Goal: Task Accomplishment & Management: Use online tool/utility

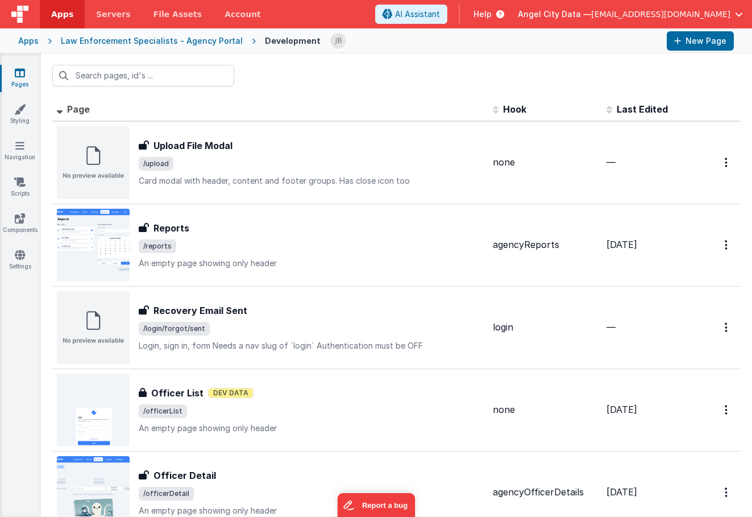
click at [31, 40] on div "Apps" at bounding box center [28, 40] width 20 height 11
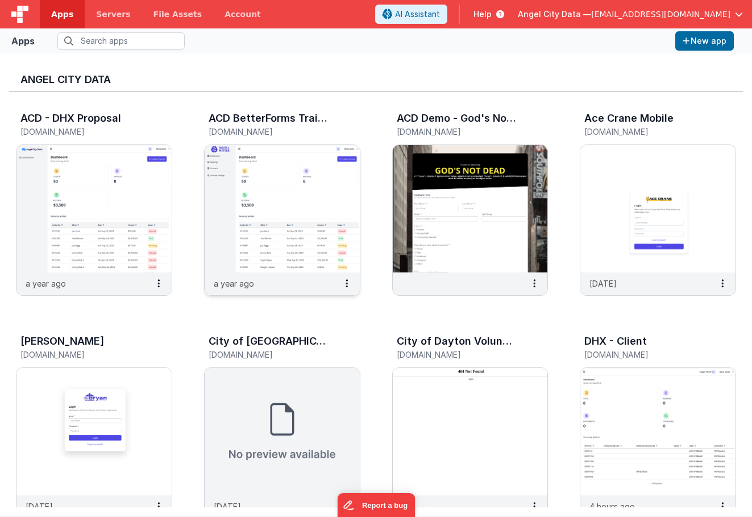
click at [223, 179] on img at bounding box center [282, 208] width 155 height 127
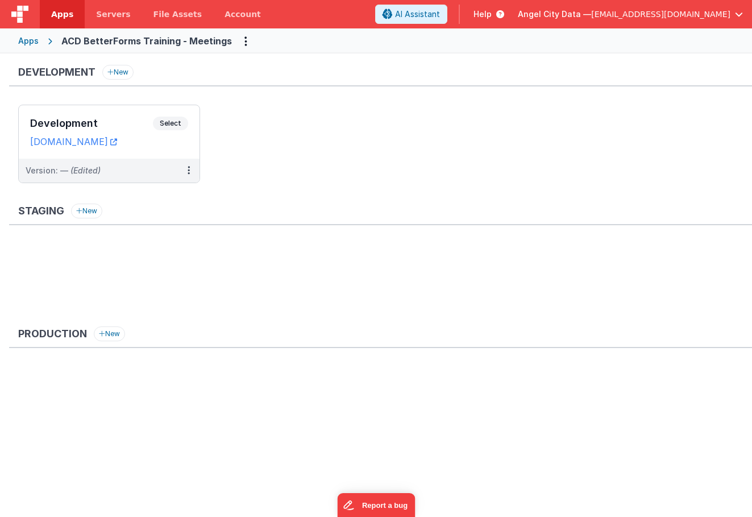
click at [30, 38] on div "Apps" at bounding box center [28, 40] width 20 height 11
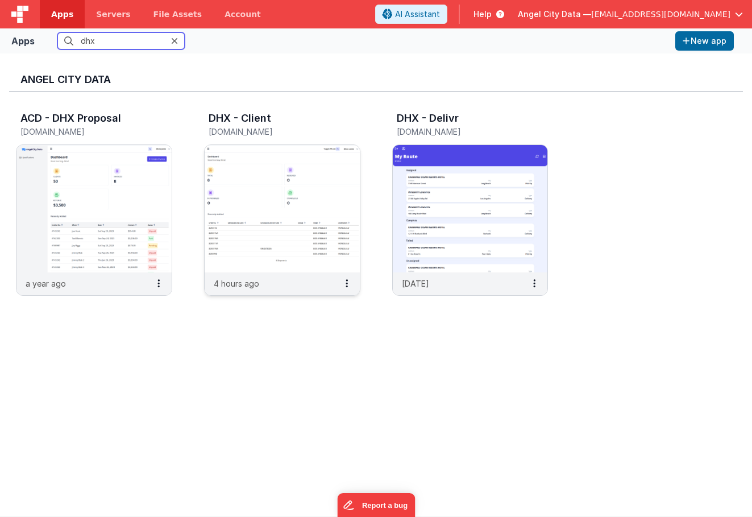
type input "dhx"
click at [290, 213] on img at bounding box center [282, 208] width 155 height 127
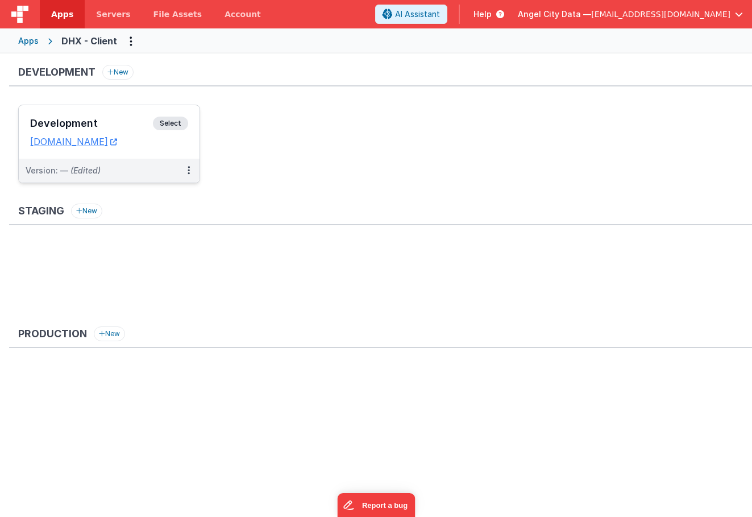
click at [131, 121] on h3 "Development" at bounding box center [91, 123] width 123 height 11
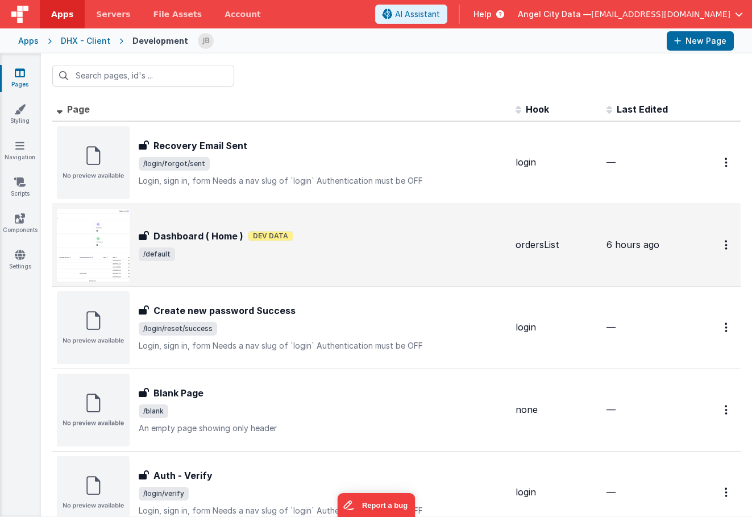
click at [190, 223] on div "Dashboard ( Home ) Dashboard ( Home ) Dev Data /default" at bounding box center [282, 245] width 450 height 73
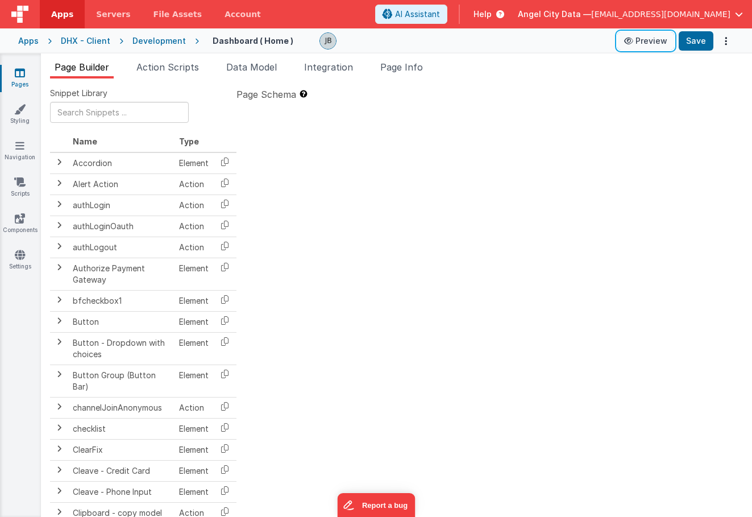
click at [648, 44] on button "Preview" at bounding box center [645, 41] width 57 height 18
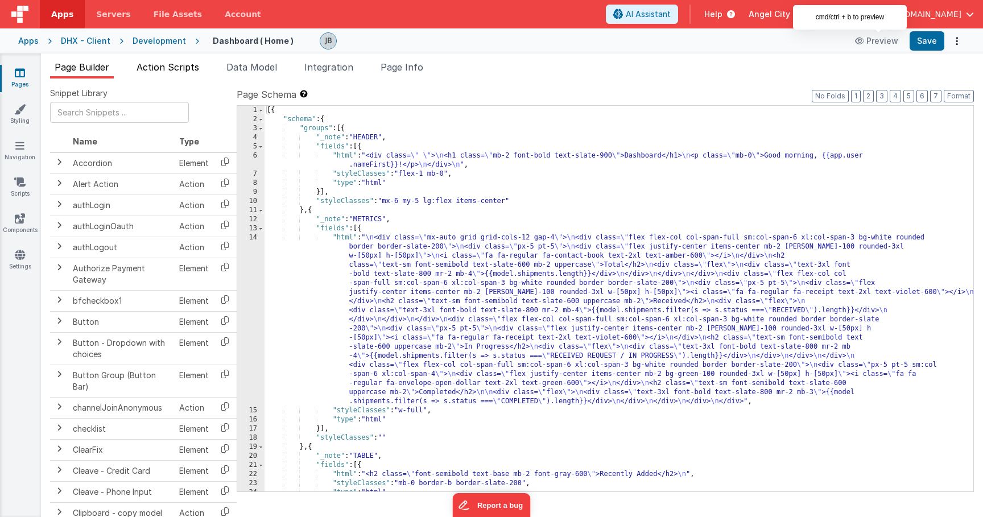
click at [181, 64] on span "Action Scripts" at bounding box center [167, 66] width 63 height 11
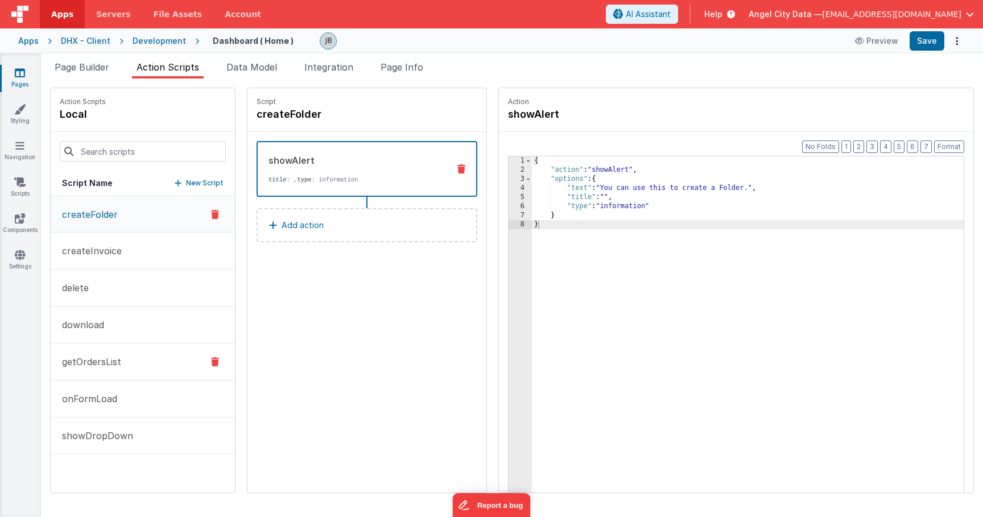
click at [118, 350] on button "getOrdersList" at bounding box center [143, 361] width 184 height 37
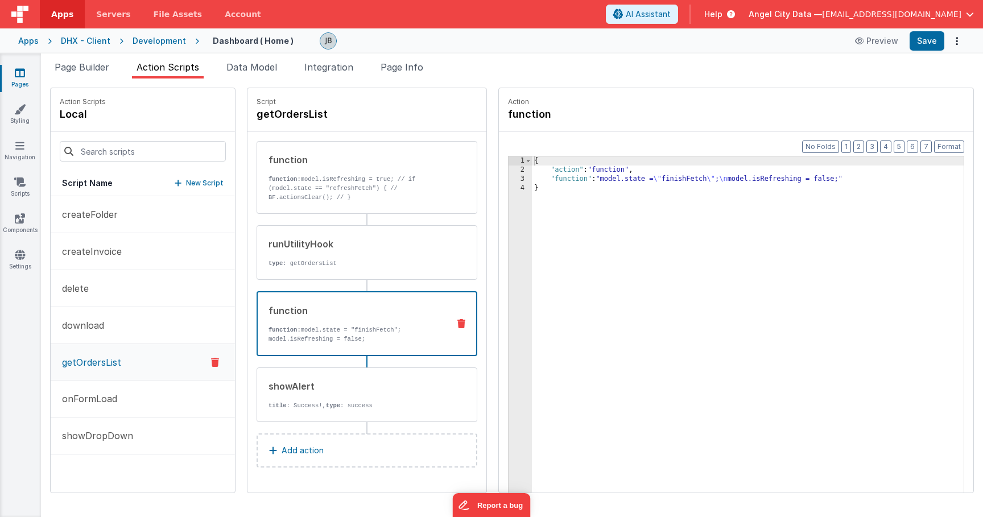
click at [297, 309] on div "function" at bounding box center [353, 311] width 171 height 14
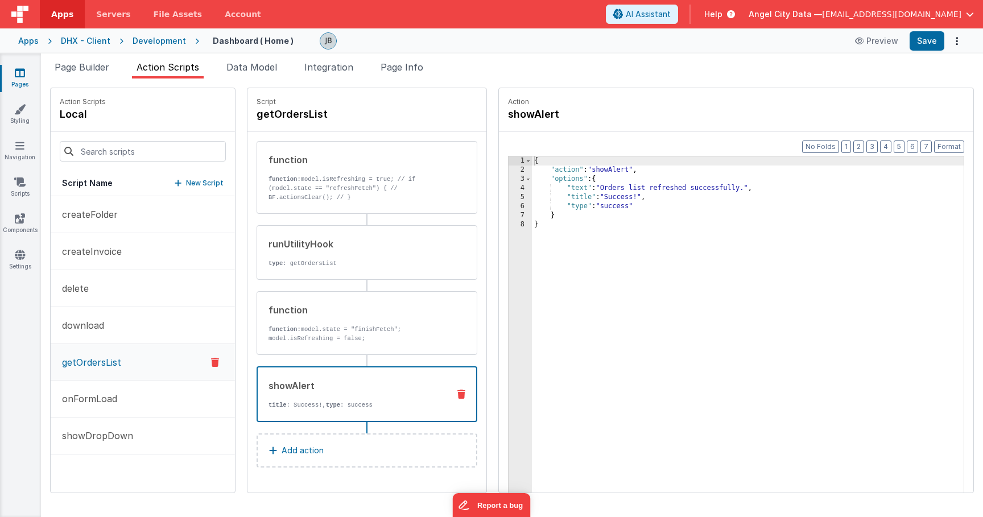
click at [275, 376] on div "showAlert title : Success!, type : success" at bounding box center [366, 394] width 221 height 56
click at [284, 282] on div "function function: model.isRefreshing = true; // if (model.state == "refreshFet…" at bounding box center [366, 281] width 221 height 281
click at [284, 265] on p "type : getOrdersList" at bounding box center [354, 263] width 172 height 9
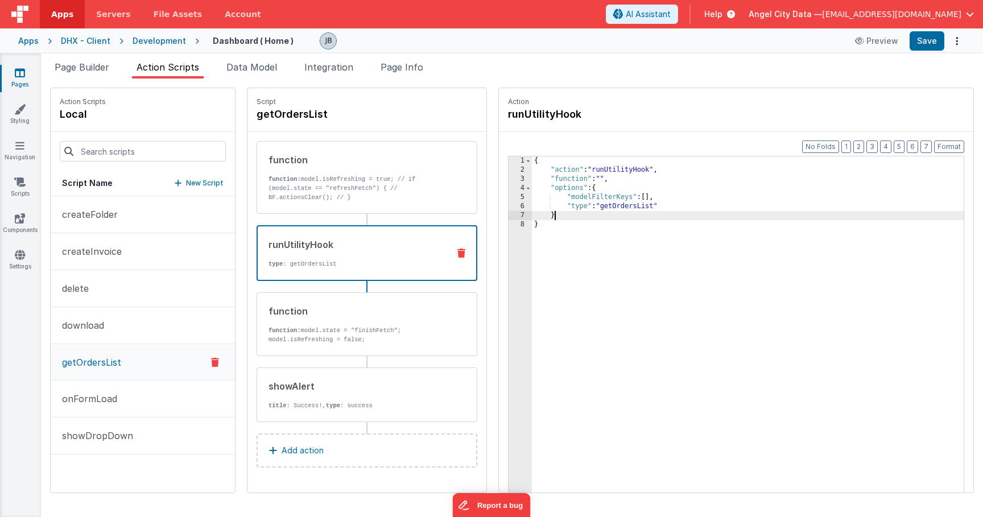
click at [648, 213] on div "{ "action" : "runUtilityHook" , "function" : "" , "options" : { "modelFilterKey…" at bounding box center [764, 350] width 465 height 389
click at [644, 206] on div "{ "action" : "runUtilityHook" , "function" : "" , "options" : { "modelFilterKey…" at bounding box center [764, 350] width 465 height 389
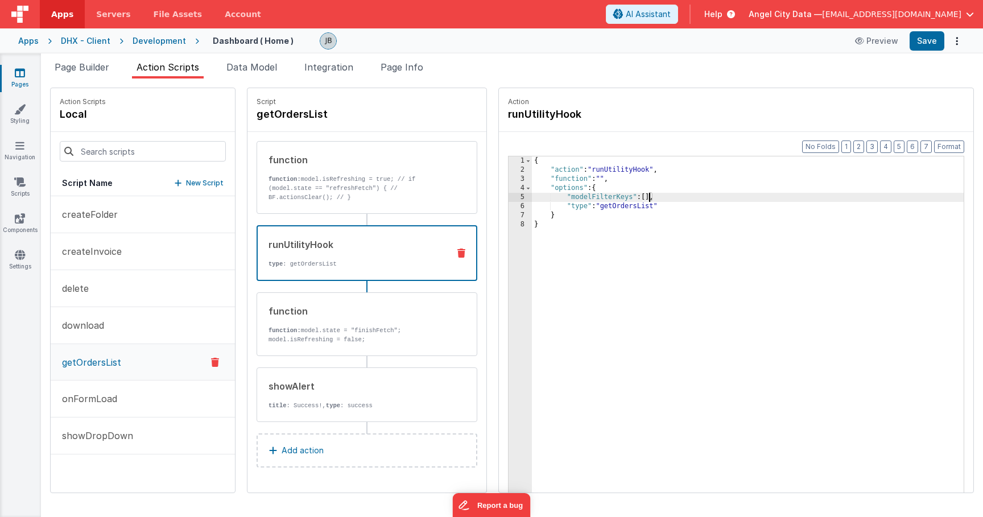
click at [614, 198] on div "{ "action" : "runUtilityHook" , "function" : "" , "options" : { "modelFilterKey…" at bounding box center [764, 350] width 465 height 389
drag, startPoint x: 615, startPoint y: 197, endPoint x: 667, endPoint y: 197, distance: 51.7
click at [667, 197] on div "{ "action" : "runUtilityHook" , "function" : "" , "options" : { "modelFilterKey…" at bounding box center [764, 350] width 465 height 389
click at [683, 197] on div "{ "action" : "runUtilityHook" , "function" : "" , "options" : { "modelFilterKey…" at bounding box center [764, 350] width 465 height 389
drag, startPoint x: 717, startPoint y: 198, endPoint x: 577, endPoint y: 200, distance: 139.9
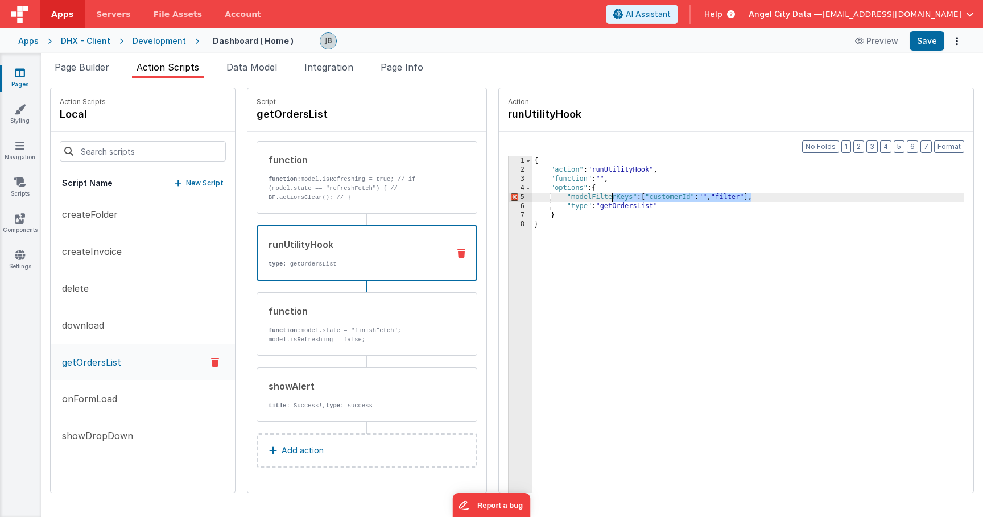
click at [577, 200] on div "{ "action" : "runUtilityHook" , "function" : "" , "options" : { "modelFilterKey…" at bounding box center [764, 350] width 465 height 389
drag, startPoint x: 537, startPoint y: 200, endPoint x: 716, endPoint y: 197, distance: 179.7
click at [716, 197] on div "{ "action" : "runUtilityHook" , "function" : "" , "options" : { "modelFilterKey…" at bounding box center [764, 350] width 465 height 389
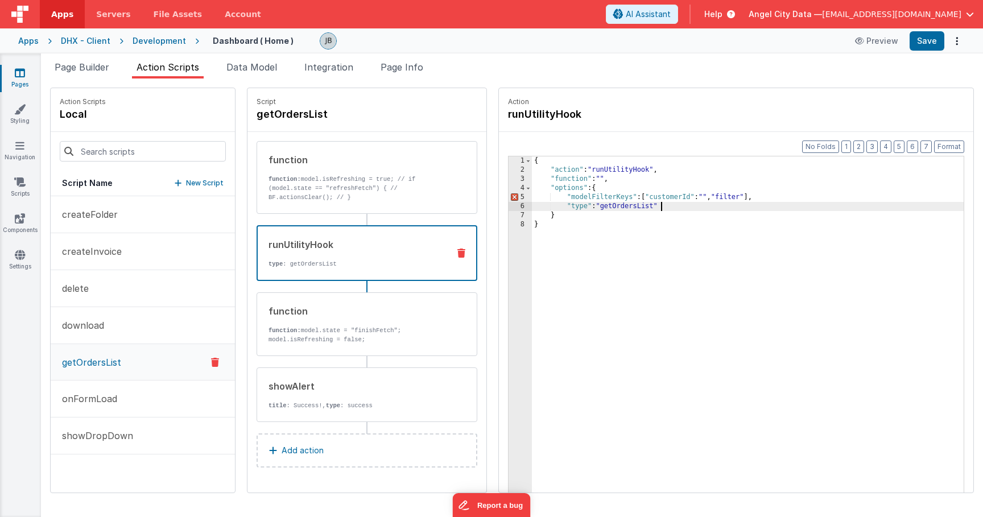
click at [683, 205] on div "{ "action" : "runUtilityHook" , "function" : "" , "options" : { "modelFilterKey…" at bounding box center [764, 350] width 465 height 389
drag, startPoint x: 712, startPoint y: 197, endPoint x: 616, endPoint y: 196, distance: 96.7
click at [616, 196] on div "{ "action" : "runUtilityHook" , "function" : "" , "options" : { "modelFilterKey…" at bounding box center [764, 350] width 465 height 389
click at [639, 210] on div "{ "action" : "runUtilityHook" , "function" : "" , "options" : { "modelFilterKey…" at bounding box center [764, 350] width 465 height 389
click at [637, 209] on div "{ "action" : "runUtilityHook" , "function" : "" , "options" : { "modelFilterKey…" at bounding box center [766, 350] width 461 height 389
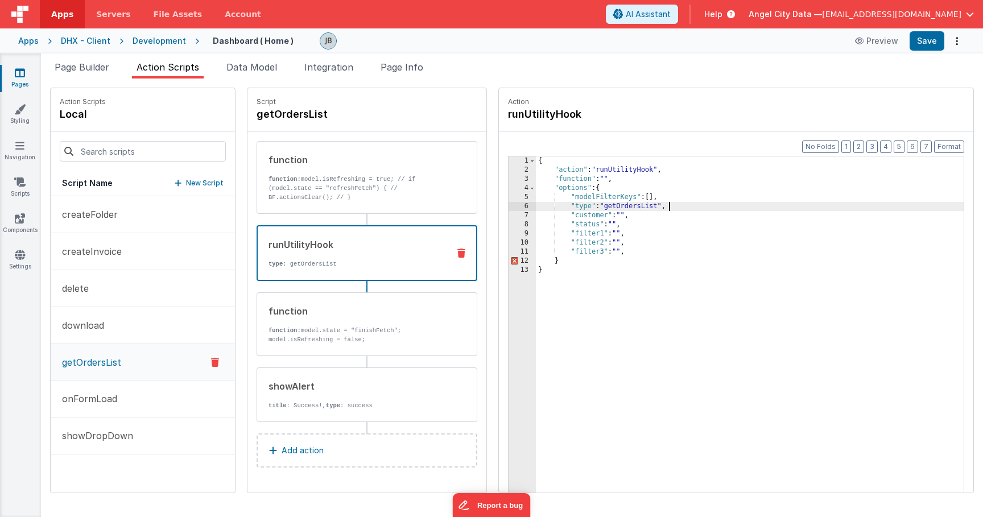
click at [536, 251] on div "{ "action" : "runUtilityHook" , "function" : "" , "options" : { "modelFilterKey…" at bounding box center [766, 350] width 461 height 389
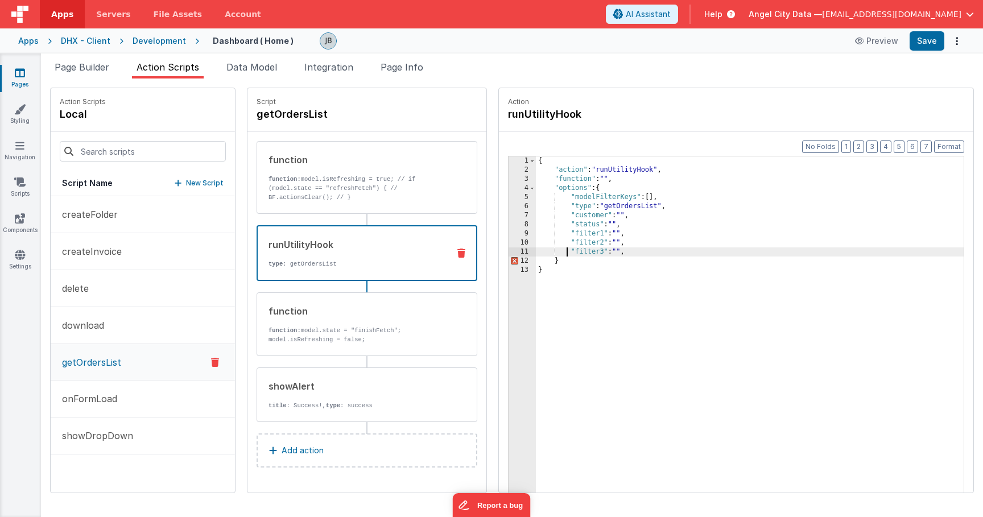
click at [536, 262] on div "{ "action" : "runUtilityHook" , "function" : "" , "options" : { "modelFilterKey…" at bounding box center [766, 350] width 461 height 389
click at [536, 263] on div "{ "action" : "runUtilityHook" , "function" : "" , "options" : { "modelFilterKey…" at bounding box center [766, 350] width 461 height 389
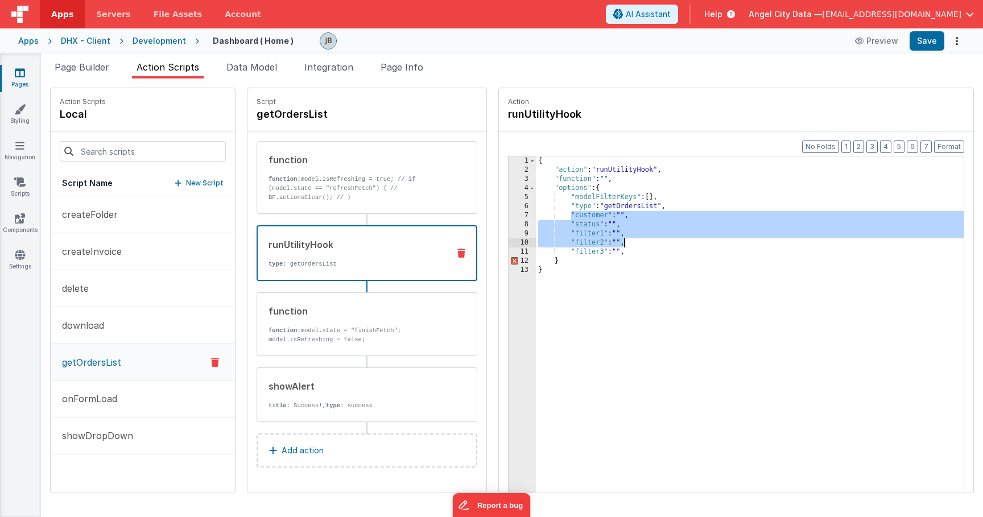
drag, startPoint x: 536, startPoint y: 217, endPoint x: 604, endPoint y: 246, distance: 74.9
click at [604, 246] on div "{ "action" : "runUtilityHook" , "function" : "" , "options" : { "modelFilterKey…" at bounding box center [766, 350] width 461 height 389
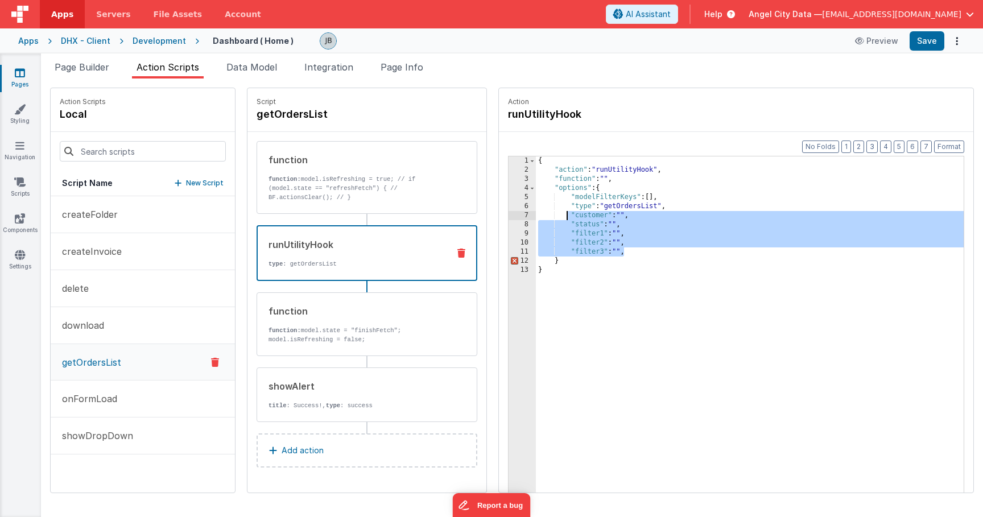
drag, startPoint x: 601, startPoint y: 248, endPoint x: 533, endPoint y: 213, distance: 76.3
click at [536, 213] on div "{ "action" : "runUtilityHook" , "function" : "" , "options" : { "modelFilterKey…" at bounding box center [766, 350] width 461 height 389
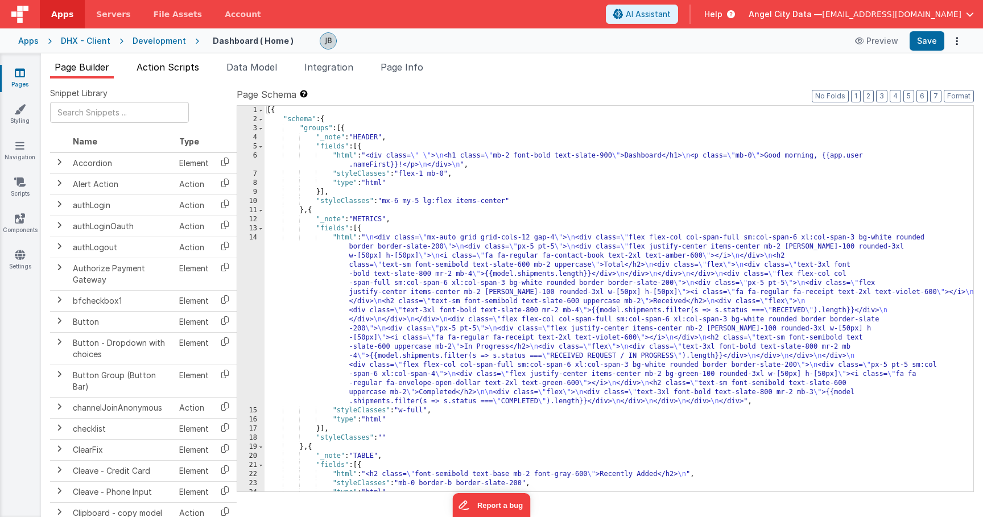
click at [176, 70] on span "Action Scripts" at bounding box center [167, 66] width 63 height 11
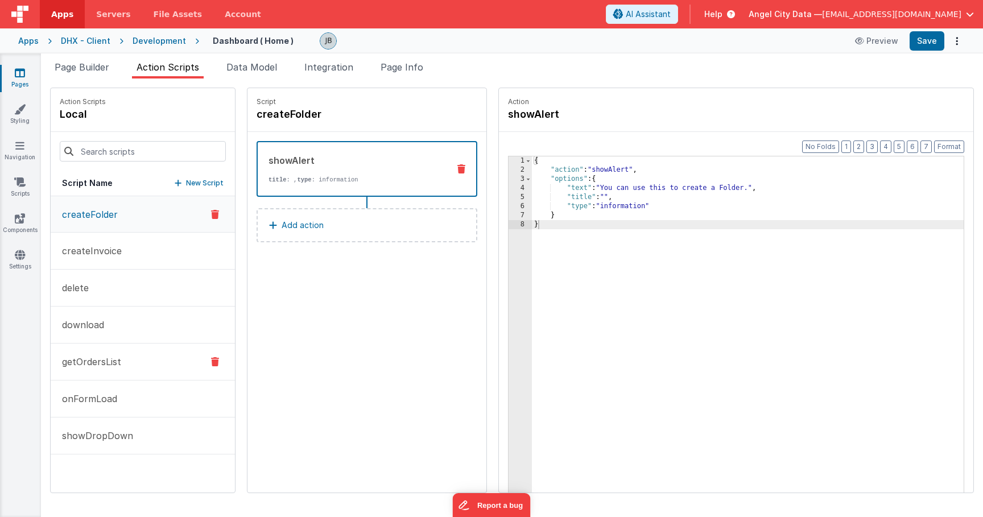
click at [97, 364] on p "getOrdersList" at bounding box center [88, 362] width 66 height 14
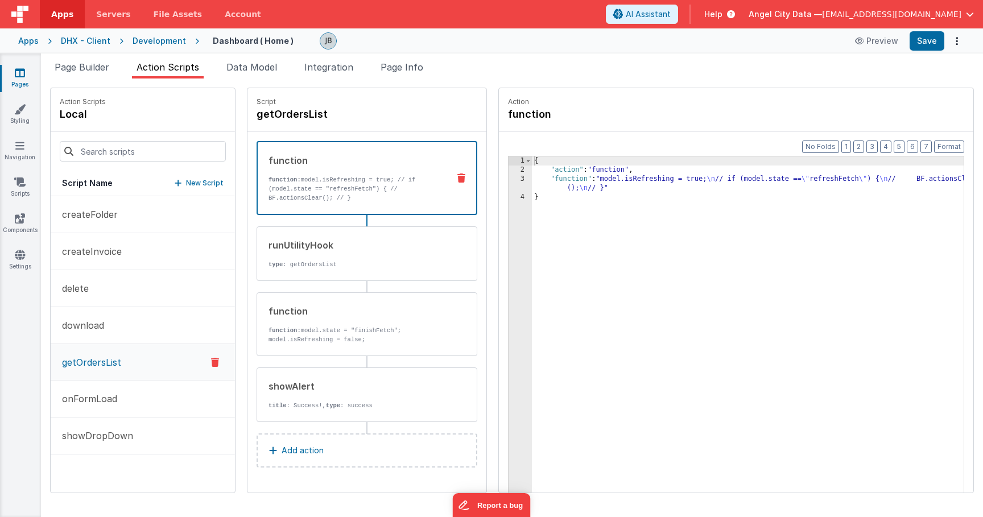
click at [308, 282] on div "function function: model.isRefreshing = true; // if (model.state == "refreshFet…" at bounding box center [366, 281] width 221 height 281
click at [309, 272] on div "runUtilityHook type : getOrdersList" at bounding box center [366, 253] width 221 height 55
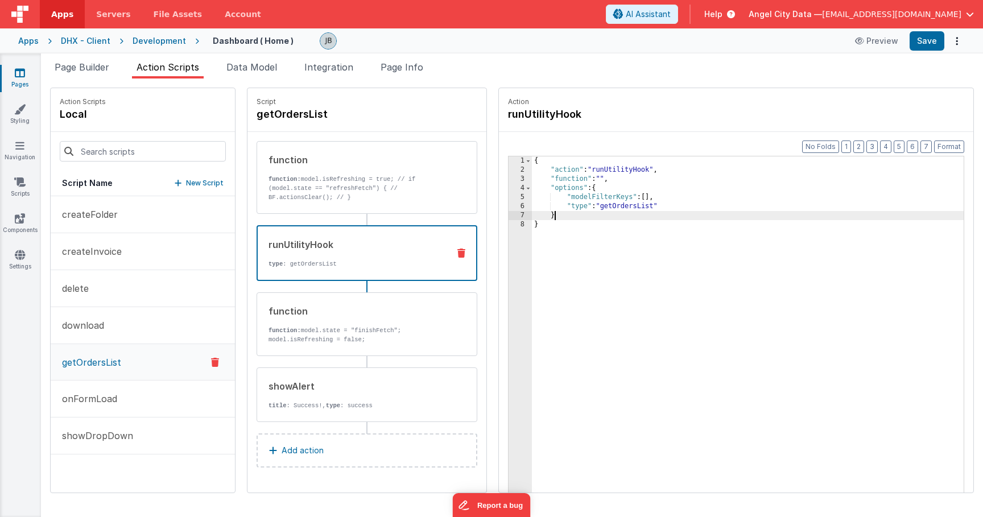
click at [648, 212] on div "{ "action" : "runUtilityHook" , "function" : "" , "options" : { "modelFilterKey…" at bounding box center [764, 350] width 465 height 389
click at [646, 204] on div "{ "action" : "runUtilityHook" , "function" : "" , "options" : { "modelFilterKey…" at bounding box center [764, 350] width 465 height 389
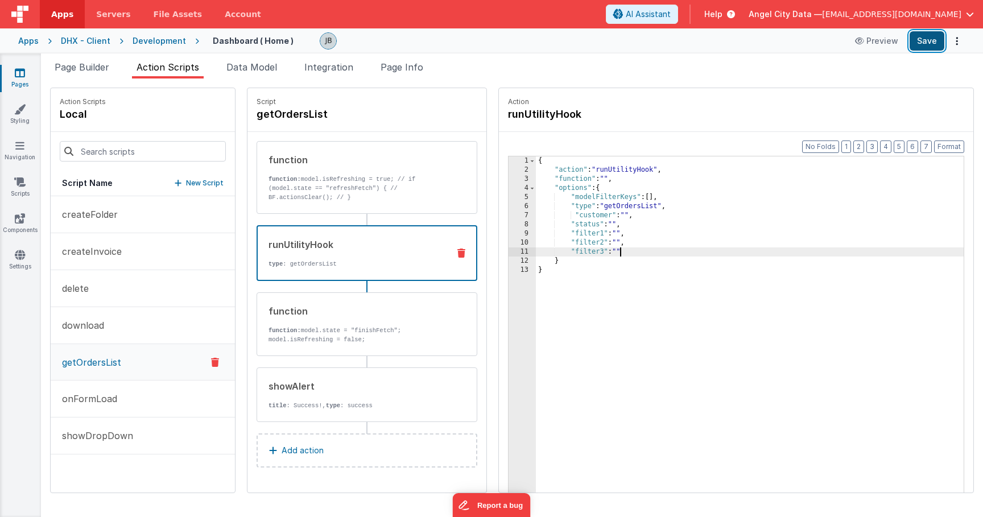
click at [752, 44] on button "Save" at bounding box center [926, 40] width 35 height 19
click at [31, 39] on div "Apps" at bounding box center [28, 40] width 20 height 11
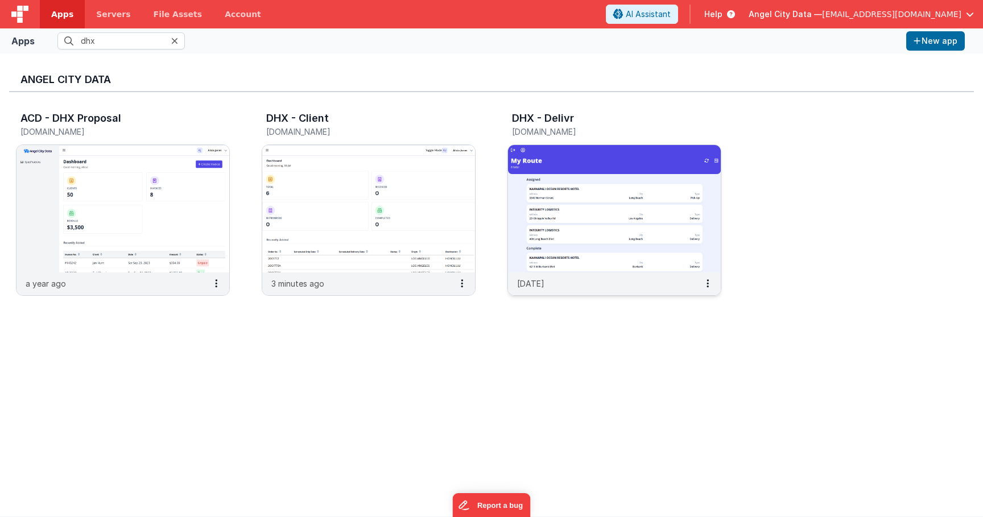
click at [552, 181] on img at bounding box center [614, 208] width 213 height 127
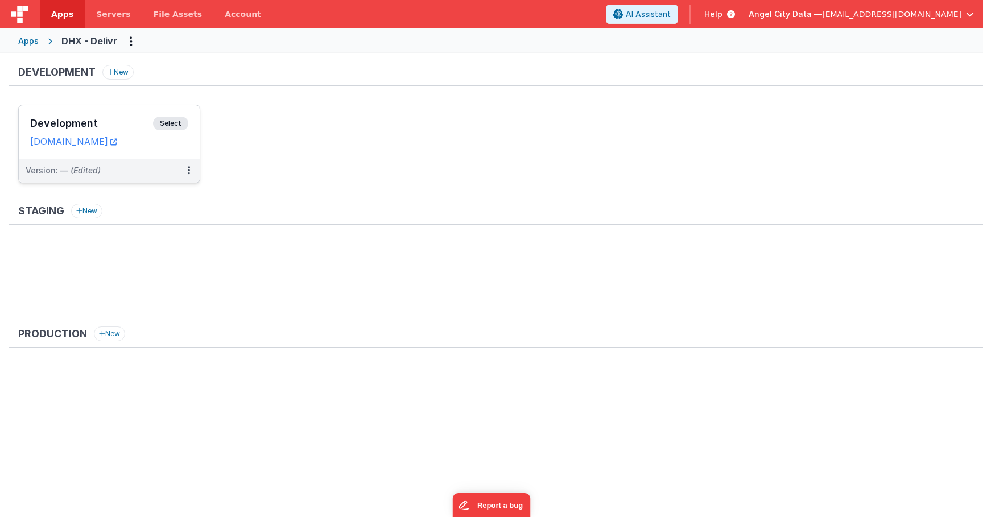
click at [117, 121] on h3 "Development" at bounding box center [91, 123] width 123 height 11
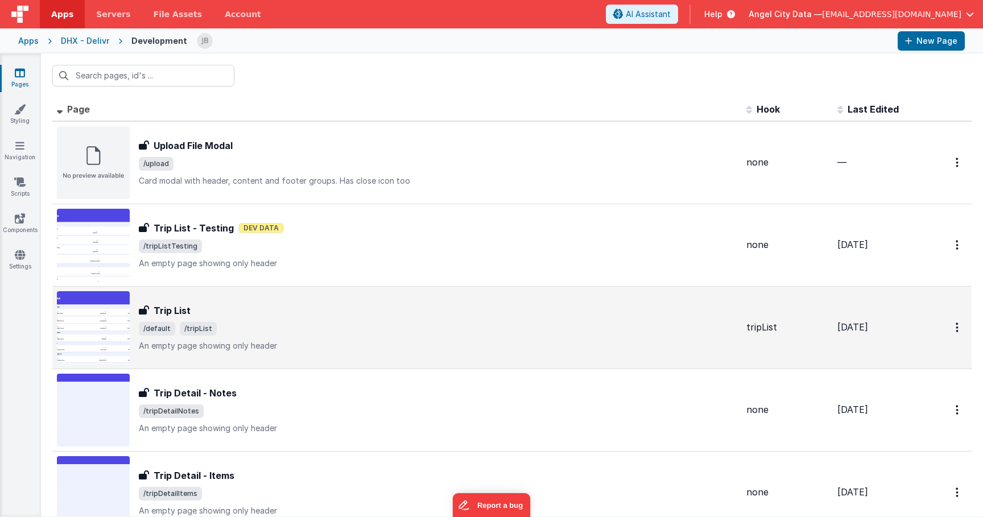
click at [175, 305] on h3 "Trip List" at bounding box center [172, 311] width 37 height 14
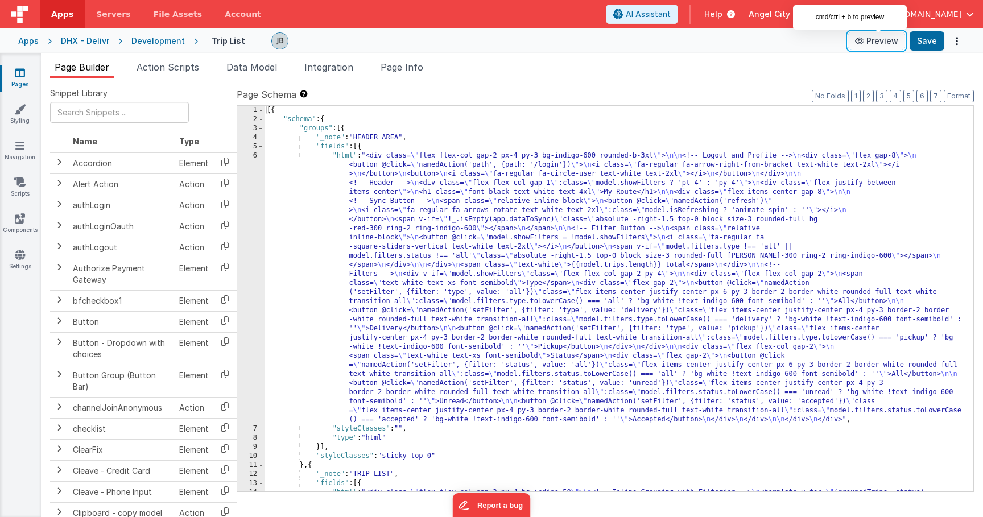
click at [752, 35] on button "Preview" at bounding box center [876, 41] width 57 height 18
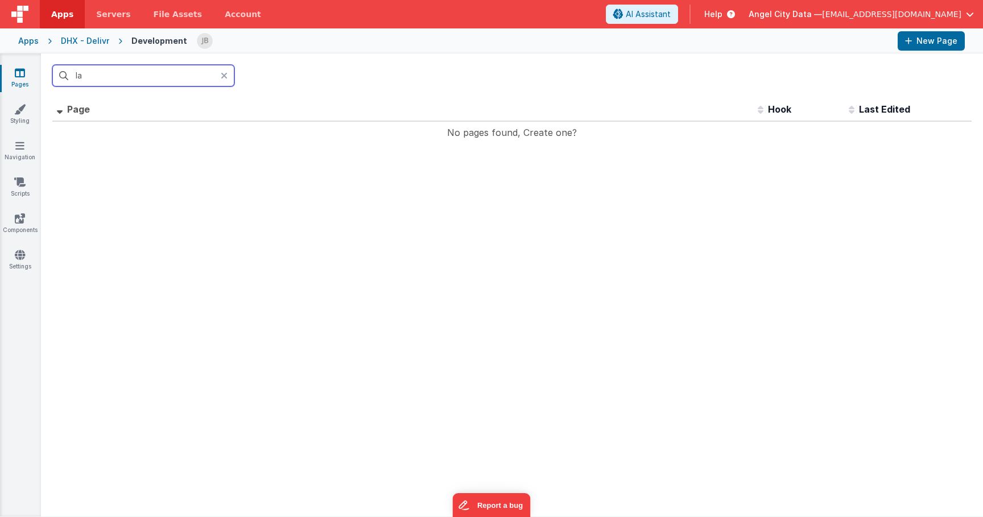
type input "l"
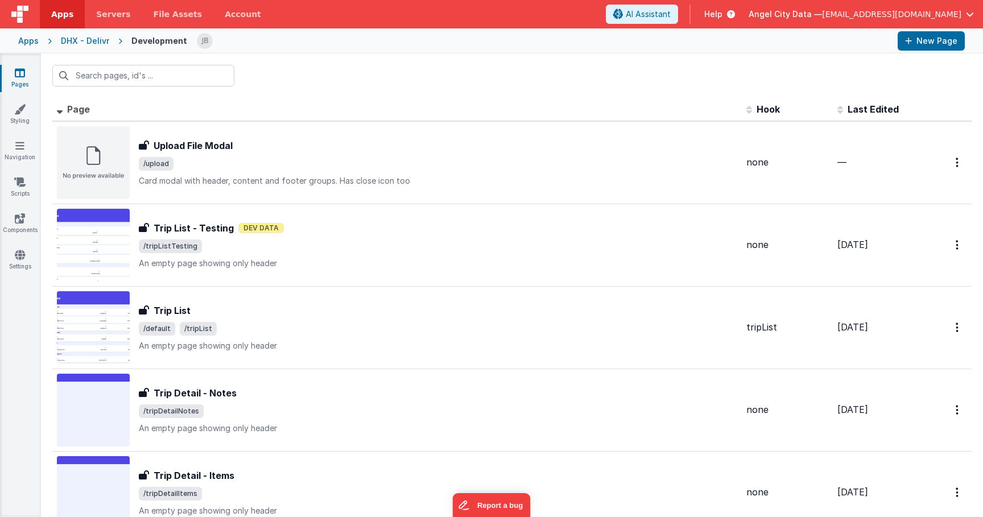
click at [73, 42] on div "DHX - Delivr" at bounding box center [85, 40] width 48 height 11
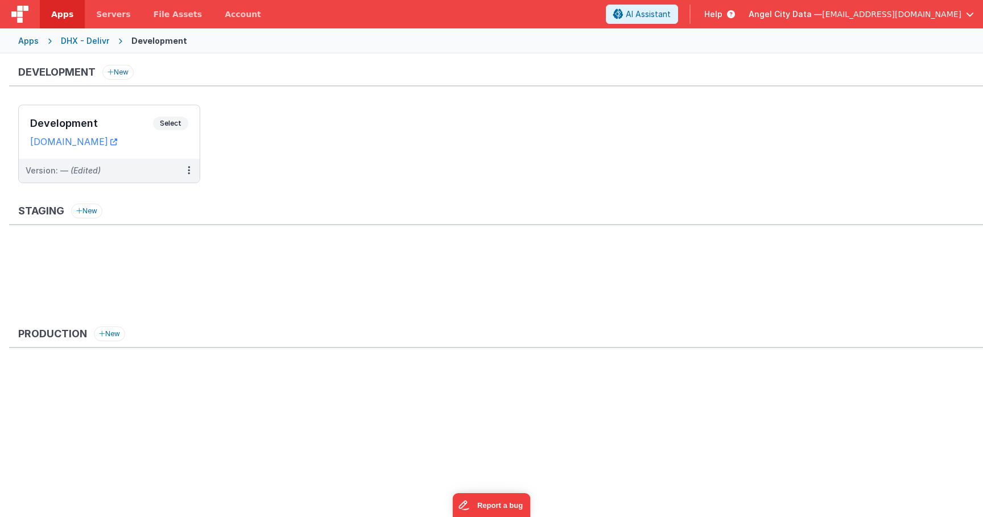
click at [31, 44] on div "Apps" at bounding box center [28, 40] width 20 height 11
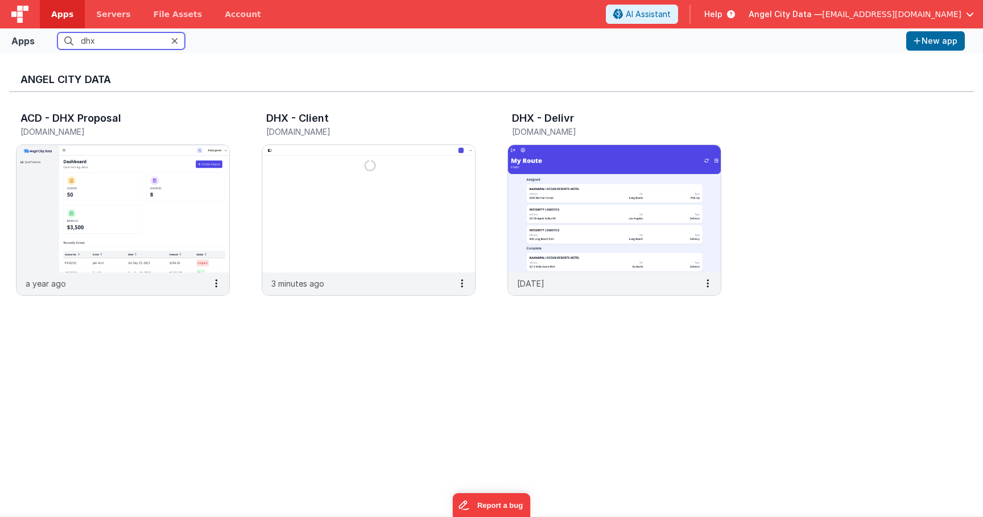
click at [106, 46] on input "dhx" at bounding box center [120, 40] width 127 height 17
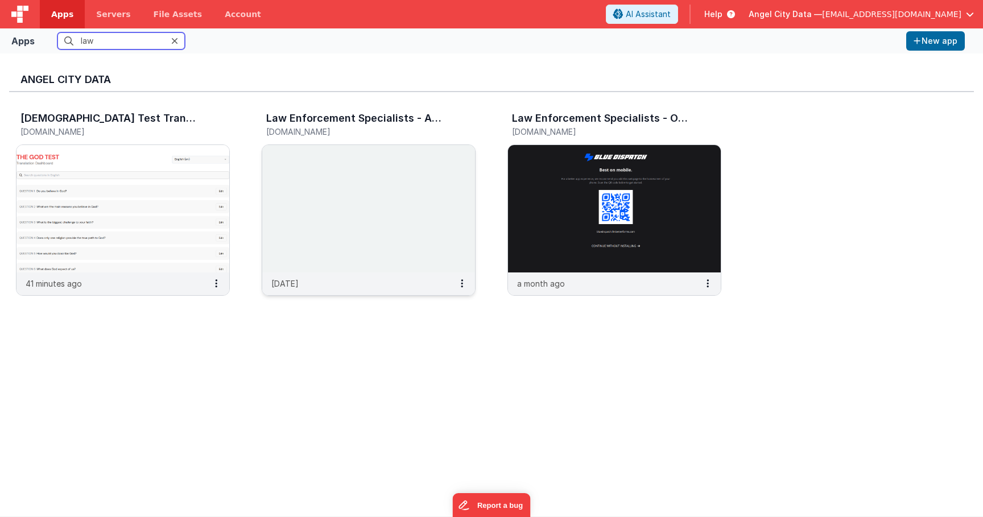
type input "law"
click at [321, 157] on img at bounding box center [368, 208] width 213 height 127
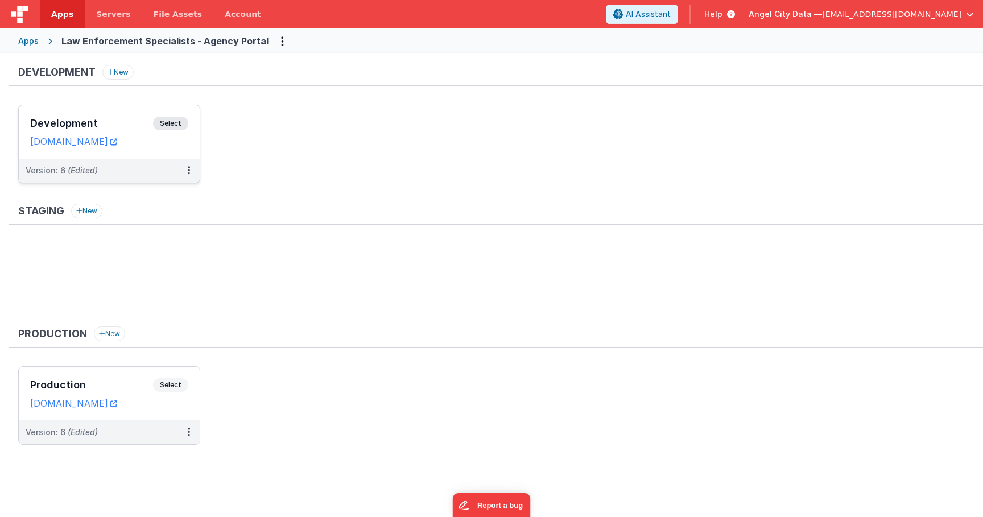
click at [100, 116] on div "Development Select URLs [DOMAIN_NAME]" at bounding box center [109, 131] width 181 height 53
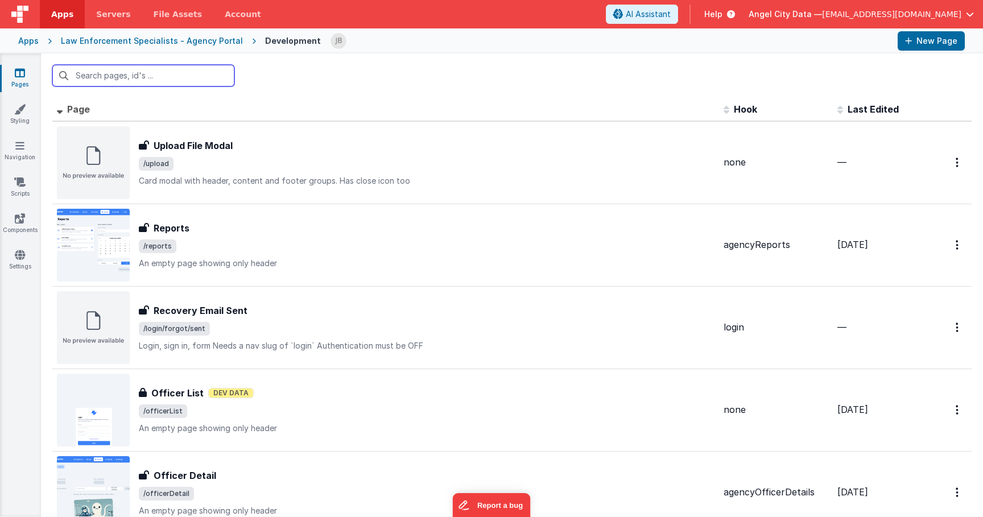
click at [155, 74] on input "text" at bounding box center [143, 76] width 182 height 22
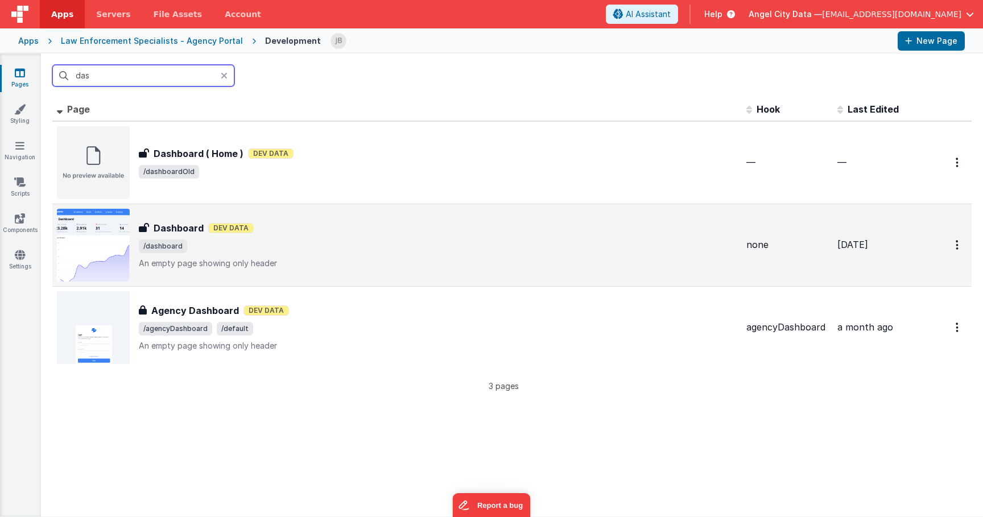
type input "das"
click at [168, 225] on h3 "Dashboard" at bounding box center [179, 228] width 50 height 14
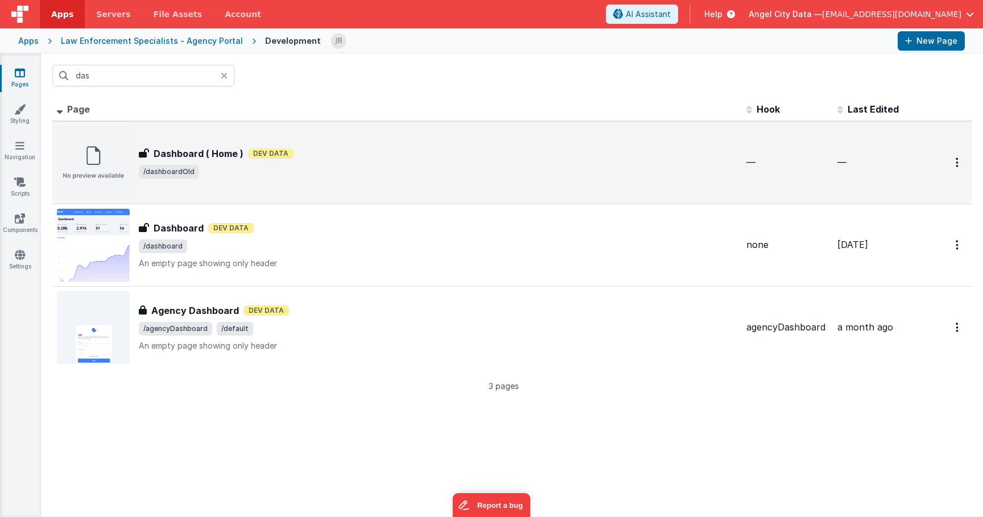
click at [189, 154] on h3 "Dashboard ( Home )" at bounding box center [199, 154] width 90 height 14
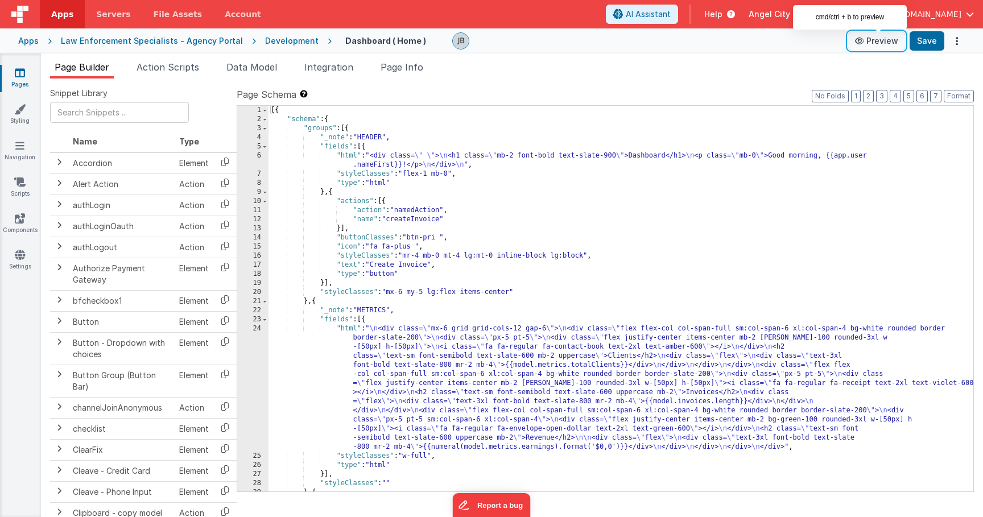
click at [752, 38] on button "Preview" at bounding box center [876, 41] width 57 height 18
click at [160, 30] on div "Apps Law Enforcement Specialists - Agency Portal Development Dashboard ( Home )…" at bounding box center [491, 40] width 983 height 25
click at [159, 44] on div "Law Enforcement Specialists - Agency Portal" at bounding box center [152, 40] width 182 height 11
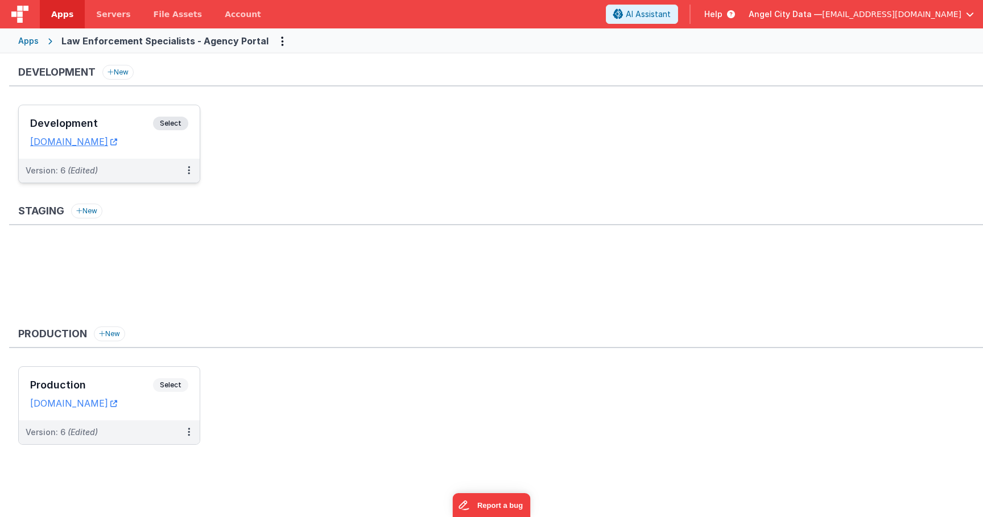
click at [155, 110] on div "Development Select URLs [DOMAIN_NAME]" at bounding box center [109, 131] width 181 height 53
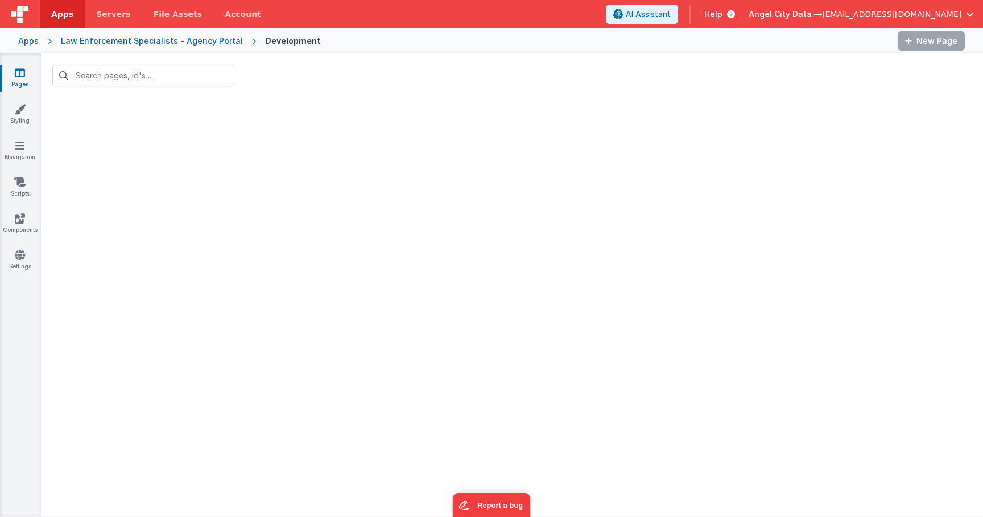
type input "das"
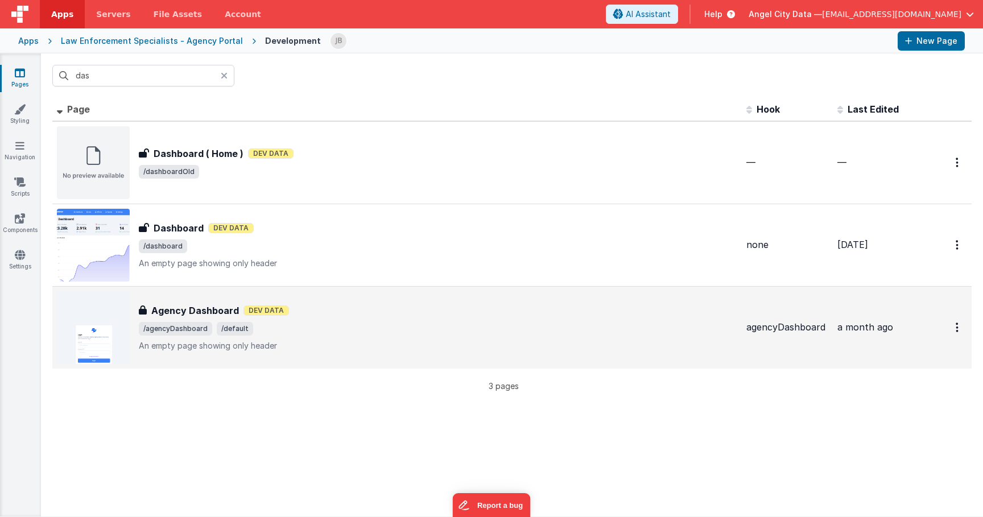
click at [235, 326] on span "/default" at bounding box center [235, 329] width 36 height 14
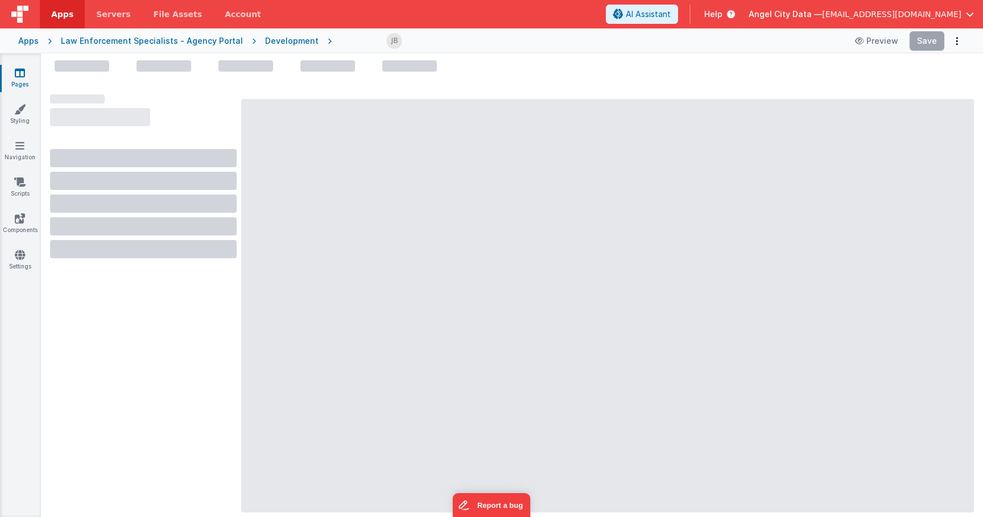
click at [235, 326] on div at bounding box center [143, 300] width 186 height 413
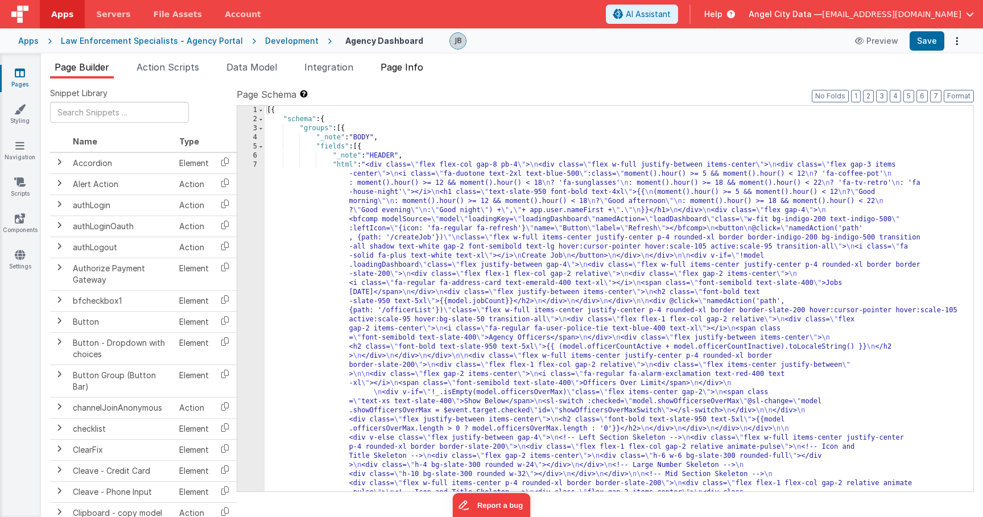
click at [401, 67] on span "Page Info" at bounding box center [401, 66] width 43 height 11
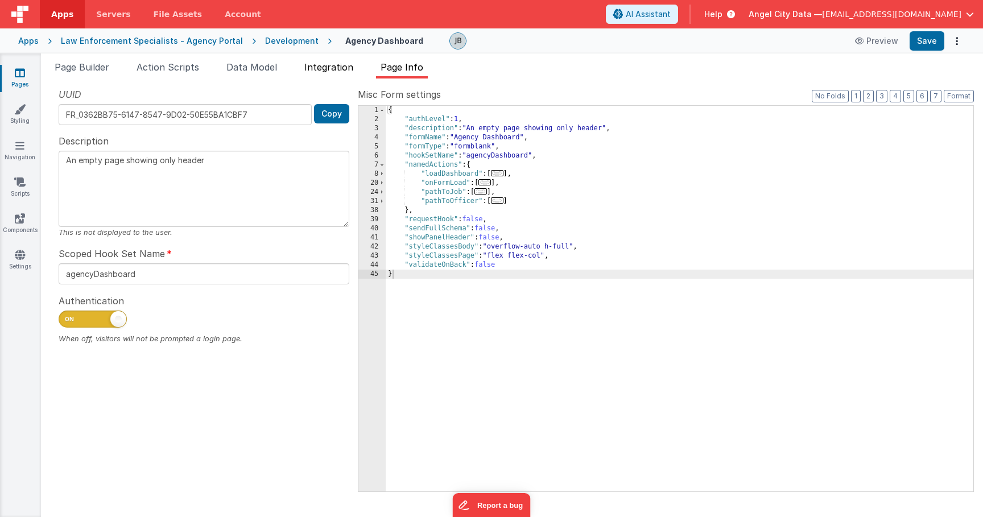
click at [335, 68] on span "Integration" at bounding box center [328, 66] width 49 height 11
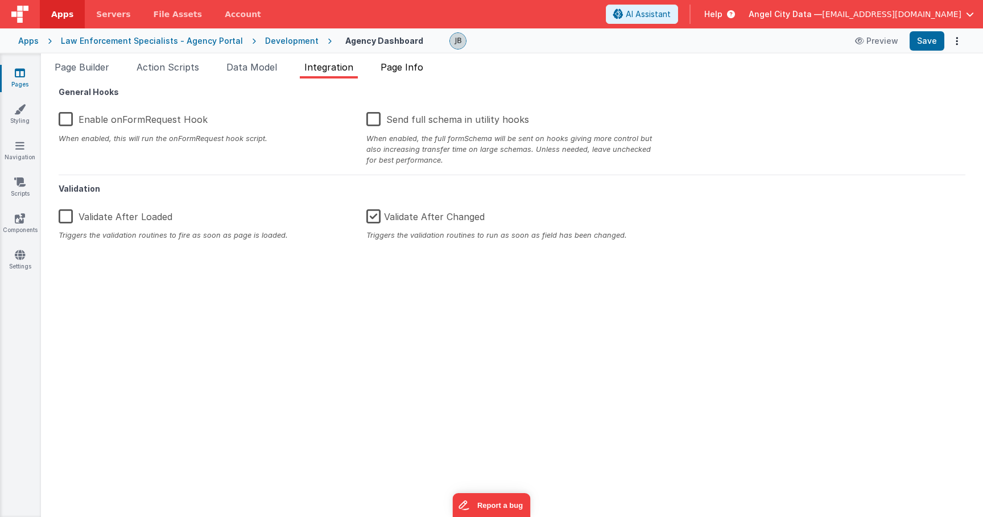
click at [419, 68] on span "Page Info" at bounding box center [401, 66] width 43 height 11
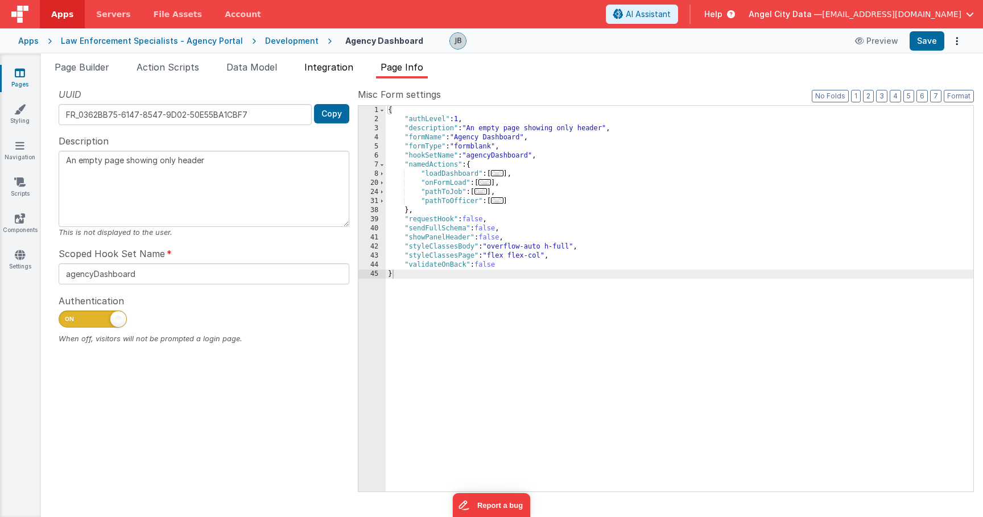
click at [329, 65] on span "Integration" at bounding box center [328, 66] width 49 height 11
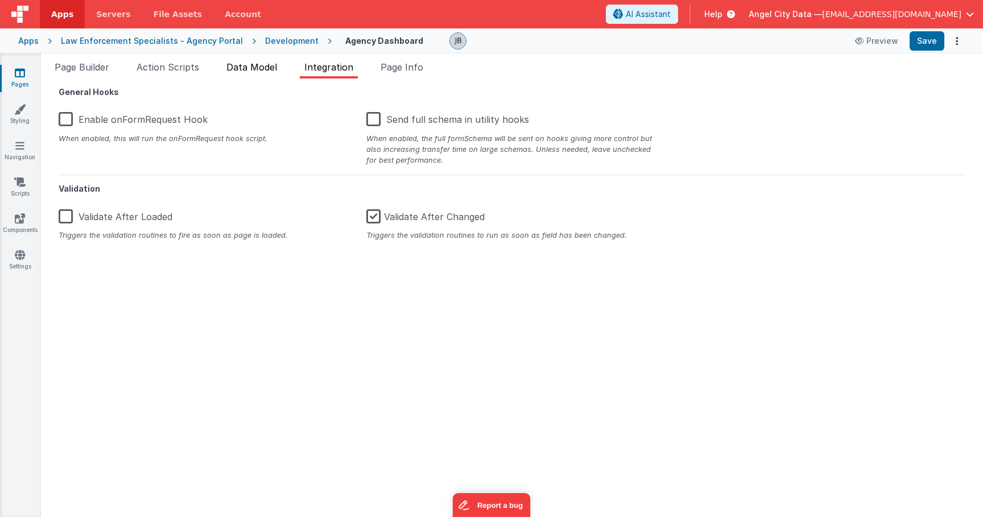
click at [263, 73] on li "Data Model" at bounding box center [252, 69] width 60 height 18
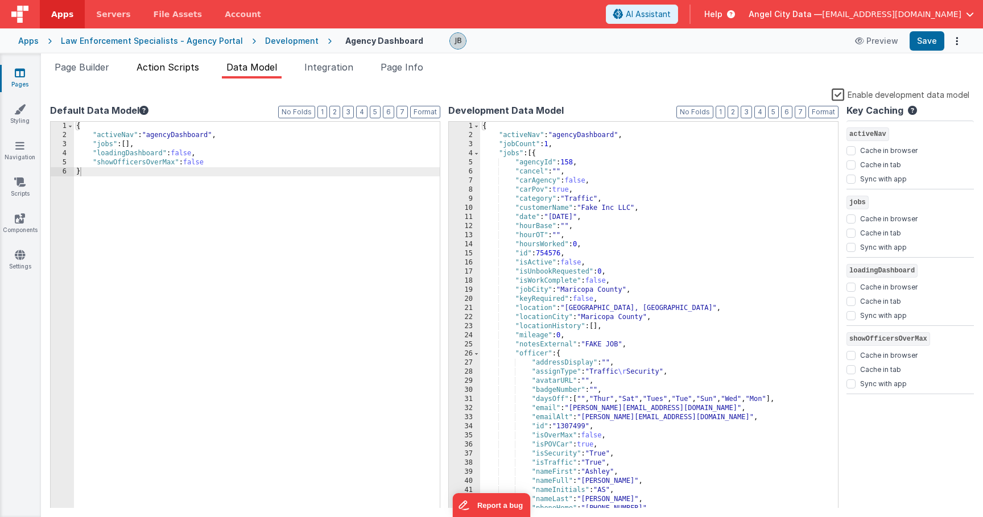
click at [204, 69] on li "Action Scripts" at bounding box center [168, 69] width 72 height 18
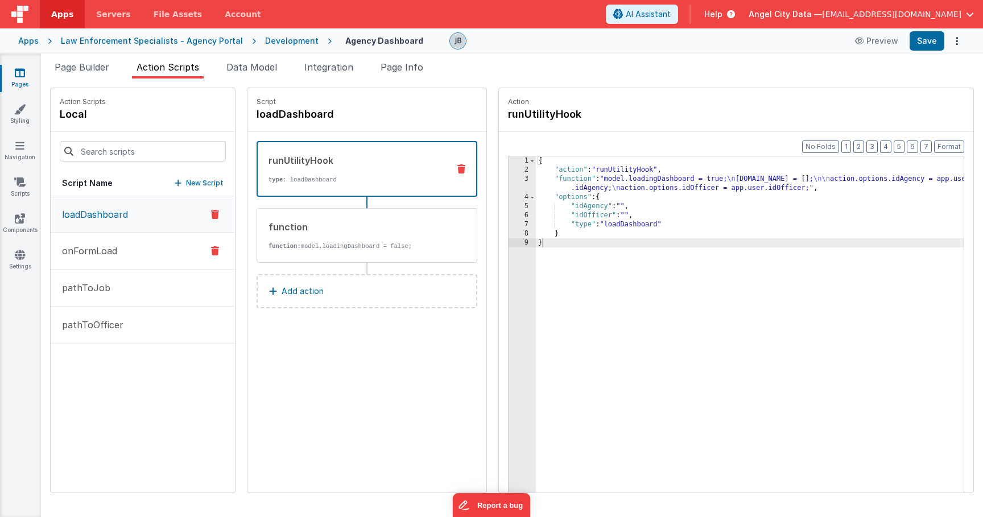
click at [121, 239] on button "onFormLoad" at bounding box center [143, 251] width 184 height 37
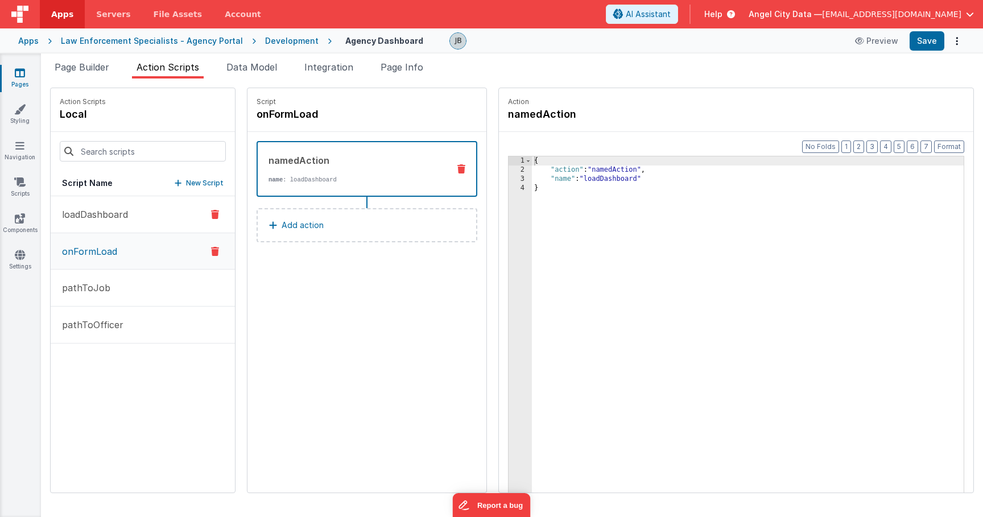
click at [118, 201] on button "loadDashboard" at bounding box center [143, 214] width 184 height 37
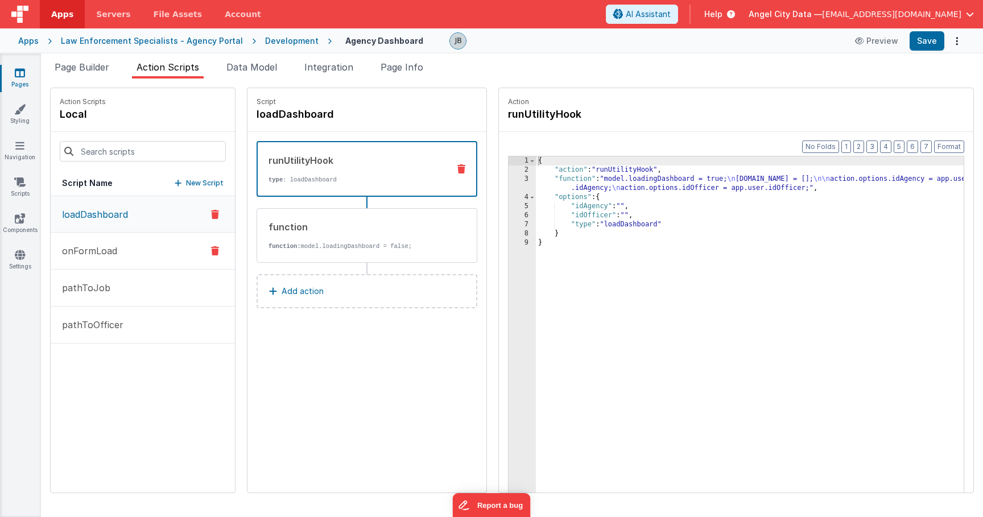
click at [147, 250] on button "onFormLoad" at bounding box center [143, 251] width 184 height 37
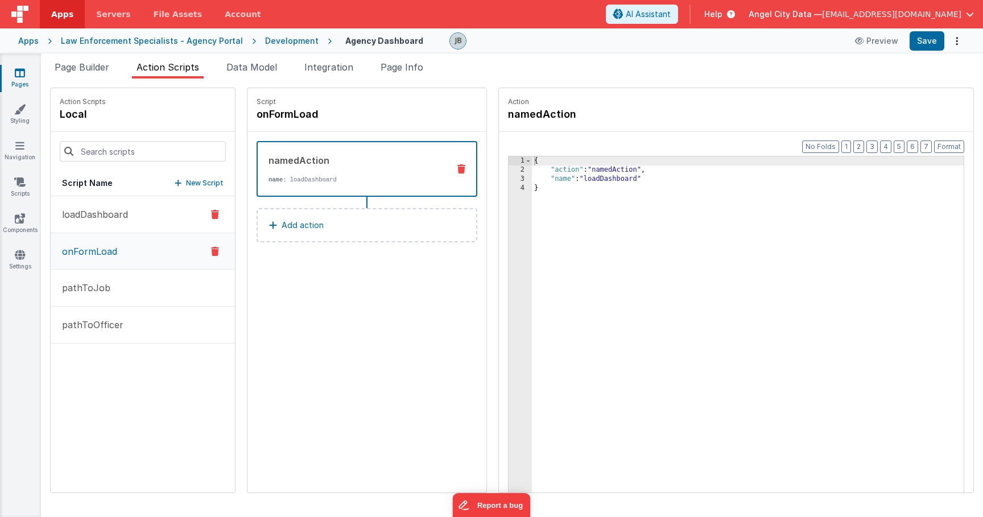
click at [118, 214] on p "loadDashboard" at bounding box center [91, 215] width 73 height 14
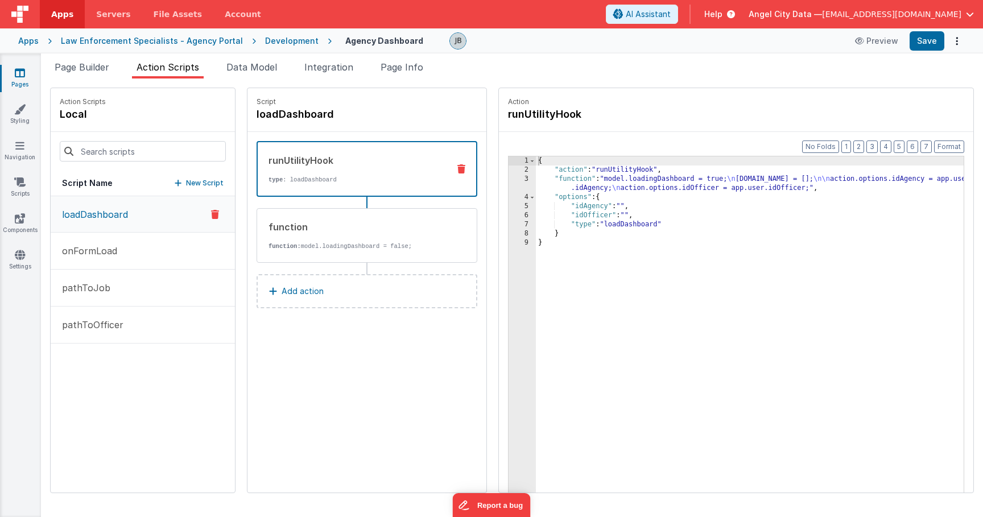
click at [508, 174] on div "2" at bounding box center [521, 169] width 27 height 9
click at [508, 179] on div "3" at bounding box center [521, 184] width 27 height 18
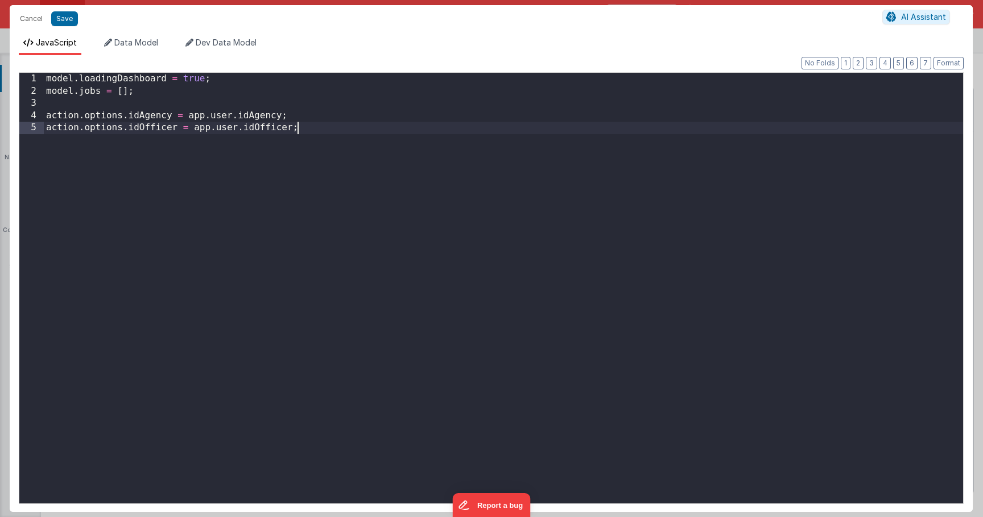
drag, startPoint x: 277, startPoint y: 166, endPoint x: 63, endPoint y: 105, distance: 222.8
click at [118, 105] on div "model . loadingDashboard = true ; model . jobs = [ ] ; action . options . idAge…" at bounding box center [503, 300] width 919 height 454
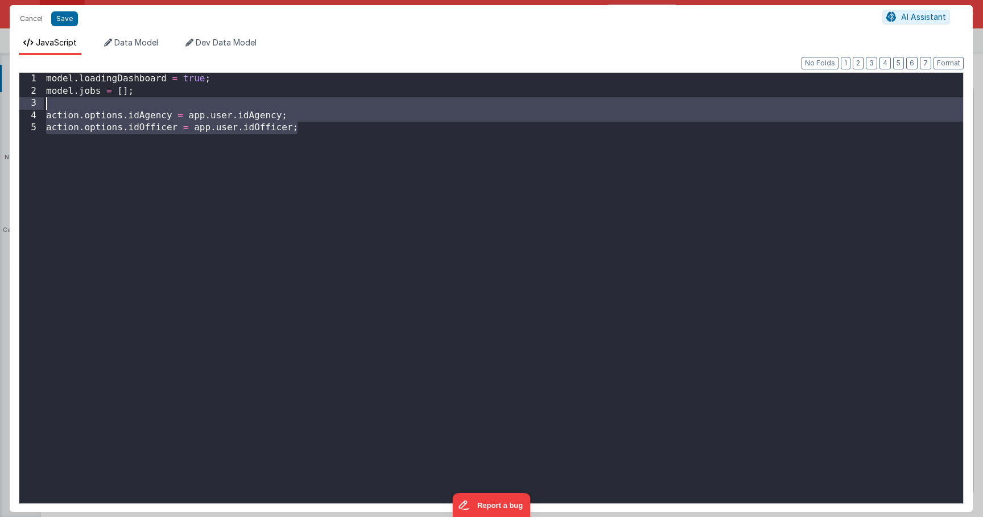
click at [42, 97] on div "3" at bounding box center [31, 103] width 24 height 13
click at [65, 107] on div "model . loadingDashboard = true ; model . jobs = [ ] ; action . options . idAge…" at bounding box center [503, 300] width 919 height 454
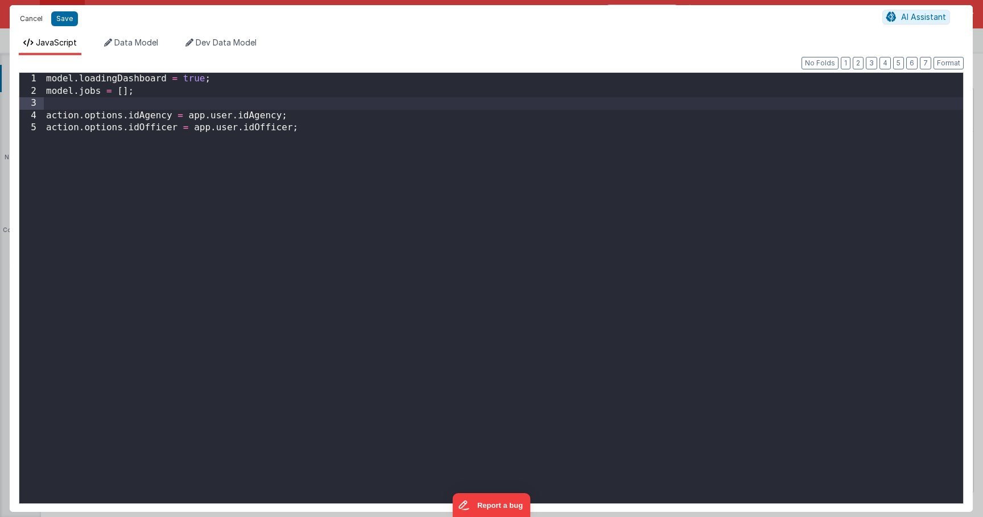
click at [29, 18] on button "Cancel" at bounding box center [31, 19] width 34 height 16
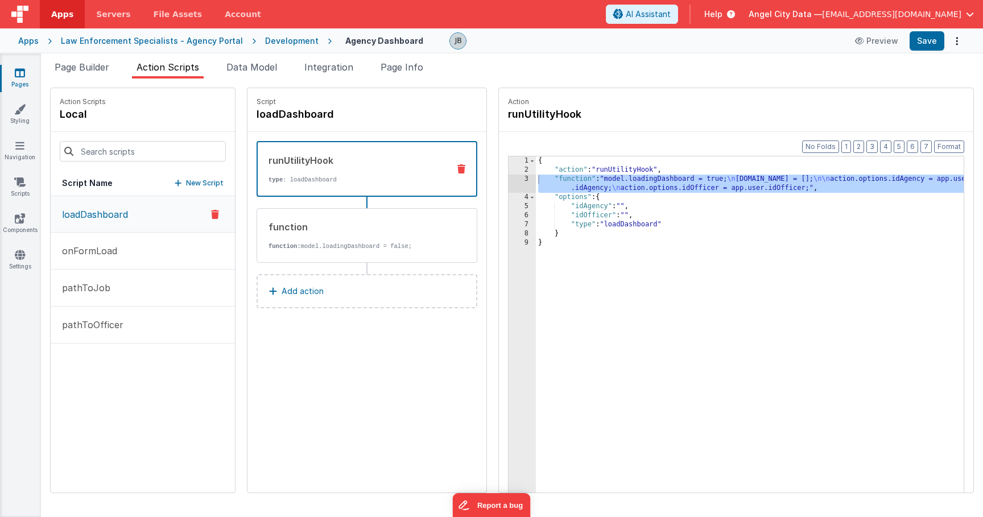
click at [100, 40] on div "Law Enforcement Specialists - Agency Portal" at bounding box center [152, 40] width 182 height 11
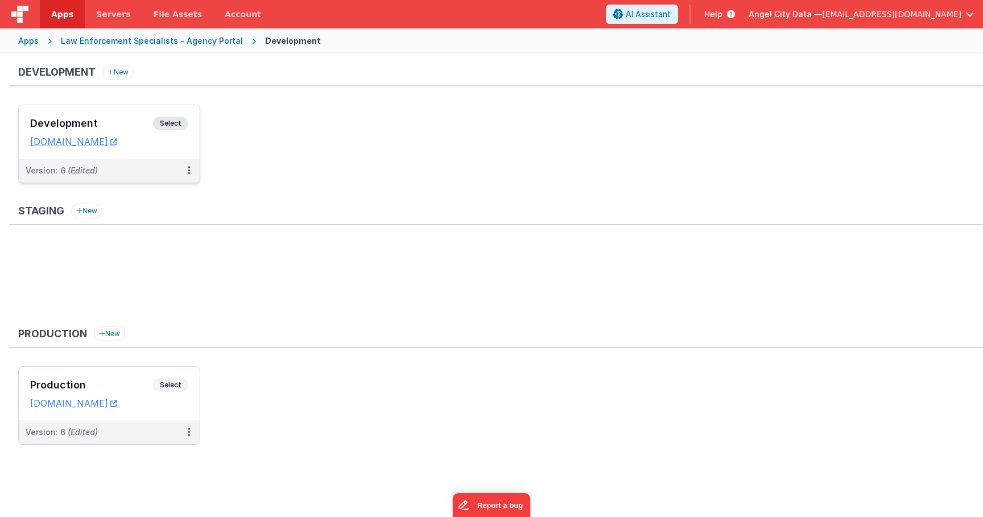
click at [117, 122] on h3 "Development" at bounding box center [91, 123] width 123 height 11
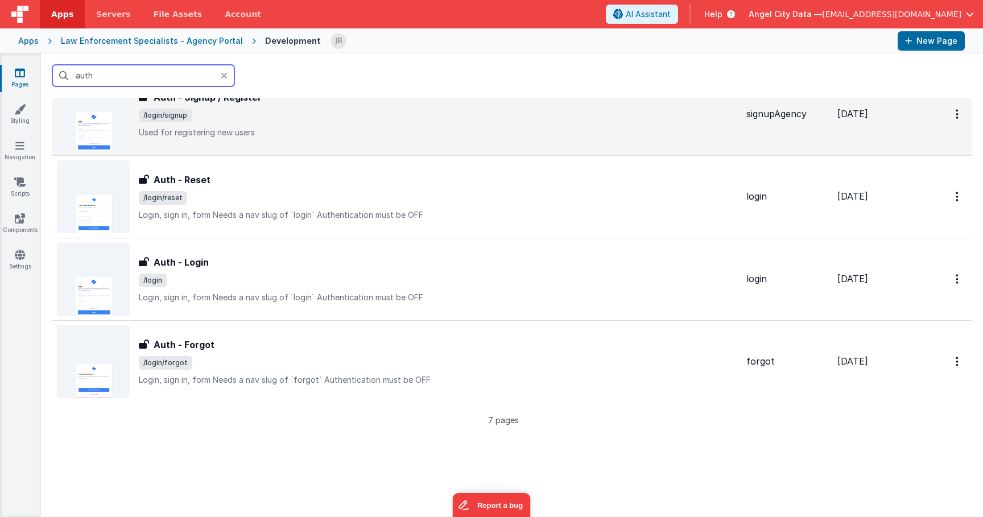
scroll to position [297, 0]
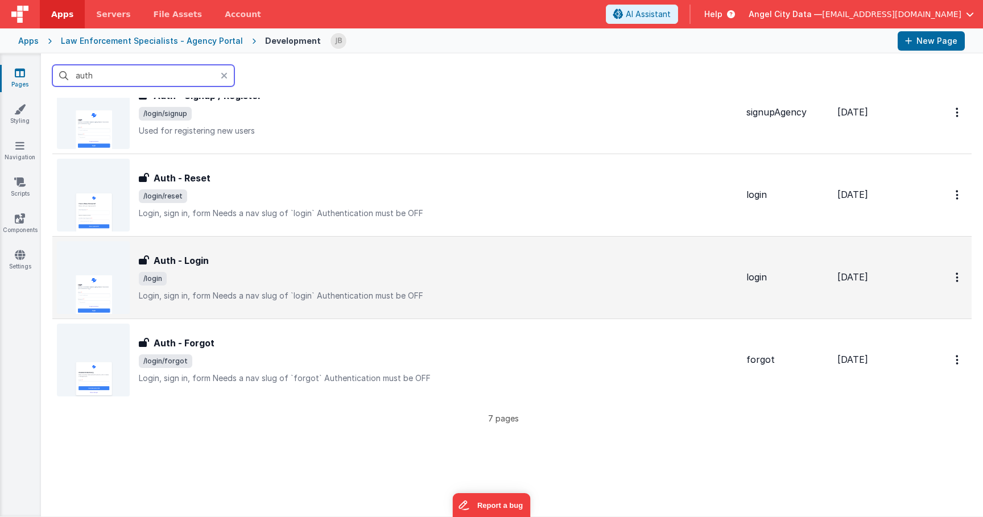
type input "auth"
click at [193, 268] on div "Auth - Login Auth - Login /login Login, sign in, formNeeds a nav slug of `logi…" at bounding box center [438, 278] width 598 height 48
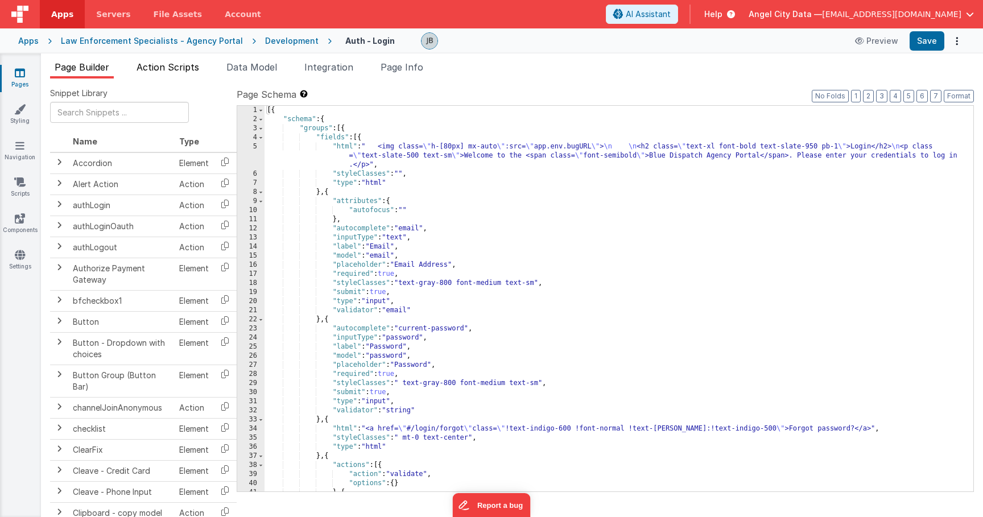
click at [179, 72] on span "Action Scripts" at bounding box center [167, 66] width 63 height 11
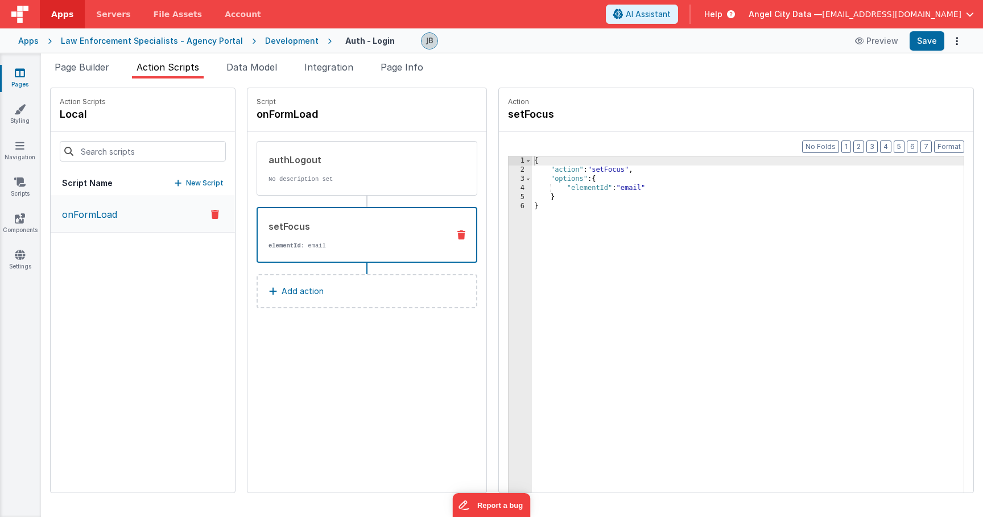
click at [268, 230] on div "setFocus" at bounding box center [353, 226] width 171 height 14
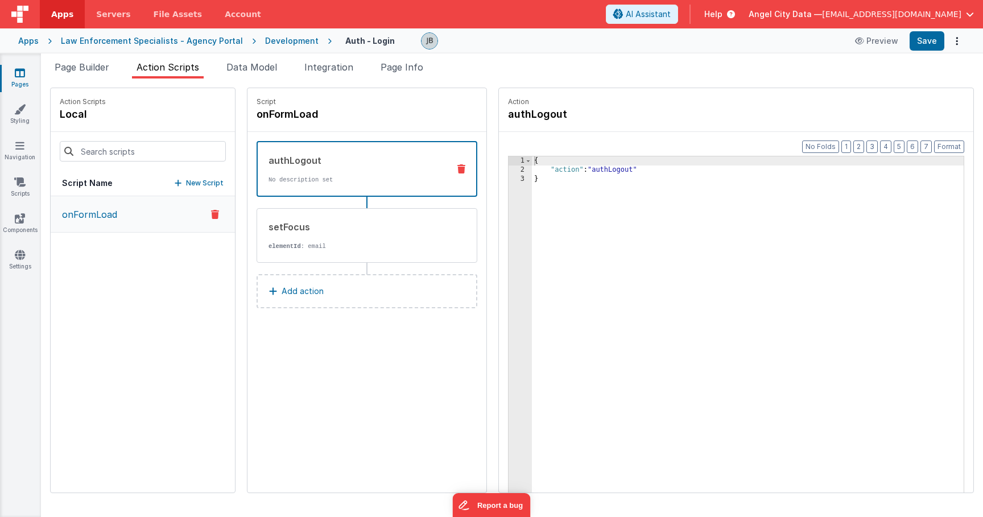
click at [277, 167] on div "authLogout No description set" at bounding box center [349, 169] width 182 height 31
click at [410, 69] on span "Page Info" at bounding box center [401, 66] width 43 height 11
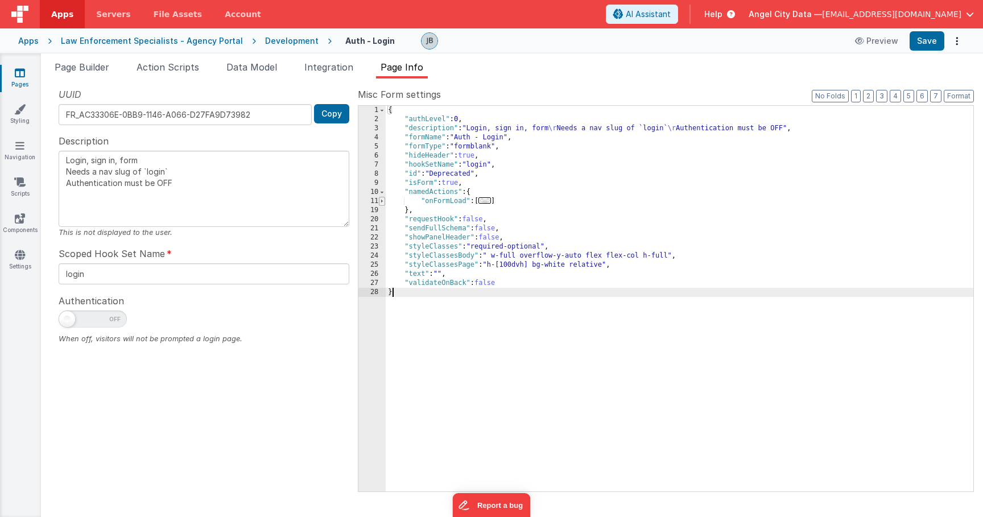
click at [384, 200] on span at bounding box center [382, 201] width 6 height 9
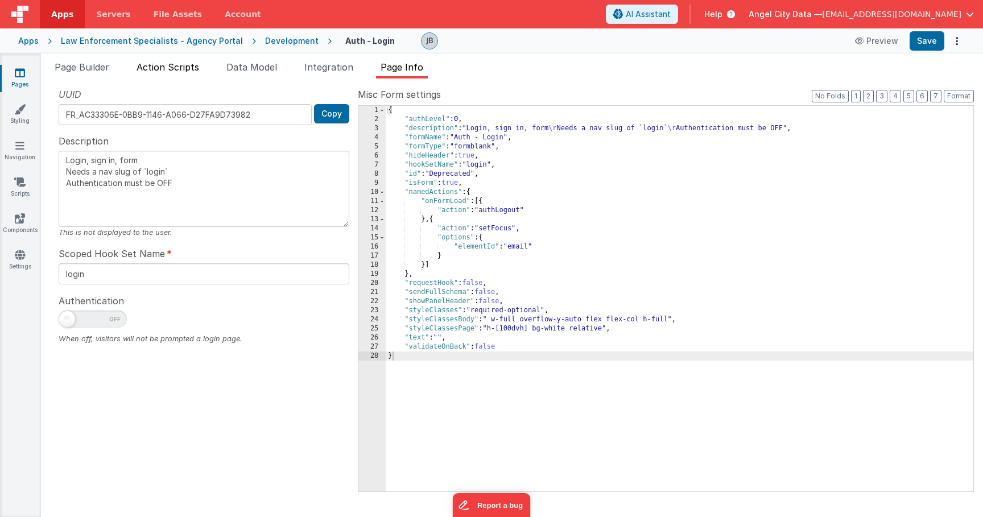
click at [180, 71] on span "Action Scripts" at bounding box center [167, 66] width 63 height 11
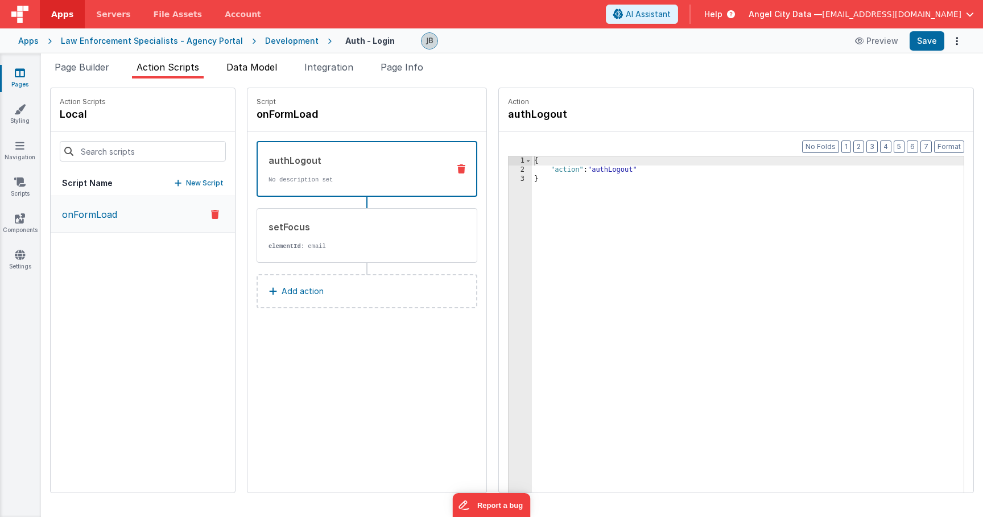
click at [262, 71] on span "Data Model" at bounding box center [251, 66] width 51 height 11
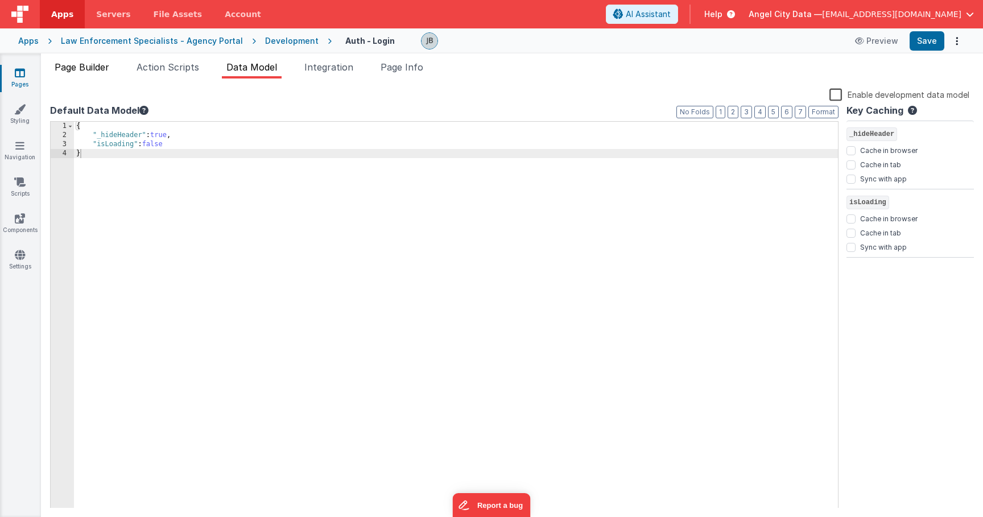
click at [103, 73] on li "Page Builder" at bounding box center [82, 69] width 64 height 18
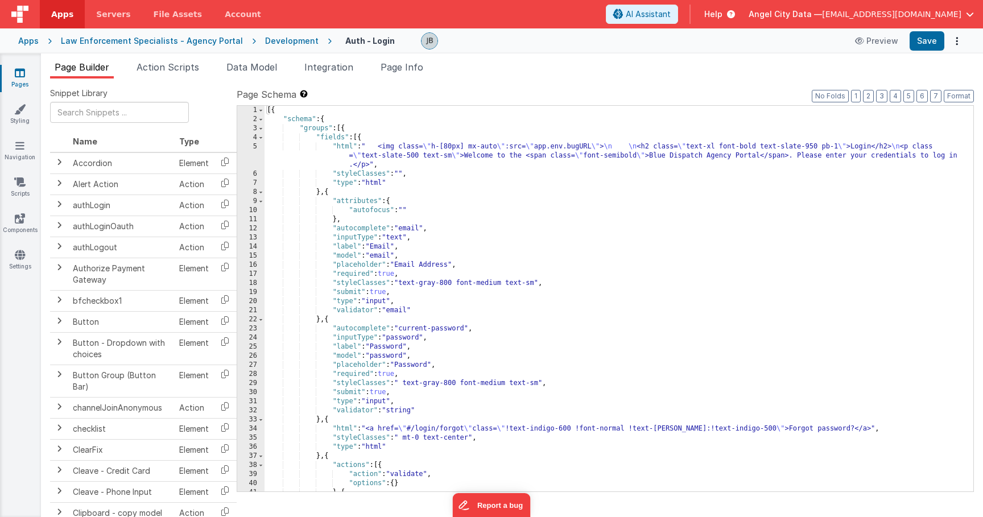
click at [752, 30] on div "Apps Law Enforcement Specialists - Agency Portal Development Auth - Login Previ…" at bounding box center [491, 40] width 983 height 25
click at [752, 43] on icon at bounding box center [860, 41] width 11 height 8
click at [18, 43] on div "Apps Law Enforcement Specialists - Agency Portal Development Auth - Login Previ…" at bounding box center [491, 40] width 983 height 25
click at [31, 39] on div "Apps" at bounding box center [28, 40] width 20 height 11
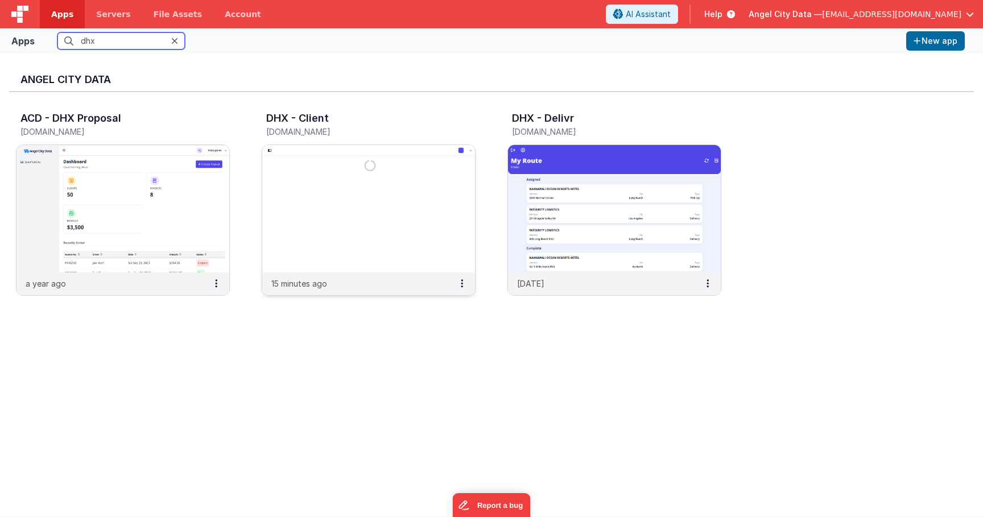
type input "dhx"
click at [362, 197] on img at bounding box center [368, 208] width 213 height 127
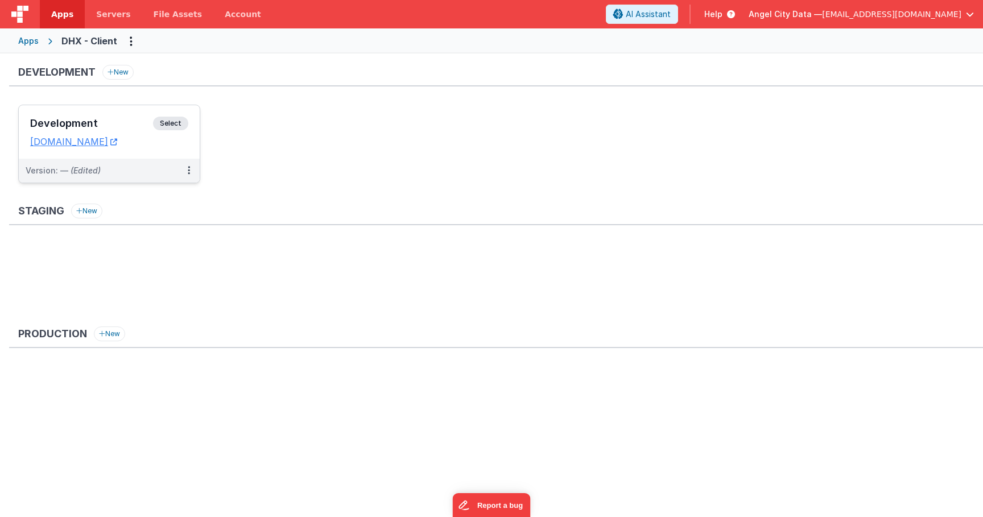
click at [127, 121] on h3 "Development" at bounding box center [91, 123] width 123 height 11
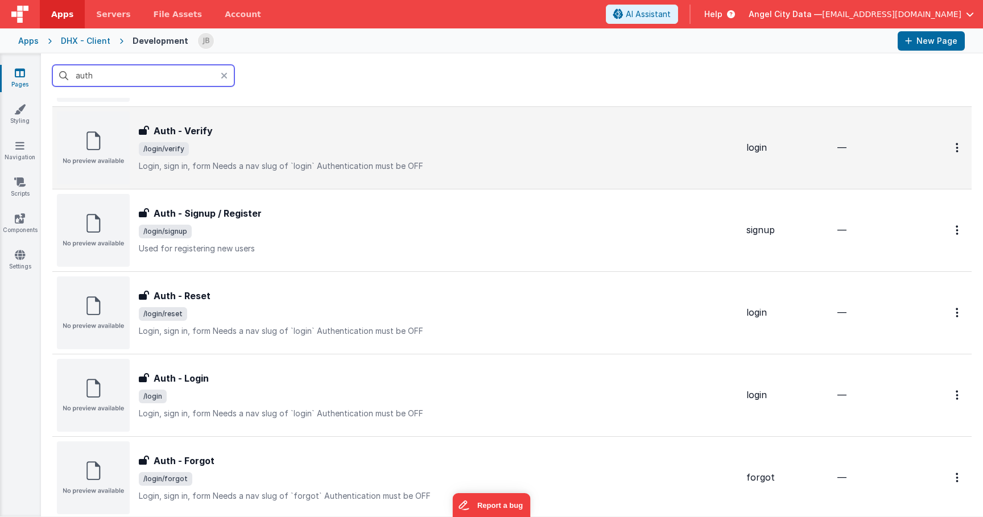
scroll to position [185, 0]
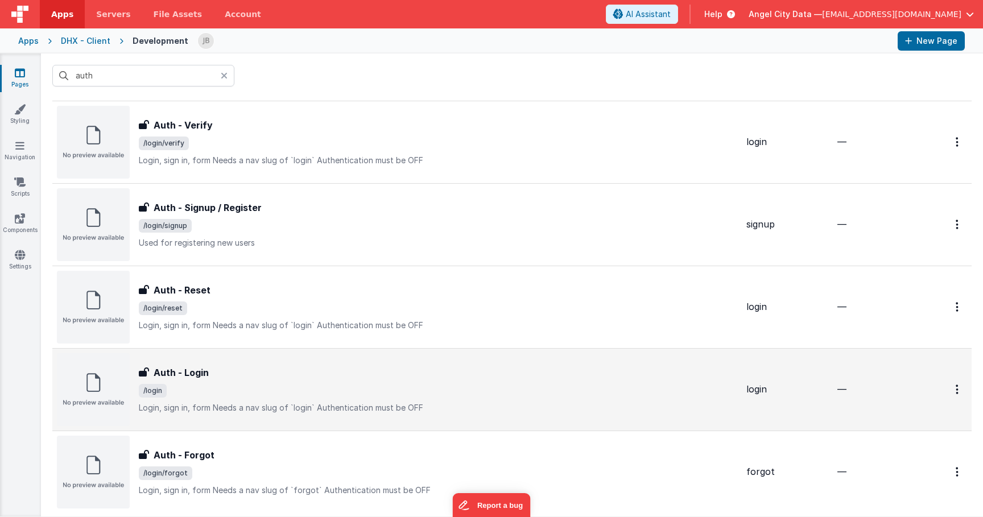
click at [186, 368] on h3 "Auth - Login" at bounding box center [181, 373] width 55 height 14
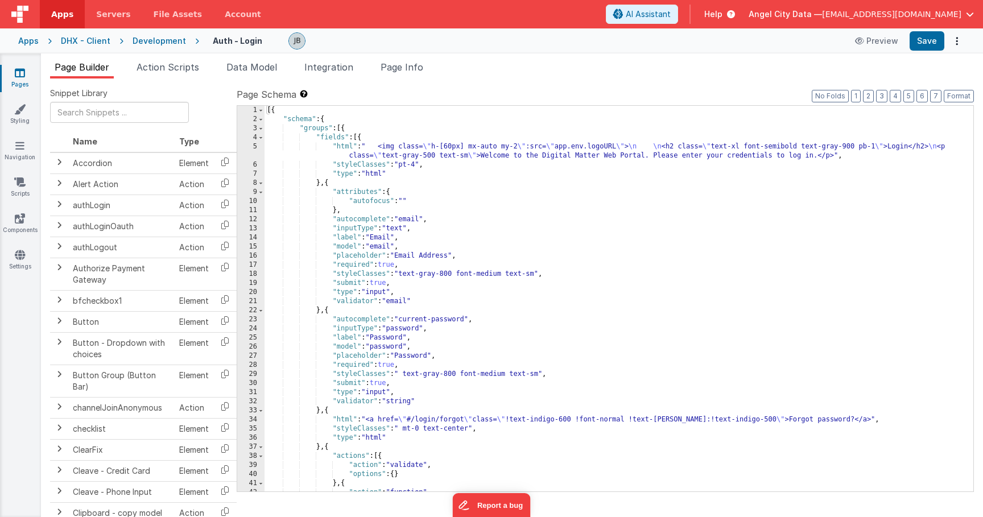
click at [148, 43] on div "Development" at bounding box center [158, 40] width 53 height 11
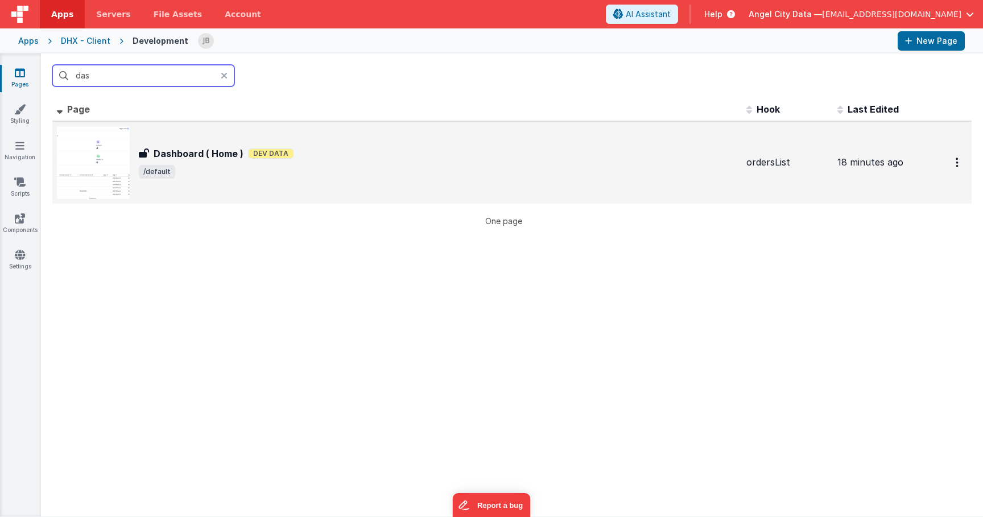
type input "das"
click at [176, 156] on h3 "Dashboard ( Home )" at bounding box center [199, 154] width 90 height 14
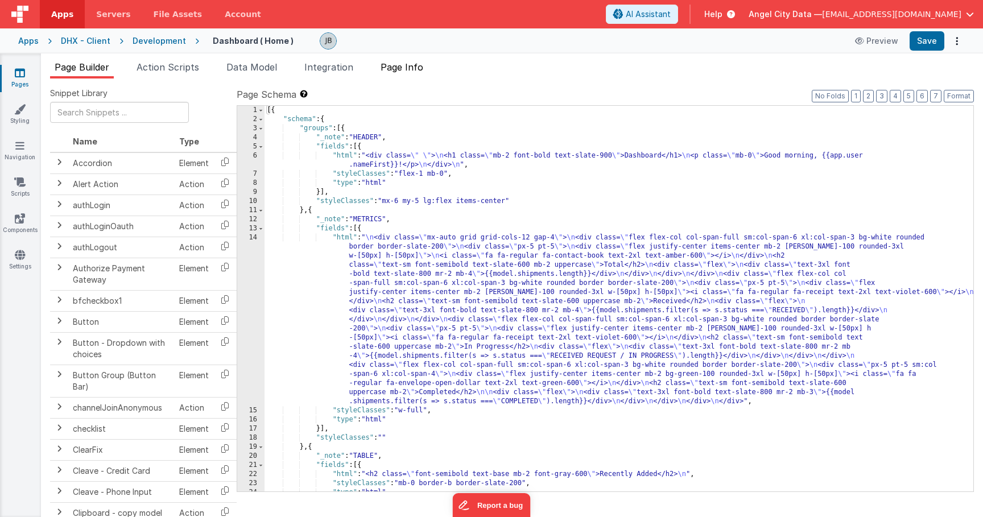
click at [399, 73] on li "Page Info" at bounding box center [402, 69] width 52 height 18
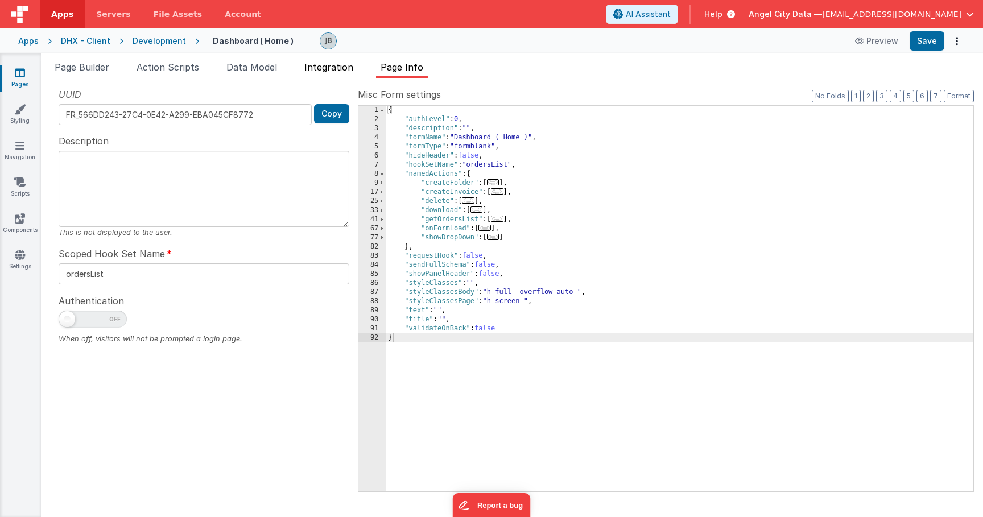
click at [306, 63] on li "Integration" at bounding box center [329, 69] width 58 height 18
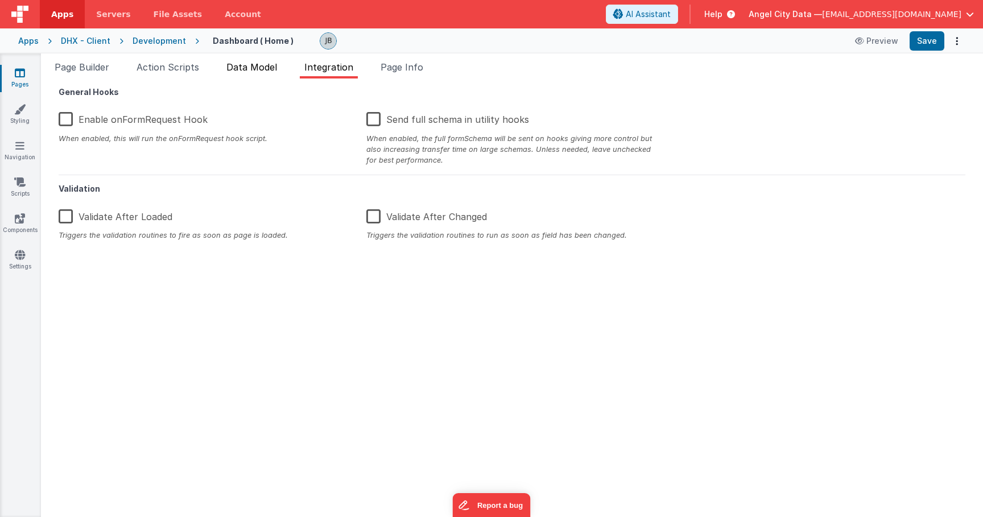
click at [270, 65] on span "Data Model" at bounding box center [251, 66] width 51 height 11
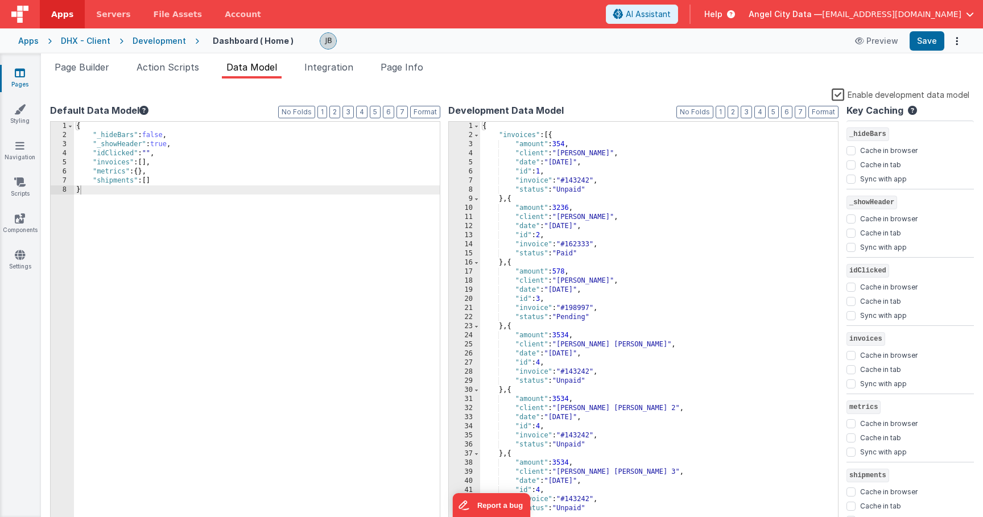
click at [752, 93] on label "Enable development data model" at bounding box center [900, 94] width 138 height 13
click at [0, 0] on input "Enable development data model" at bounding box center [0, 0] width 0 height 0
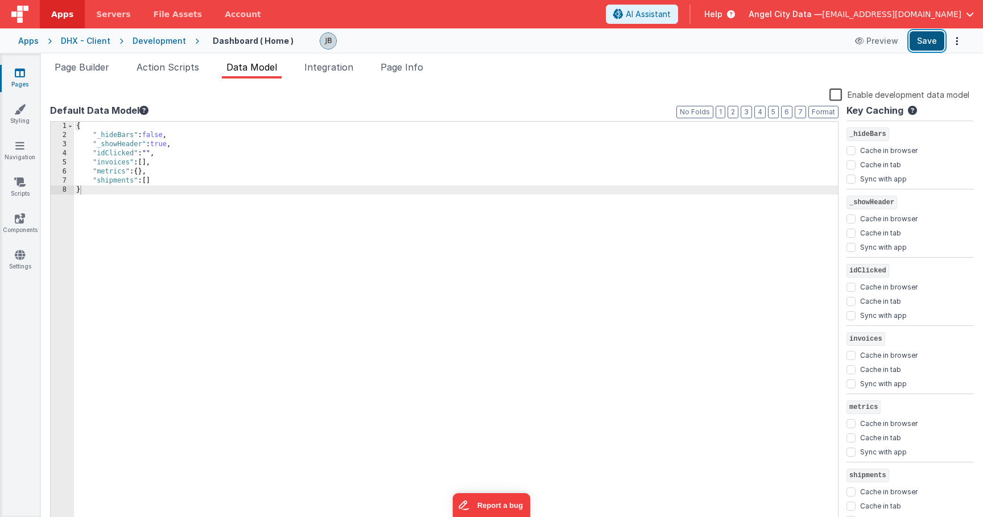
click at [752, 40] on button "Save" at bounding box center [926, 40] width 35 height 19
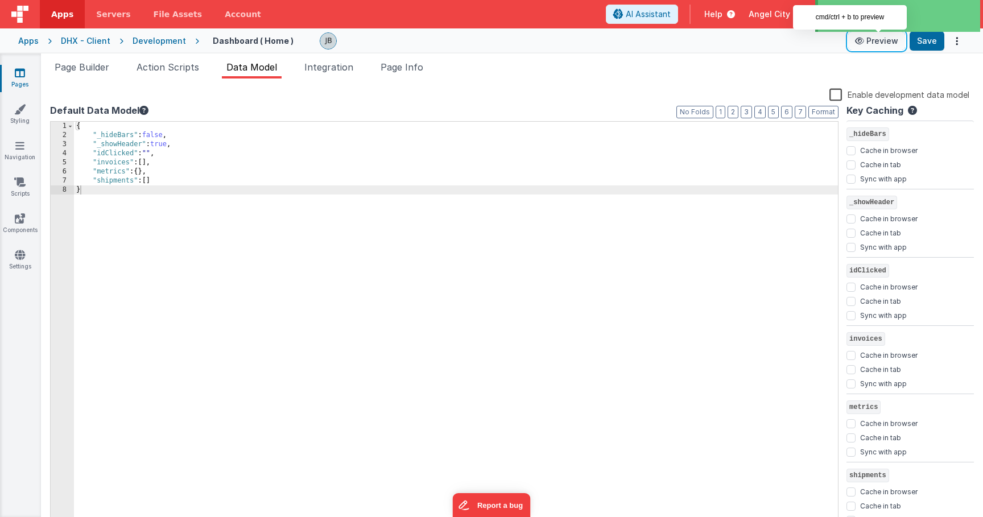
click at [752, 44] on button "Preview" at bounding box center [876, 41] width 57 height 18
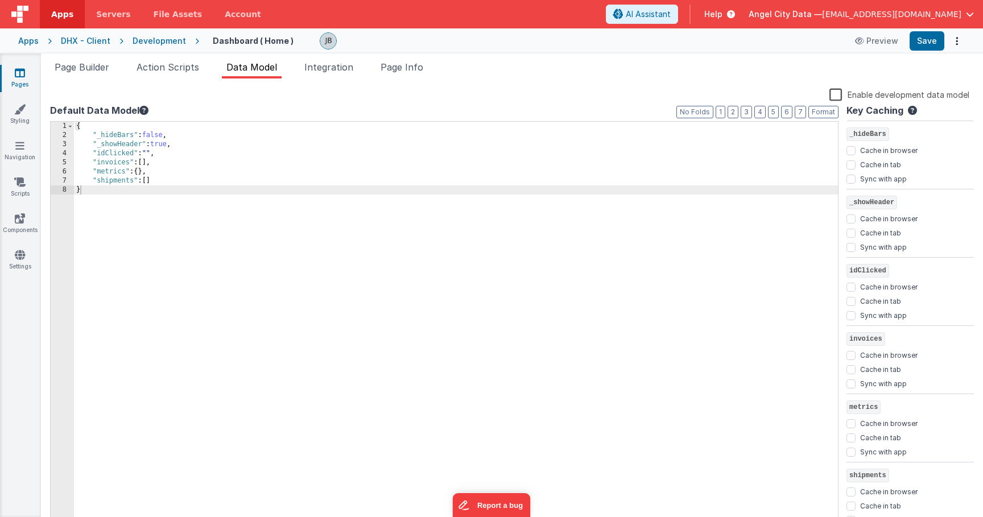
click at [748, 73] on ul "Page Builder Action Scripts Data Model Integration Page Info" at bounding box center [512, 69] width 942 height 18
click at [752, 40] on icon at bounding box center [860, 41] width 11 height 8
click at [752, 44] on icon at bounding box center [860, 41] width 11 height 8
click at [752, 41] on icon at bounding box center [860, 41] width 11 height 8
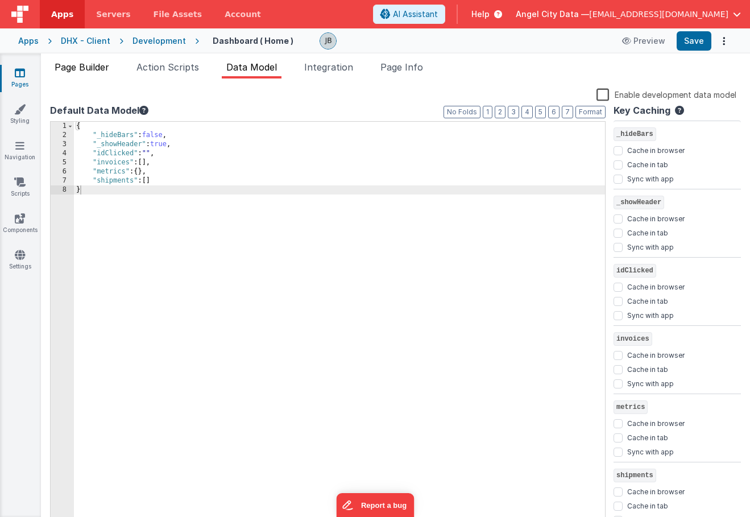
click at [82, 67] on span "Page Builder" at bounding box center [82, 66] width 55 height 11
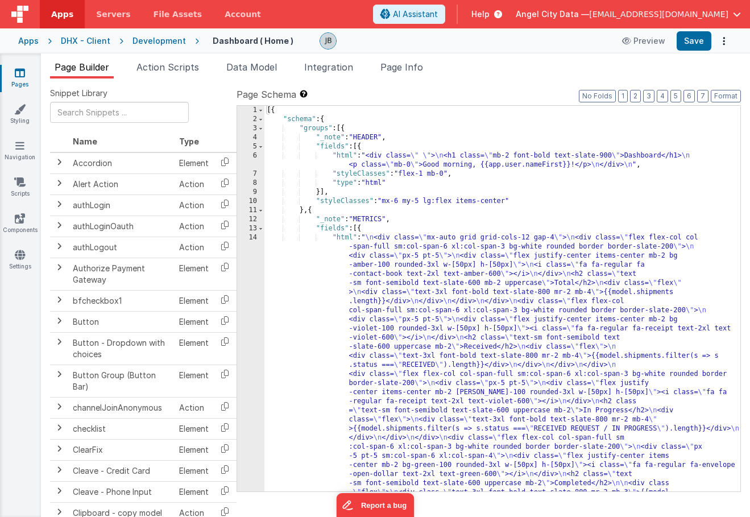
click at [258, 295] on div "14" at bounding box center [250, 374] width 27 height 282
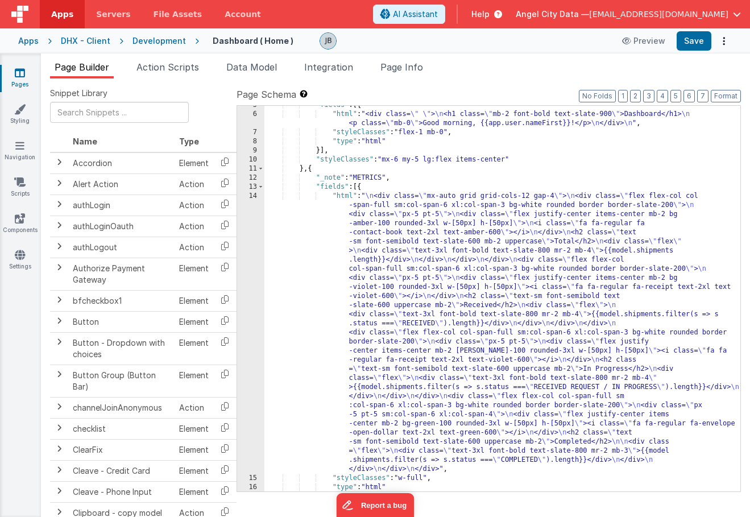
scroll to position [132, 0]
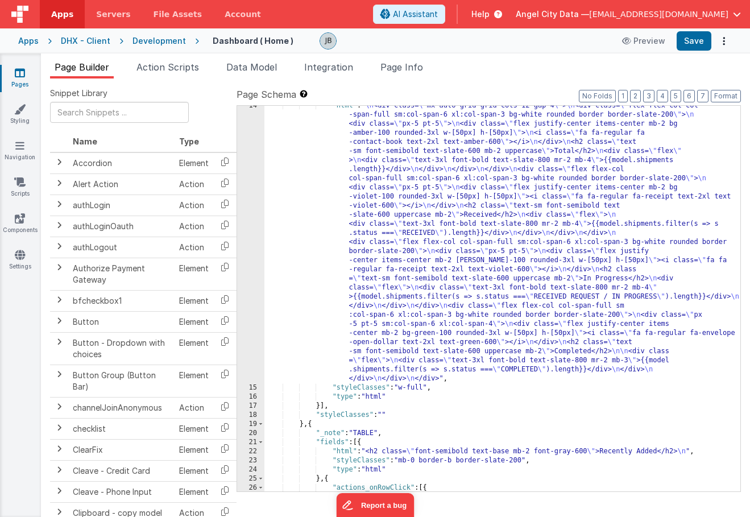
click at [238, 243] on div "14" at bounding box center [250, 242] width 27 height 282
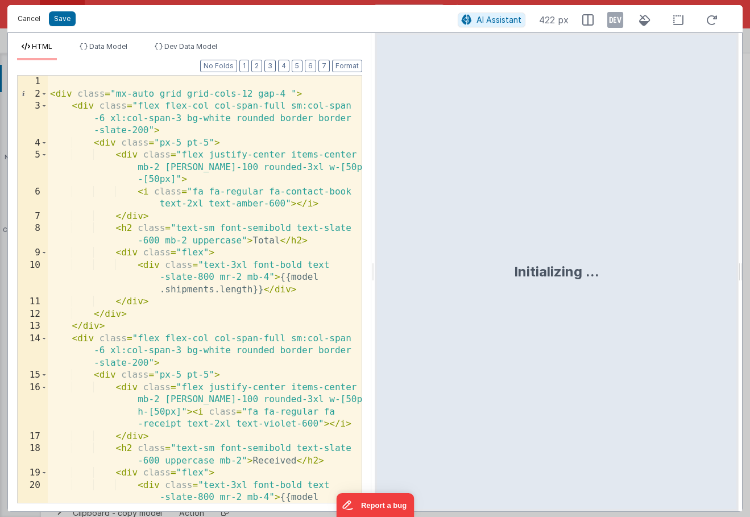
click at [22, 14] on button "Cancel" at bounding box center [29, 19] width 34 height 16
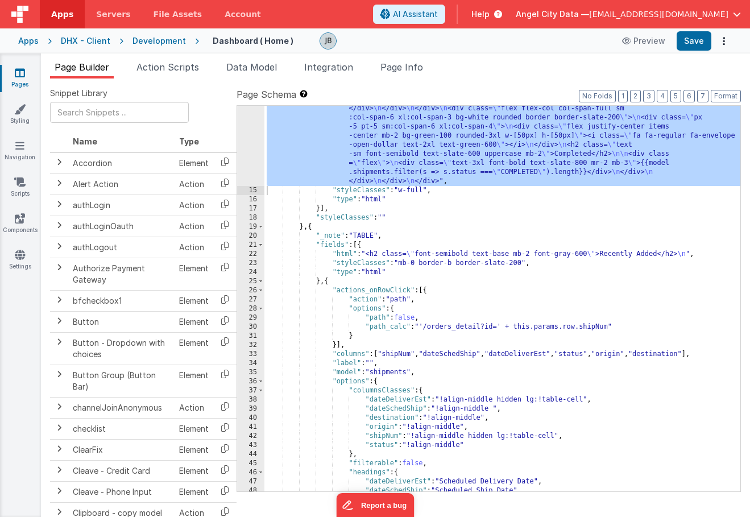
scroll to position [329, 0]
click at [260, 227] on span at bounding box center [261, 226] width 6 height 9
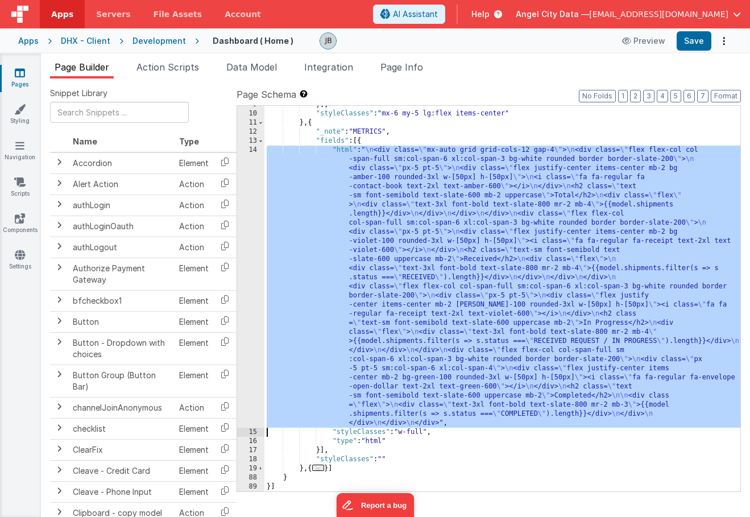
click at [263, 463] on div "18" at bounding box center [250, 459] width 27 height 9
click at [262, 468] on span at bounding box center [261, 468] width 6 height 9
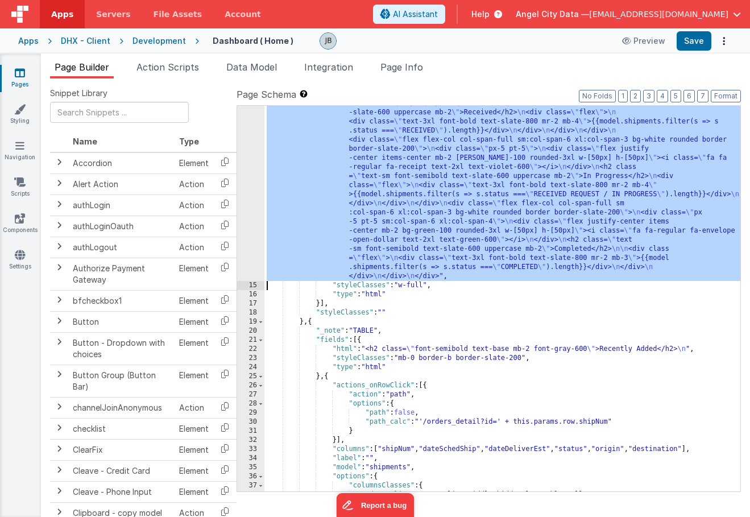
scroll to position [346, 0]
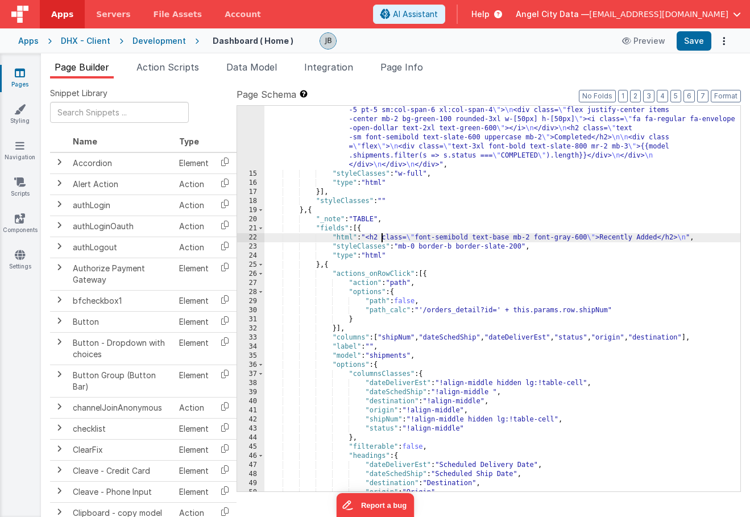
click at [380, 235] on div ""html" : " \n <div class= \" mx-auto grid grid-cols-12 gap-4 \" > \n <div class…" at bounding box center [502, 225] width 476 height 677
click at [26, 223] on link "Components" at bounding box center [19, 224] width 41 height 23
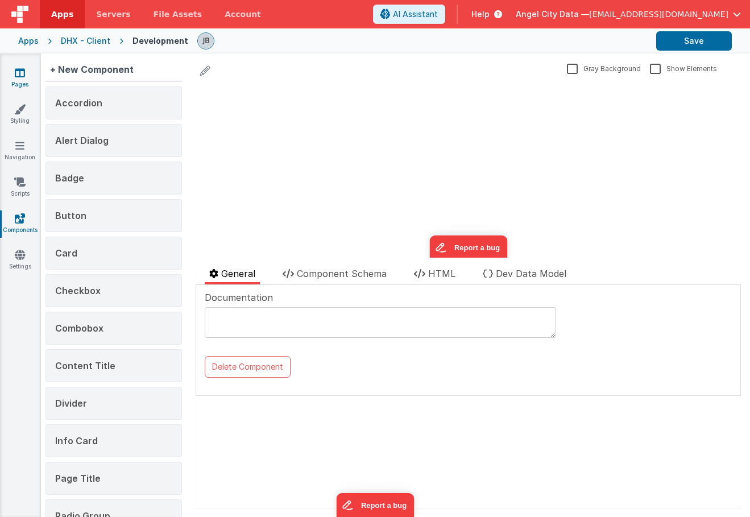
click at [23, 73] on icon at bounding box center [20, 72] width 10 height 11
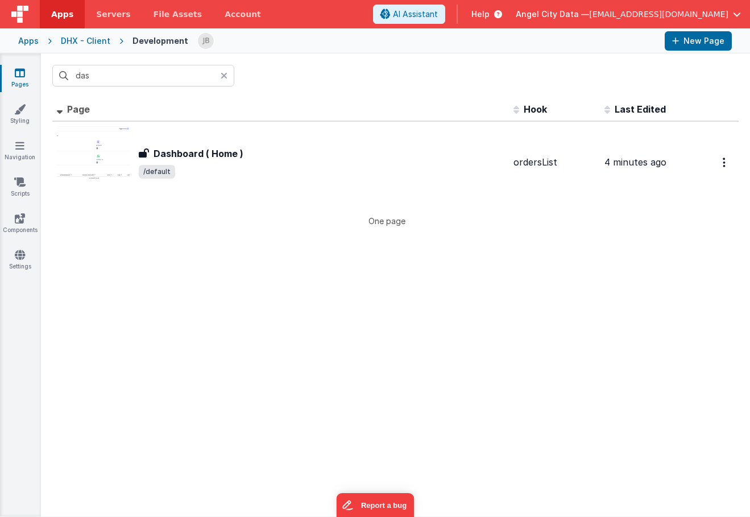
click at [224, 75] on icon at bounding box center [224, 75] width 7 height 9
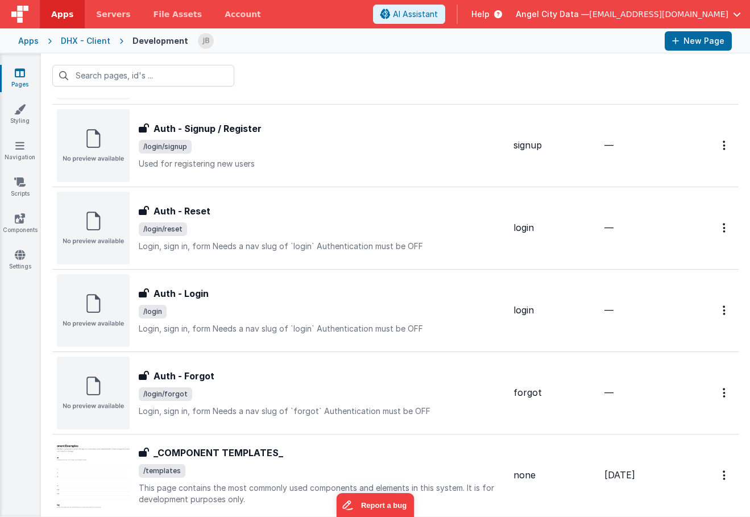
scroll to position [484, 0]
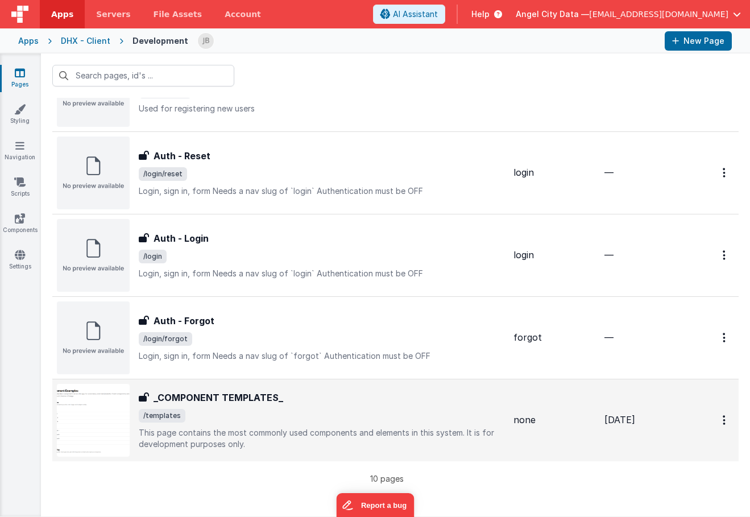
click at [204, 396] on h3 "_COMPONENT TEMPLATES_" at bounding box center [219, 398] width 130 height 14
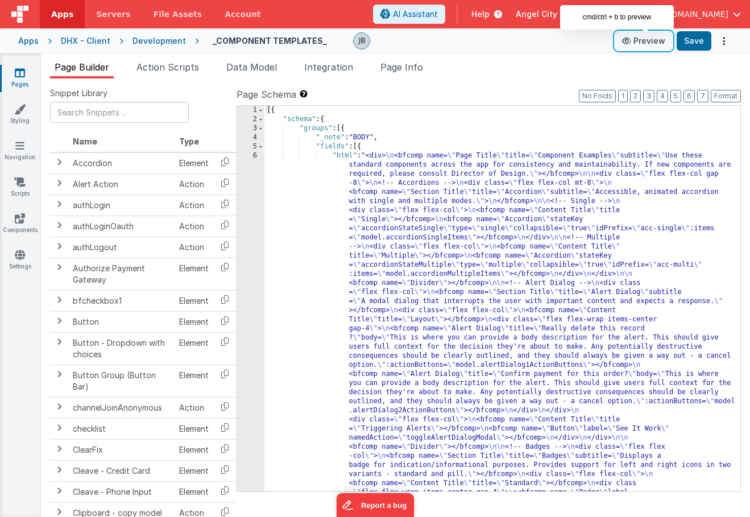
click at [637, 40] on button "Preview" at bounding box center [643, 41] width 57 height 18
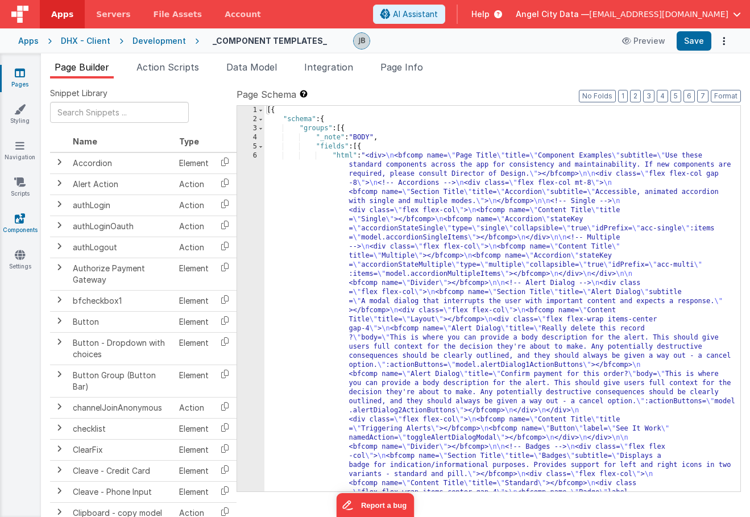
click at [17, 213] on icon at bounding box center [20, 218] width 10 height 11
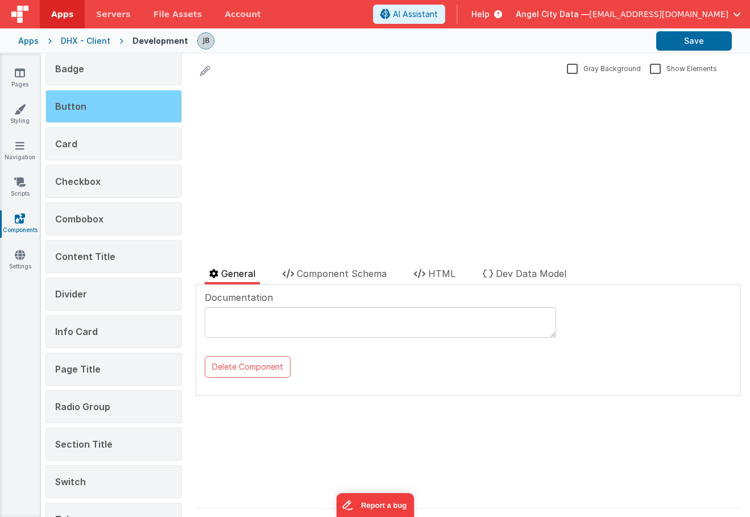
scroll to position [146, 0]
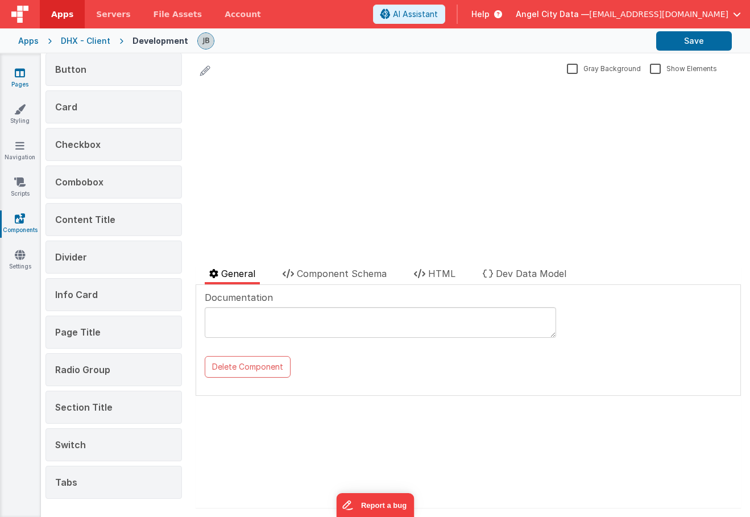
click at [15, 75] on icon at bounding box center [20, 72] width 10 height 11
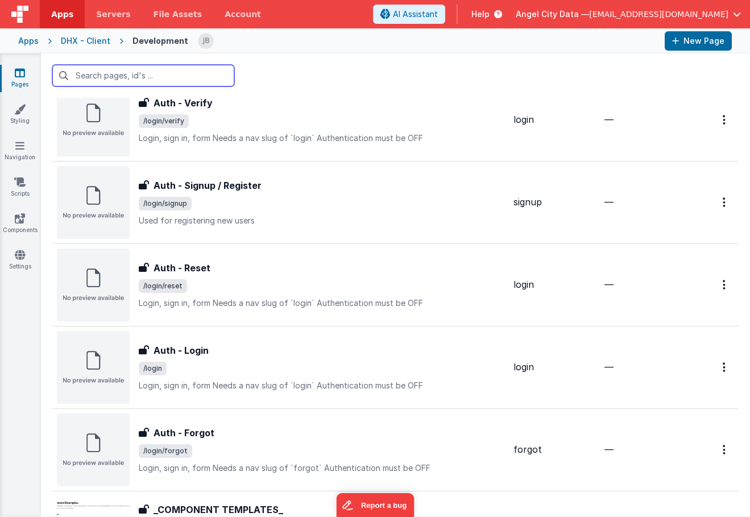
scroll to position [108, 0]
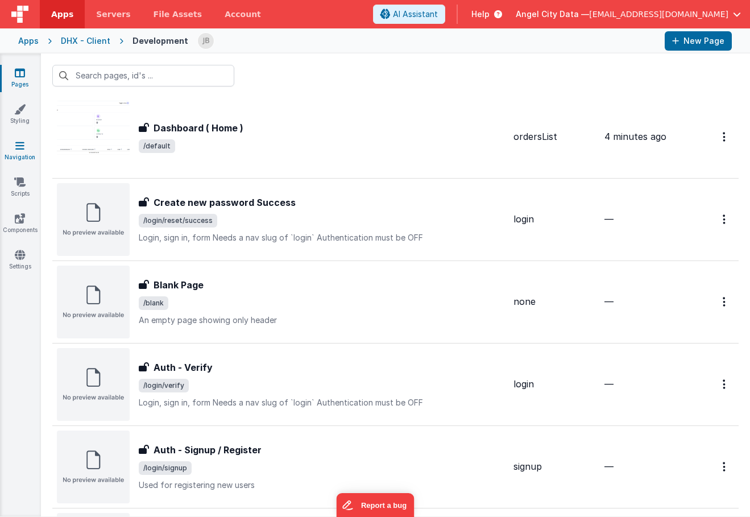
click at [16, 140] on icon at bounding box center [19, 145] width 9 height 11
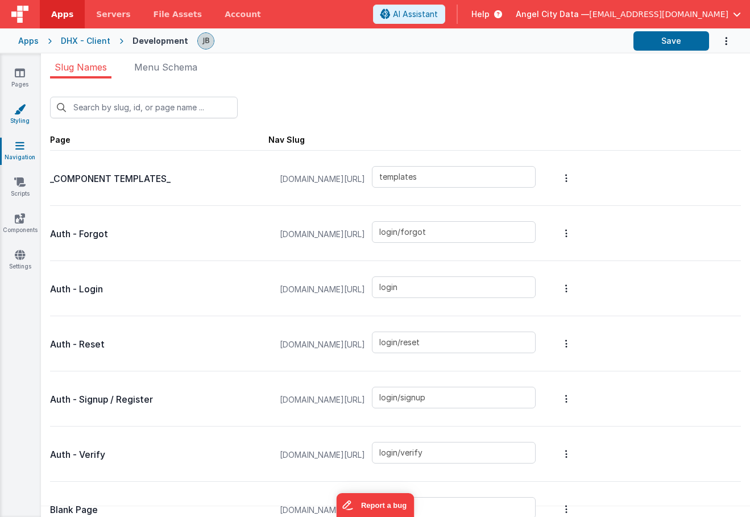
click at [23, 115] on link "Styling" at bounding box center [19, 114] width 41 height 23
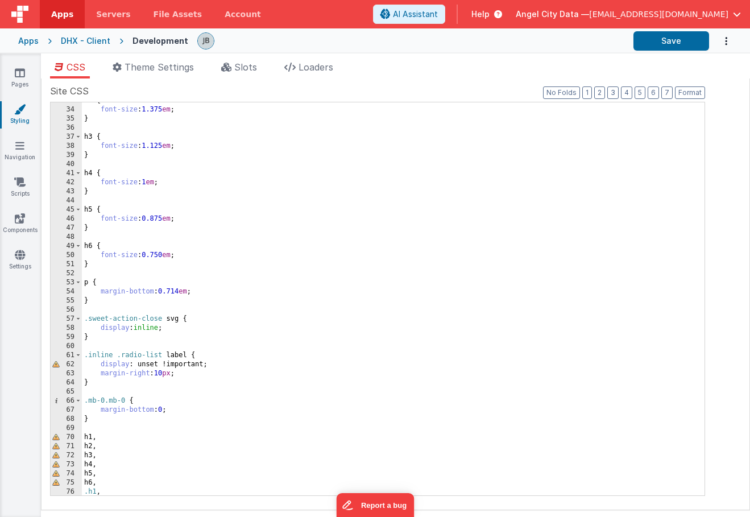
scroll to position [487, 0]
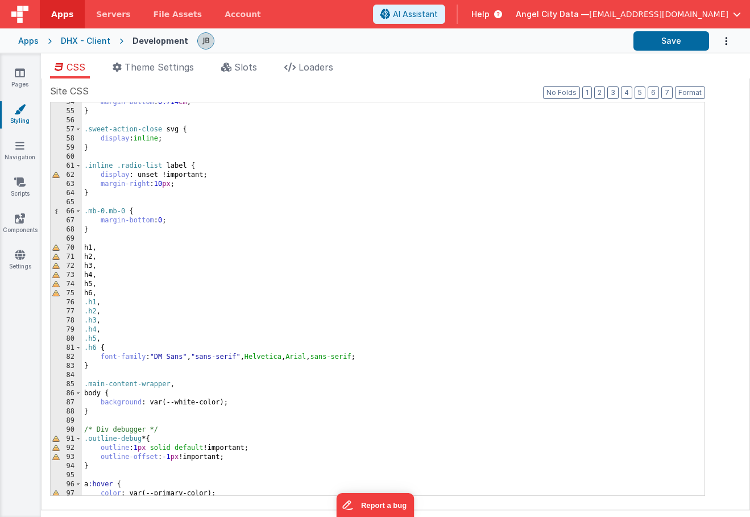
click at [73, 37] on div "DHX - Client" at bounding box center [85, 40] width 49 height 11
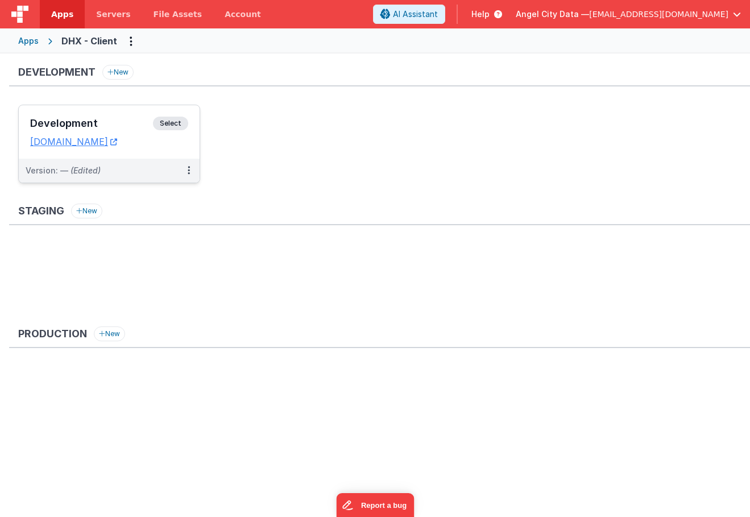
click at [92, 108] on div "Development Select URLs [DOMAIN_NAME]" at bounding box center [109, 131] width 181 height 53
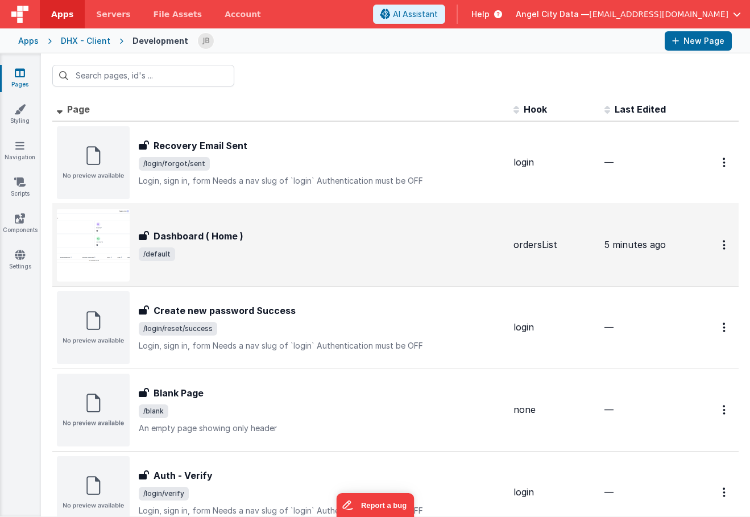
click at [172, 235] on h3 "Dashboard ( Home )" at bounding box center [199, 236] width 90 height 14
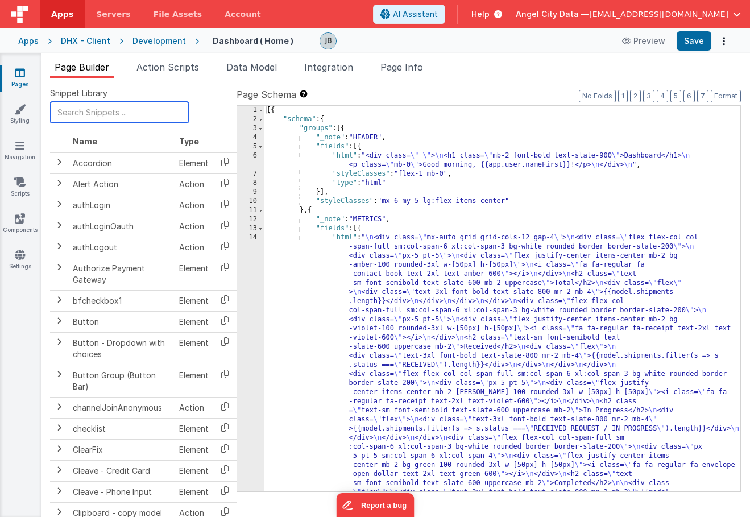
click at [81, 119] on input "text" at bounding box center [119, 112] width 139 height 21
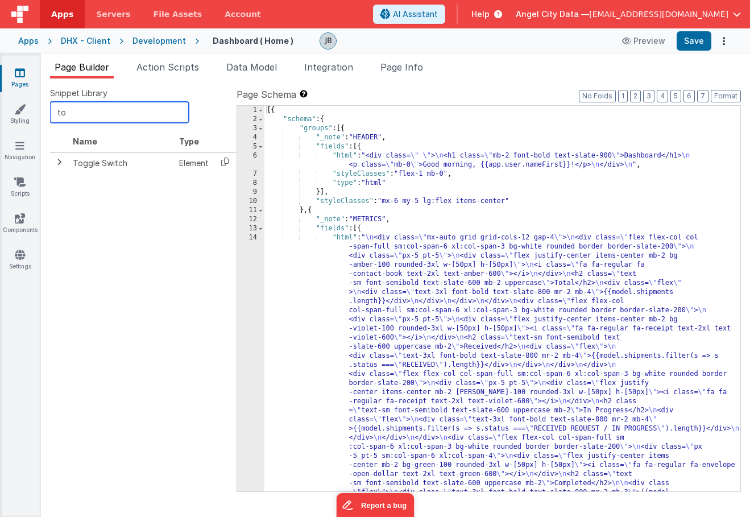
type input "t"
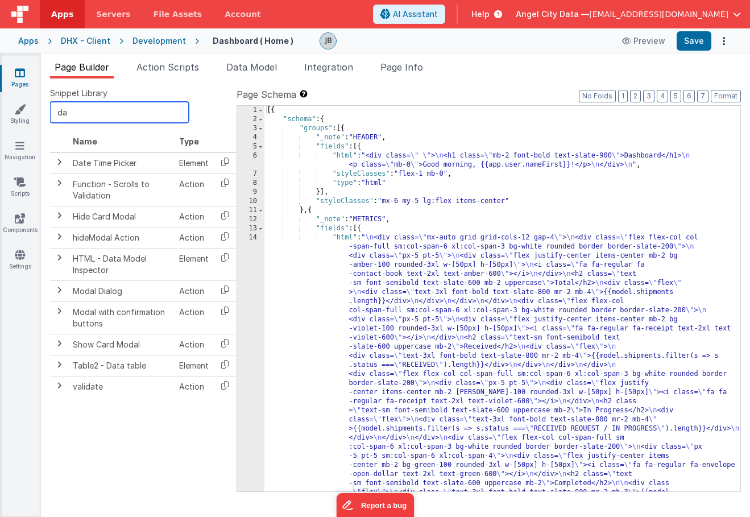
type input "d"
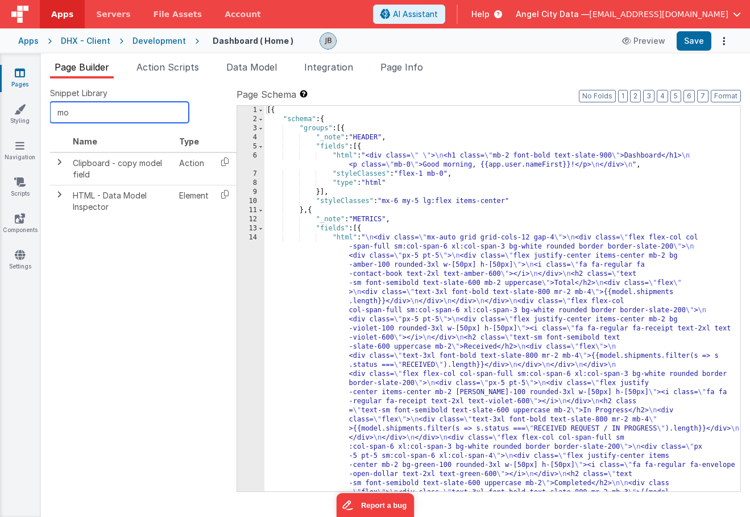
type input "m"
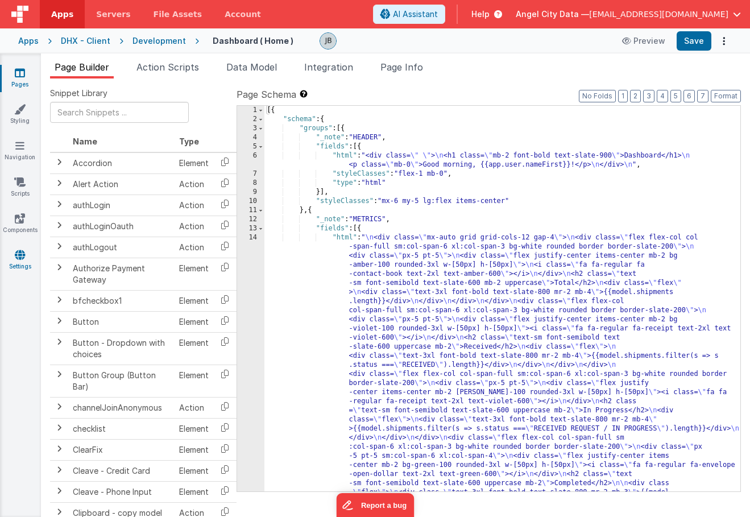
click at [19, 256] on icon at bounding box center [20, 254] width 10 height 11
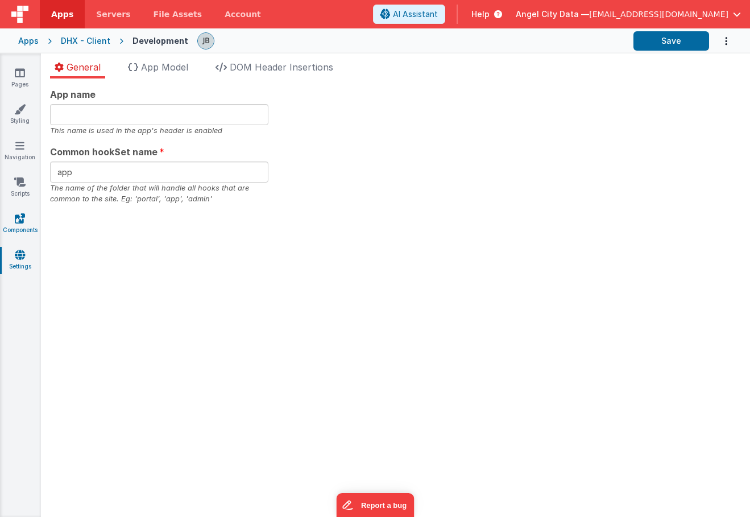
click at [20, 227] on link "Components" at bounding box center [19, 224] width 41 height 23
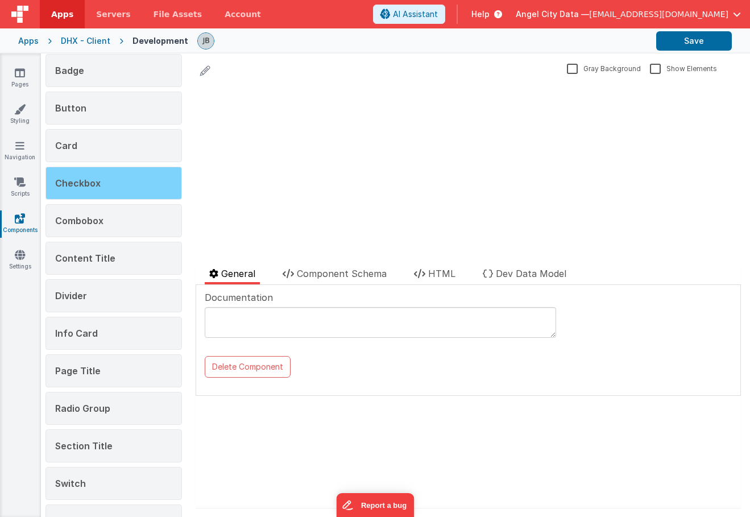
scroll to position [146, 0]
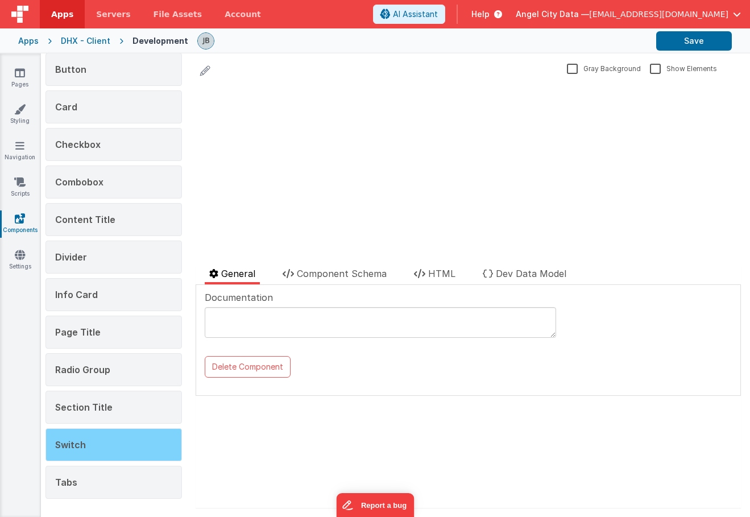
click at [94, 445] on div "Switch" at bounding box center [113, 444] width 136 height 33
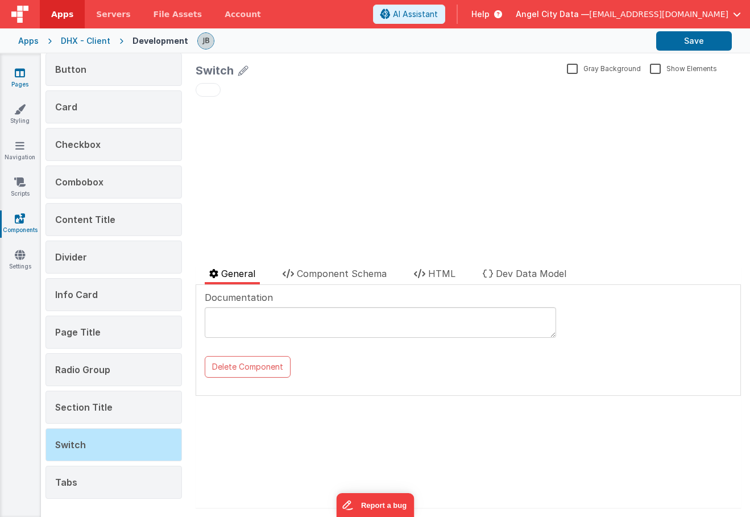
click at [13, 73] on link "Pages" at bounding box center [19, 78] width 41 height 23
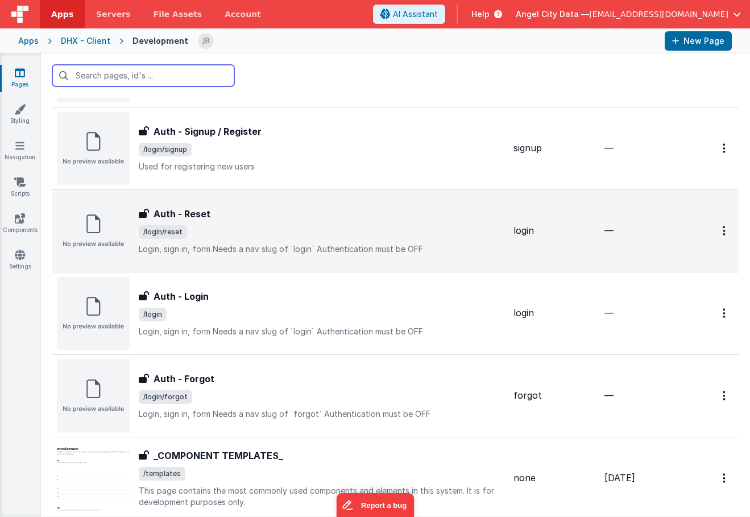
scroll to position [484, 0]
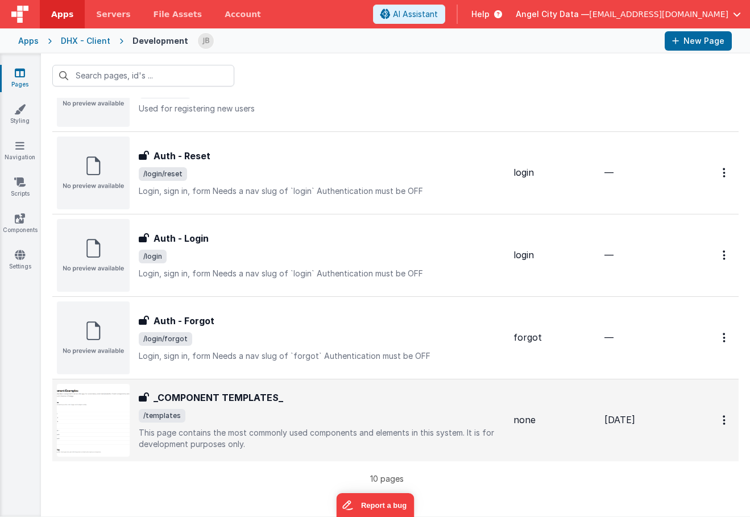
click at [176, 397] on h3 "_COMPONENT TEMPLATES_" at bounding box center [219, 398] width 130 height 14
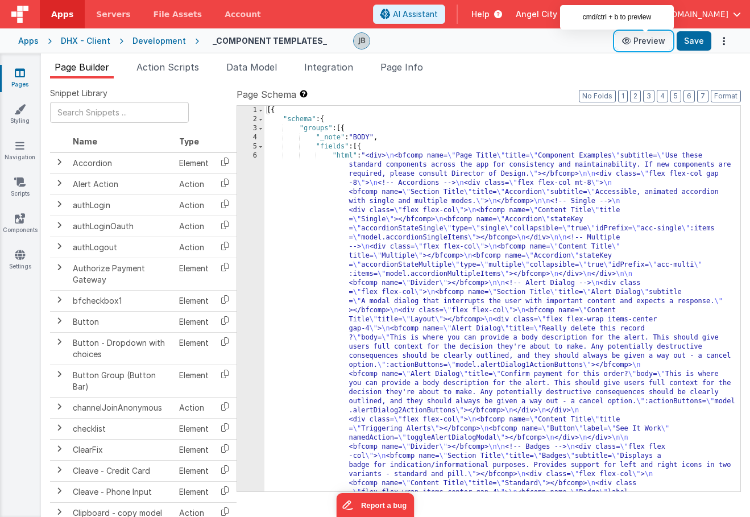
click at [656, 37] on button "Preview" at bounding box center [643, 41] width 57 height 18
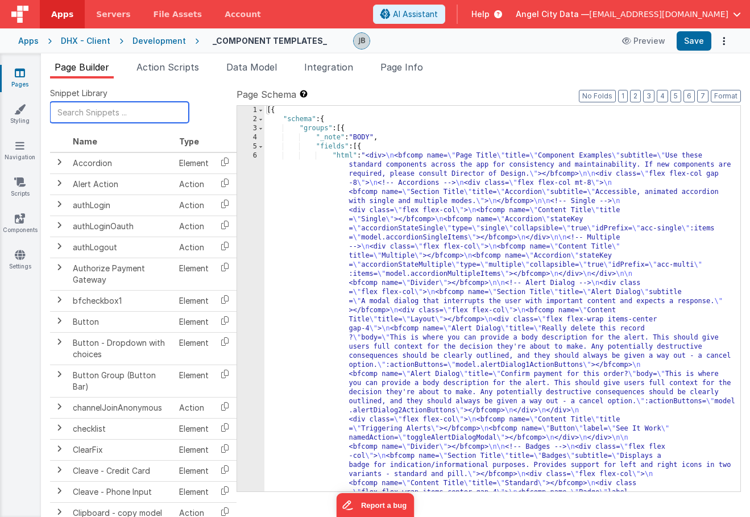
click at [118, 113] on input "text" at bounding box center [119, 112] width 139 height 21
type input "e"
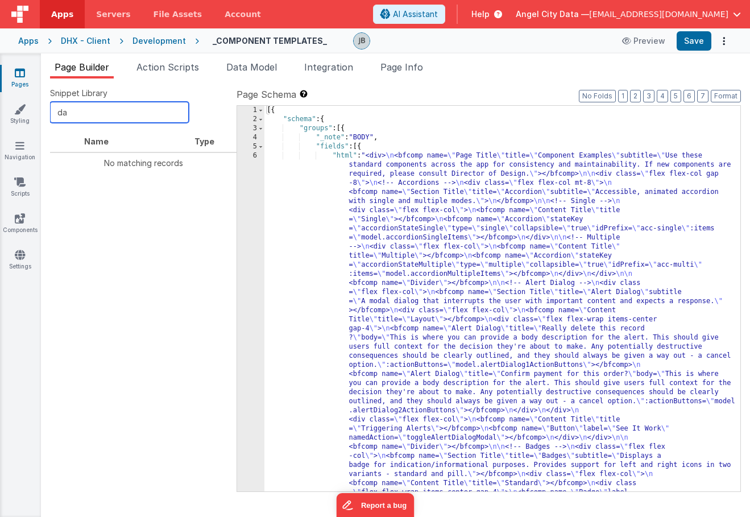
type input "d"
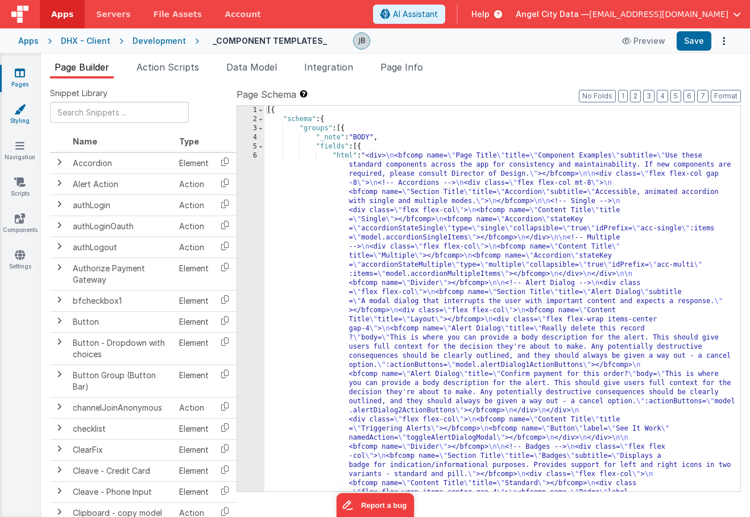
click at [13, 109] on link "Styling" at bounding box center [19, 114] width 41 height 23
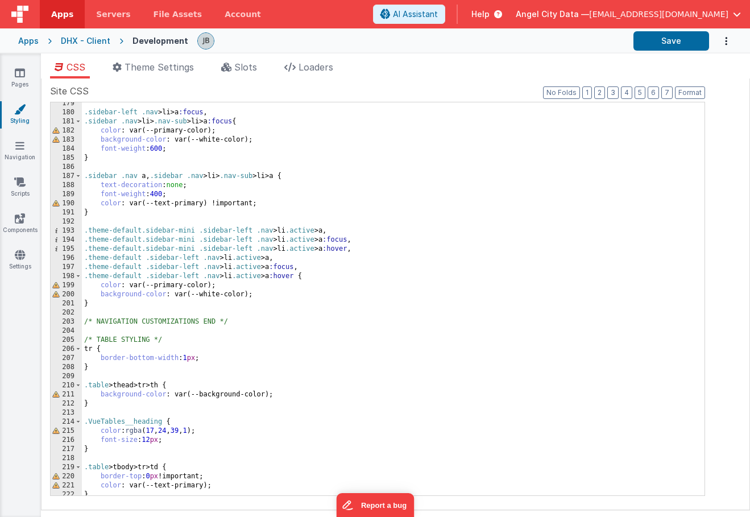
scroll to position [1634, 0]
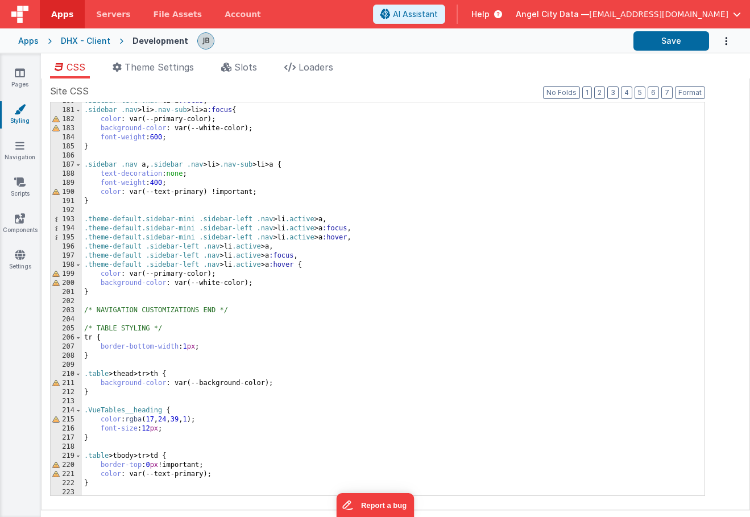
click at [77, 44] on div "DHX - Client" at bounding box center [85, 40] width 49 height 11
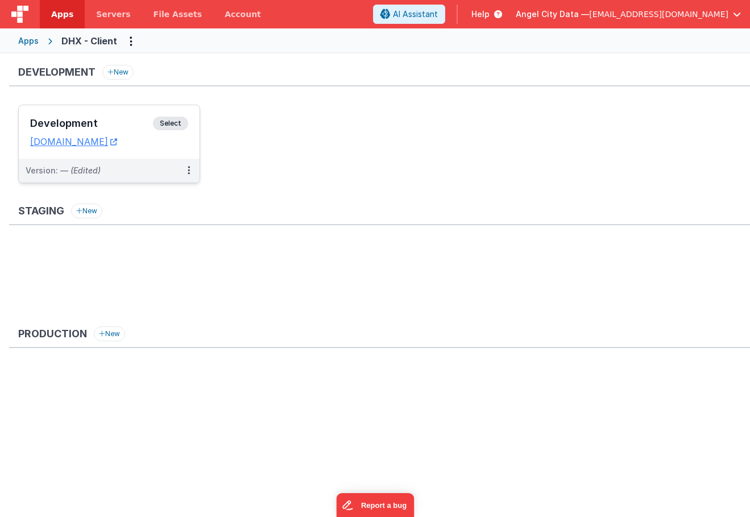
click at [107, 129] on h3 "Development" at bounding box center [91, 123] width 123 height 11
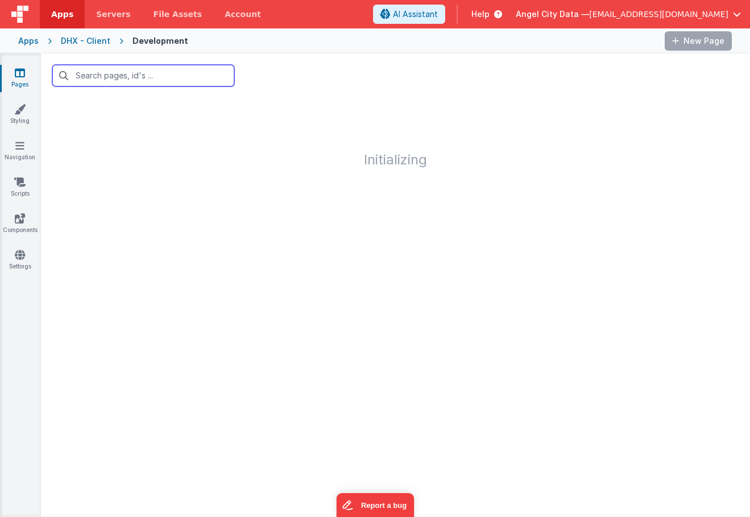
click at [100, 81] on input "text" at bounding box center [143, 76] width 182 height 22
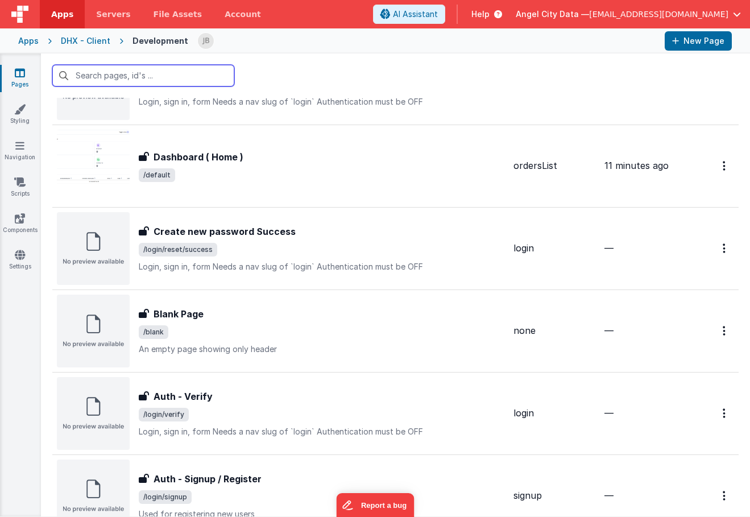
scroll to position [72, 0]
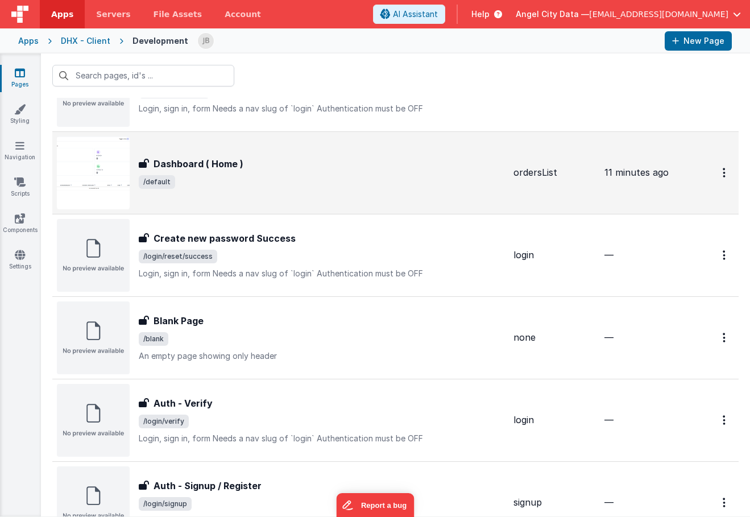
click at [184, 168] on h3 "Dashboard ( Home )" at bounding box center [199, 164] width 90 height 14
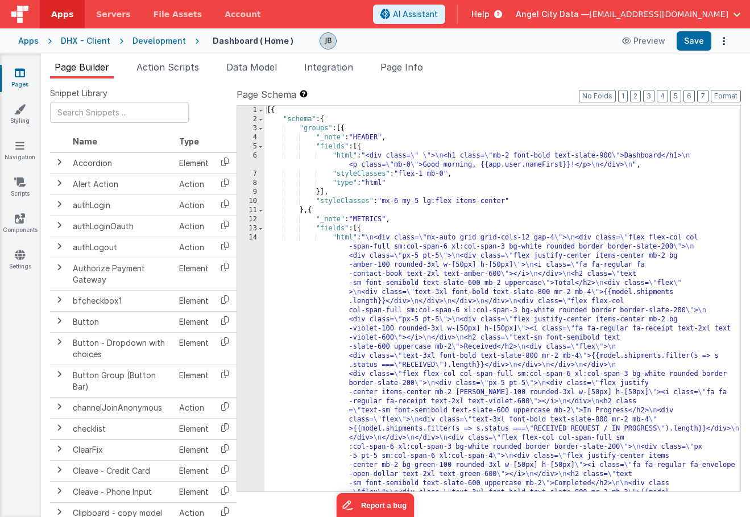
click at [14, 247] on div "Pages Styling Navigation Scripts Components Settings" at bounding box center [20, 284] width 41 height 463
click at [249, 78] on div "Snippet Library Name Type Accordion Element Alert Action Action authLogin Actio…" at bounding box center [395, 306] width 709 height 457
click at [250, 69] on span "Data Model" at bounding box center [251, 66] width 51 height 11
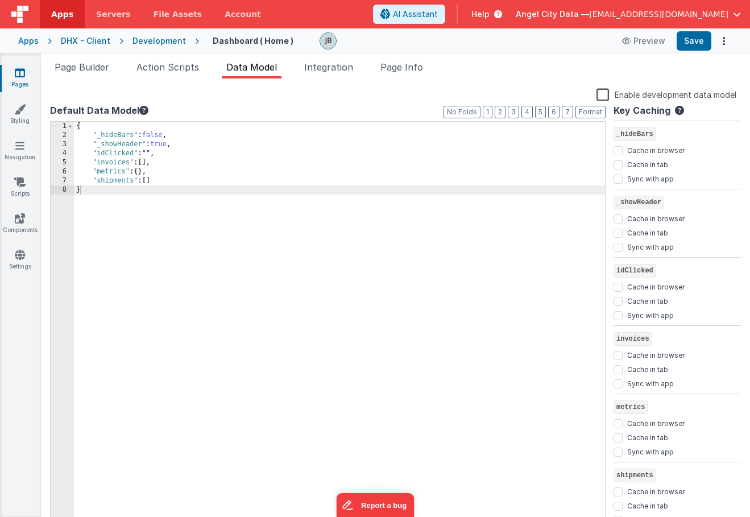
click at [22, 79] on link "Pages" at bounding box center [19, 78] width 41 height 23
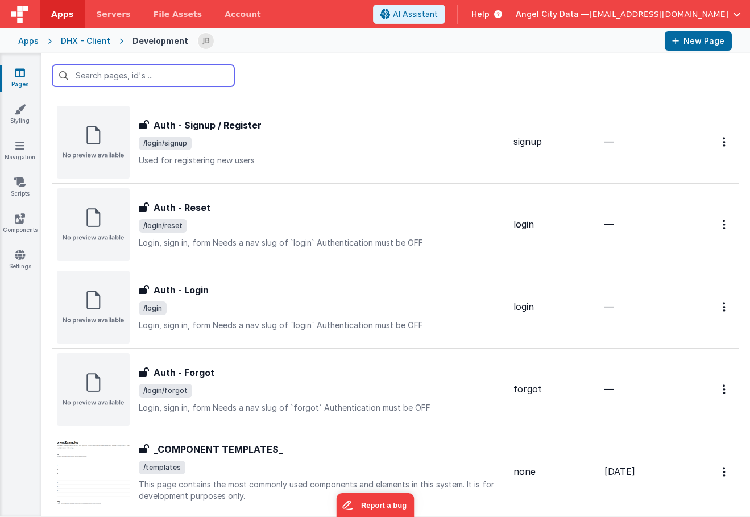
scroll to position [484, 0]
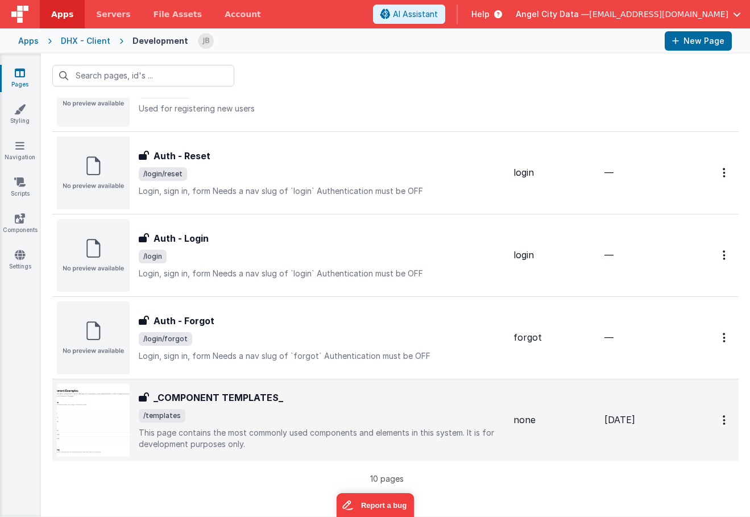
click at [197, 403] on h3 "_COMPONENT TEMPLATES_" at bounding box center [219, 398] width 130 height 14
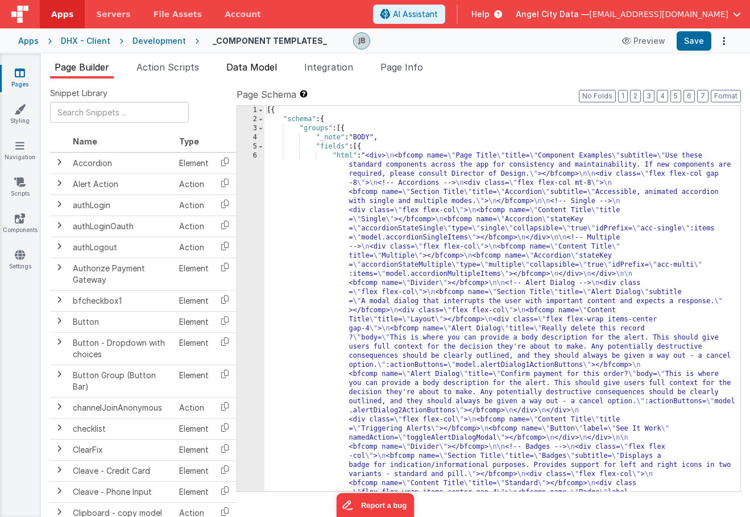
click at [246, 65] on span "Data Model" at bounding box center [251, 66] width 51 height 11
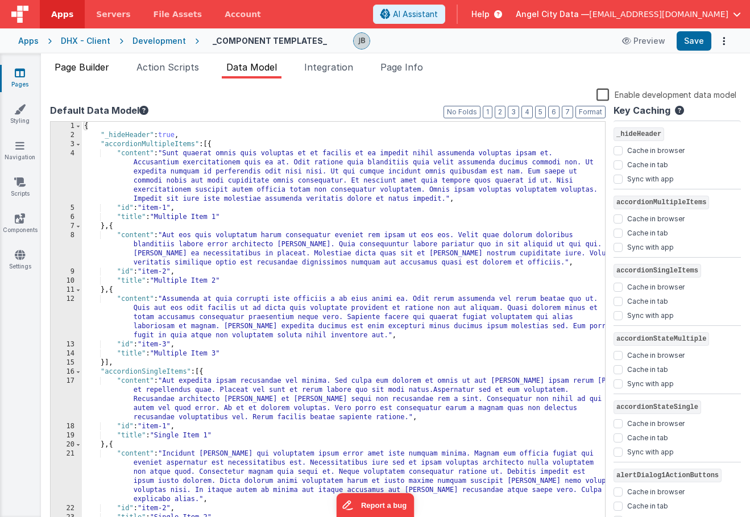
click at [85, 65] on span "Page Builder" at bounding box center [82, 66] width 55 height 11
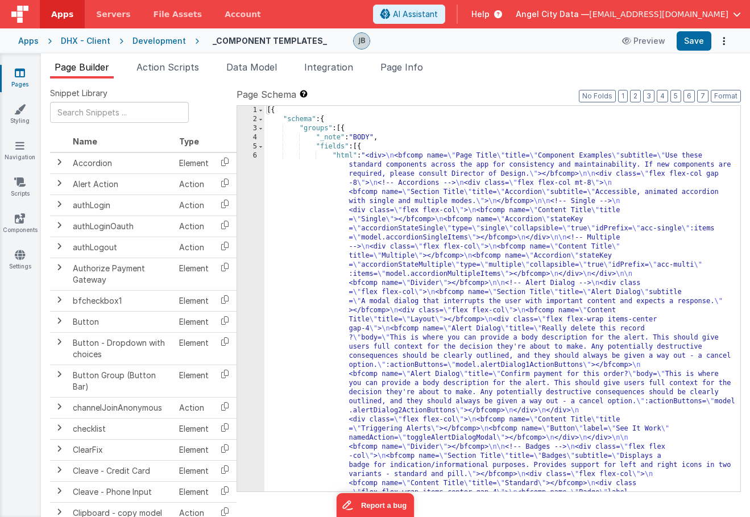
click at [157, 39] on div "Development" at bounding box center [158, 40] width 53 height 11
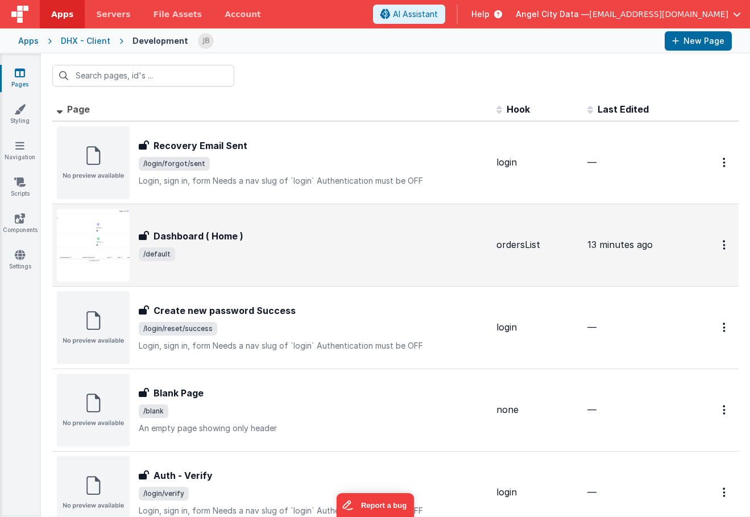
click at [182, 226] on div "Dashboard ( Home ) Dashboard ( Home ) /default" at bounding box center [272, 245] width 430 height 73
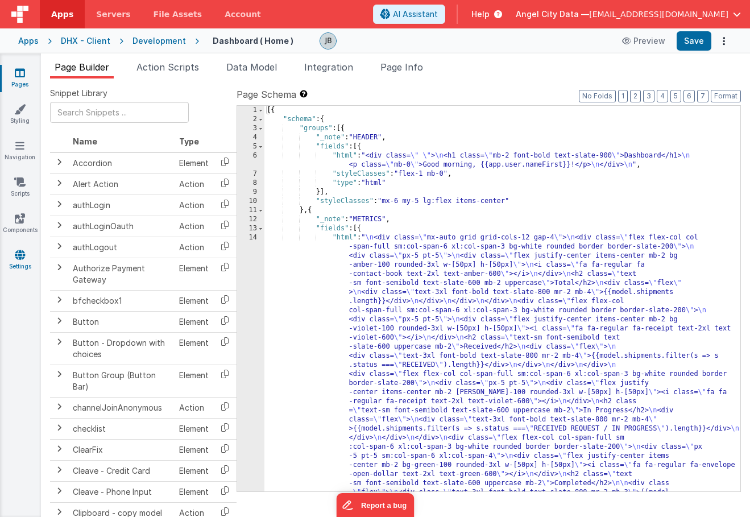
click at [19, 257] on icon at bounding box center [20, 254] width 10 height 11
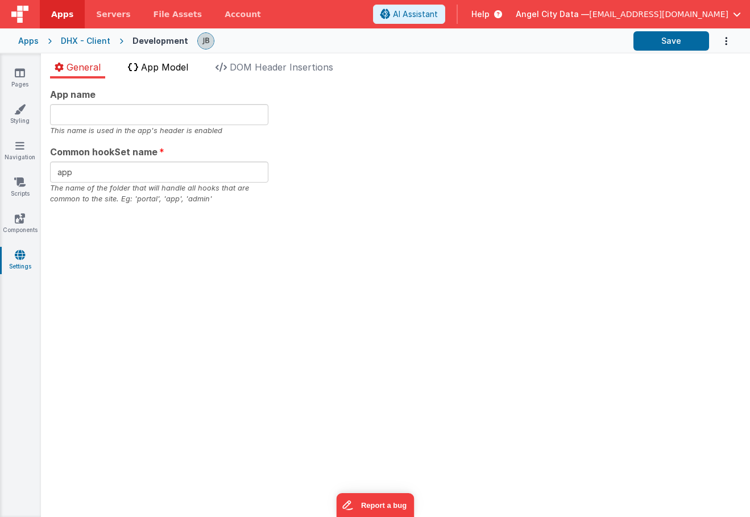
click at [161, 76] on li "App Model" at bounding box center [157, 69] width 69 height 18
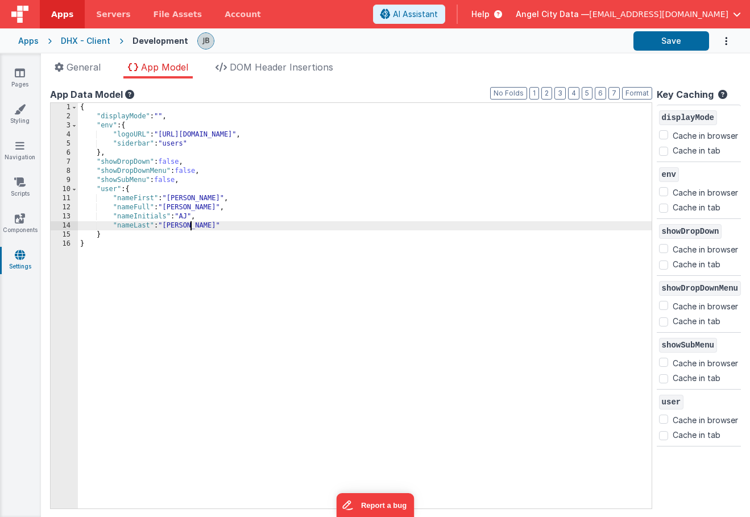
click at [208, 230] on div "{ "displayMode" : "" , "env" : { "logoURL" : "[URL][DOMAIN_NAME]" , "siderbar" …" at bounding box center [365, 315] width 574 height 424
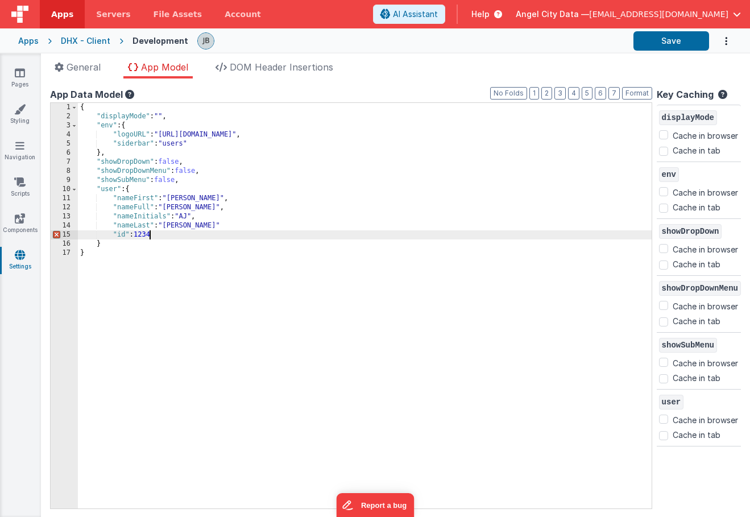
click at [121, 234] on div "{ "displayMode" : "" , "env" : { "logoURL" : "[URL][DOMAIN_NAME]" , "siderbar" …" at bounding box center [365, 315] width 574 height 424
click at [143, 236] on div "{ "displayMode" : "" , "env" : { "logoURL" : "[URL][DOMAIN_NAME]" , "siderbar" …" at bounding box center [365, 315] width 574 height 424
click at [196, 233] on div "{ "displayMode" : "" , "env" : { "logoURL" : "[URL][DOMAIN_NAME]" , "siderbar" …" at bounding box center [365, 315] width 574 height 424
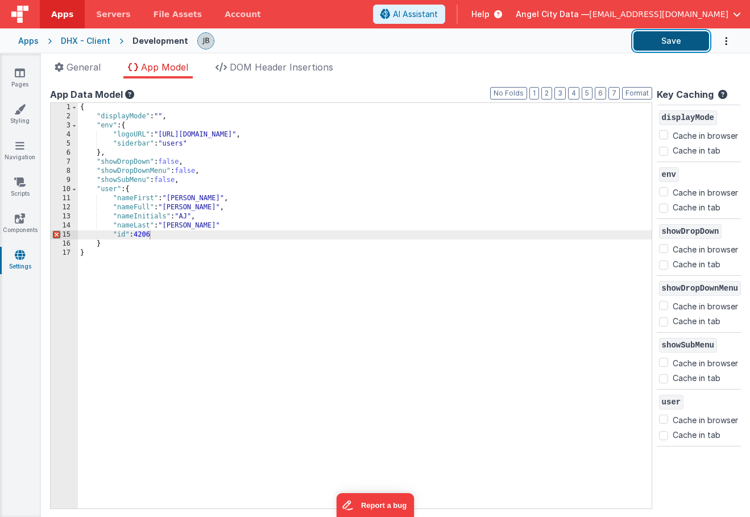
click at [660, 45] on button "Save" at bounding box center [671, 40] width 76 height 19
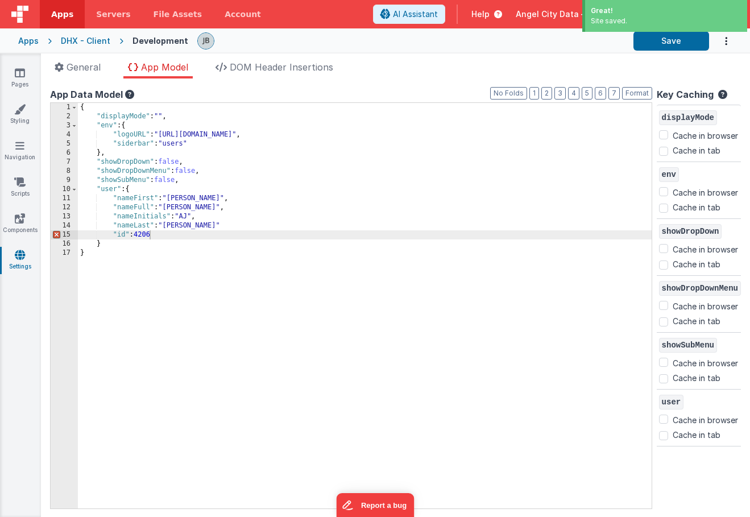
click at [87, 41] on div "DHX - Client" at bounding box center [85, 40] width 49 height 11
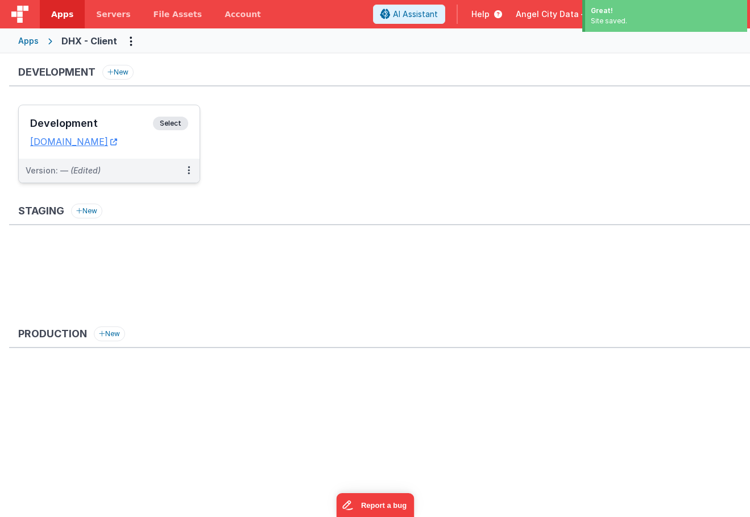
click at [106, 113] on div "Development Select URLs [DOMAIN_NAME]" at bounding box center [109, 131] width 181 height 53
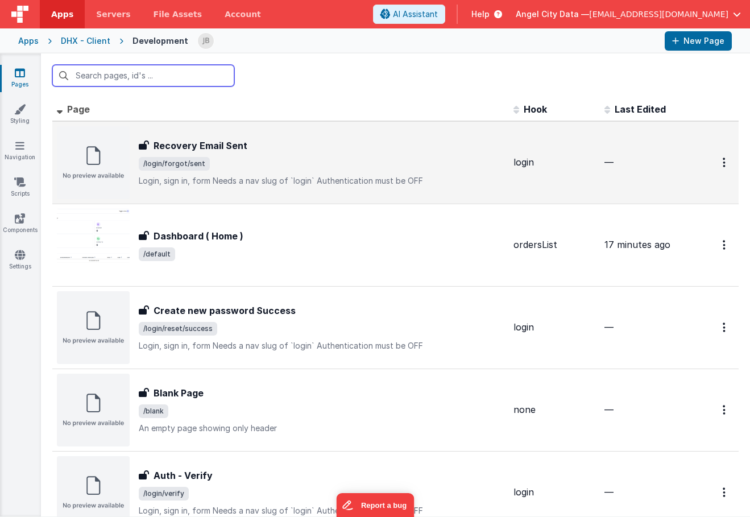
scroll to position [1, 0]
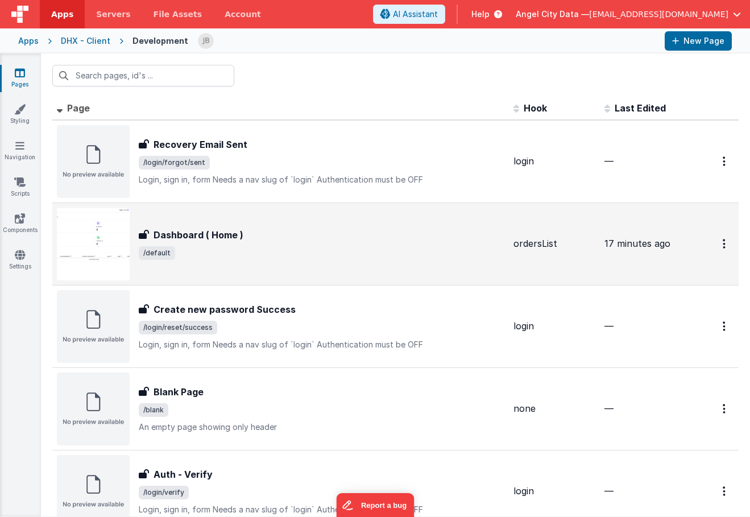
click at [165, 250] on span "/default" at bounding box center [157, 253] width 36 height 14
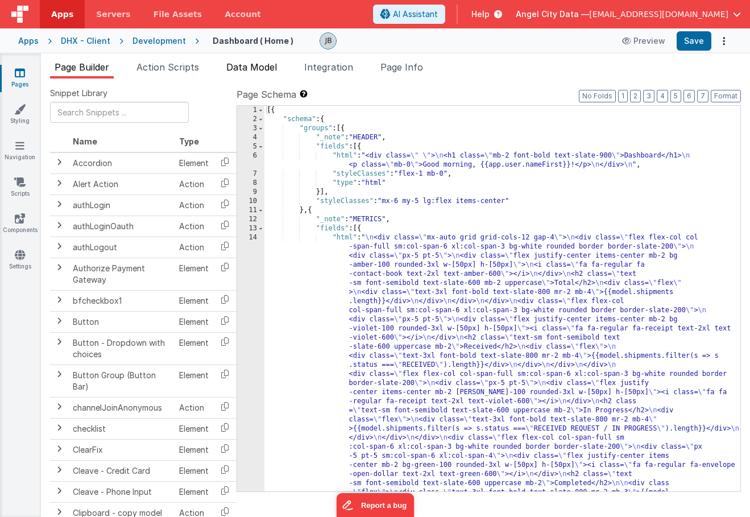
click at [246, 68] on span "Data Model" at bounding box center [251, 66] width 51 height 11
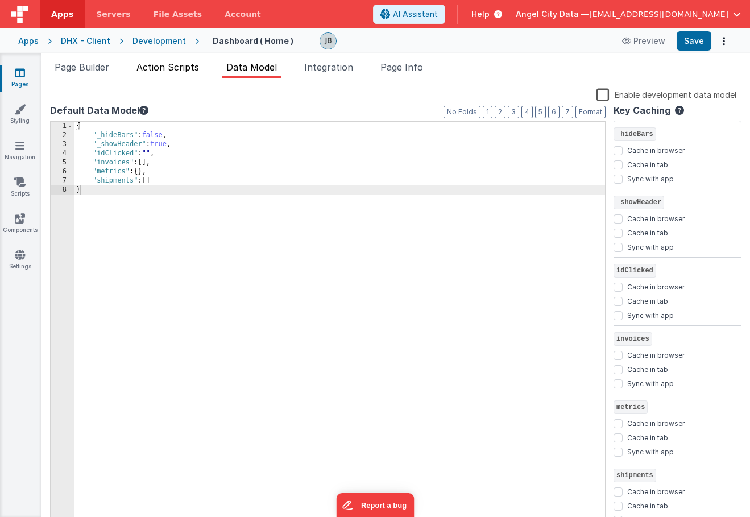
click at [174, 72] on span "Action Scripts" at bounding box center [167, 66] width 63 height 11
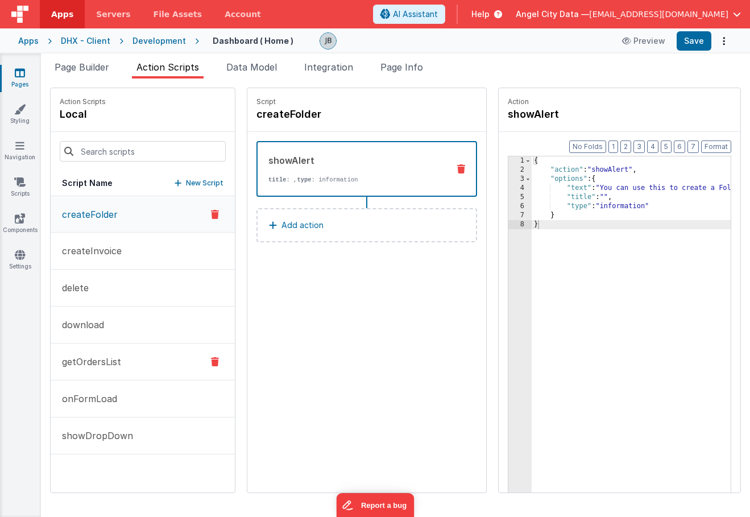
click at [100, 362] on p "getOrdersList" at bounding box center [88, 362] width 66 height 14
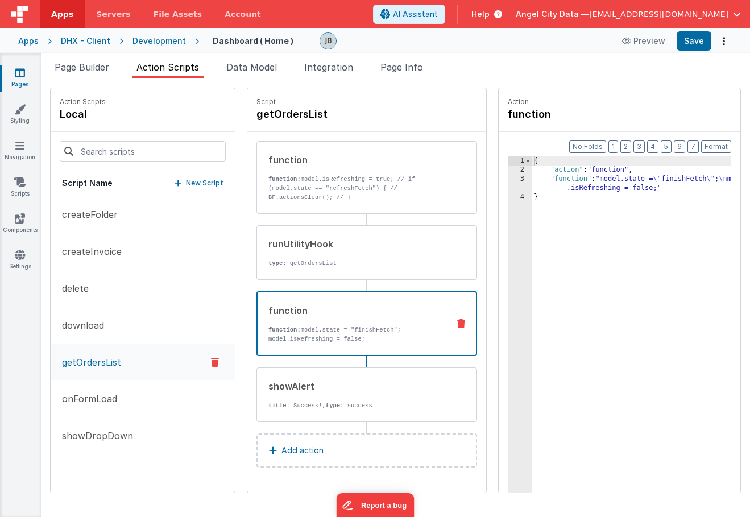
click at [318, 329] on p "function: model.state = "finishFetch"; model.isRefreshing = false;" at bounding box center [353, 334] width 171 height 18
click at [309, 267] on p "type : getOrdersList" at bounding box center [354, 263] width 172 height 9
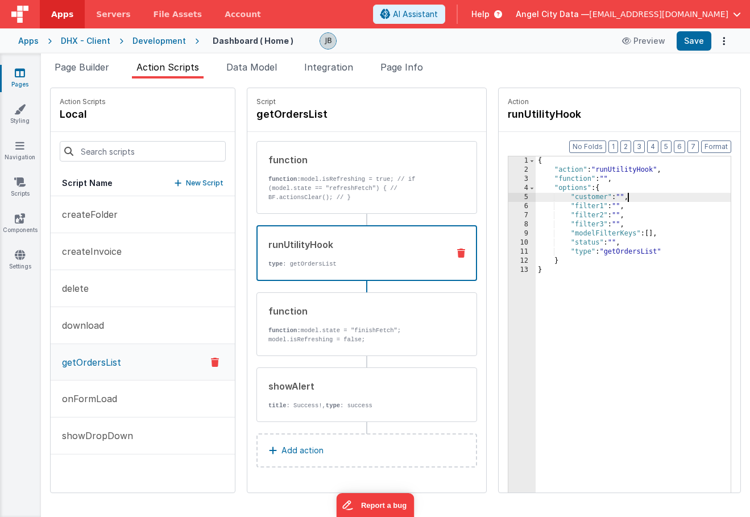
click at [592, 195] on div "{ "action" : "runUtilityHook" , "function" : "" , "options" : { "customer" : ""…" at bounding box center [650, 350] width 229 height 389
click at [587, 197] on div "{ "action" : "runUtilityHook" , "function" : "" , "options" : { "customer" : [D…" at bounding box center [650, 350] width 229 height 389
drag, startPoint x: 588, startPoint y: 199, endPoint x: 630, endPoint y: 199, distance: 42.1
click at [630, 199] on div "{ "action" : "runUtilityHook" , "function" : "" , "options" : { "customer" : [D…" at bounding box center [650, 350] width 229 height 389
click at [595, 198] on div "{ "action" : "runUtilityHook" , "function" : "" , "options" : { "customer" : 42…" at bounding box center [650, 350] width 229 height 389
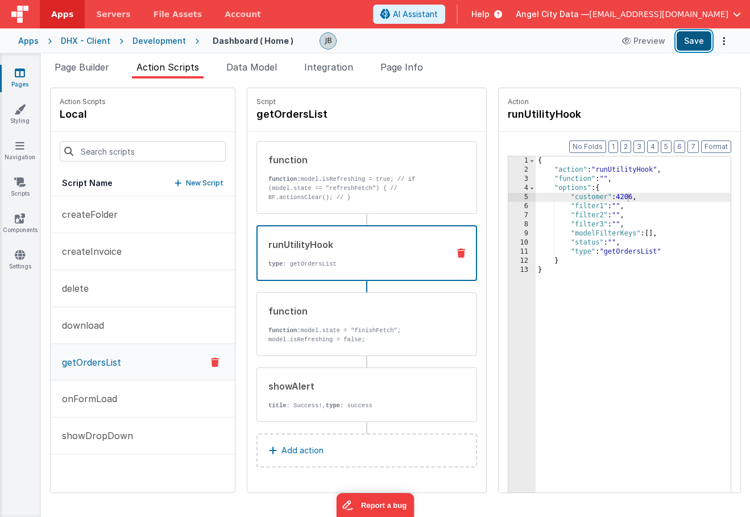
click at [694, 44] on button "Save" at bounding box center [694, 40] width 35 height 19
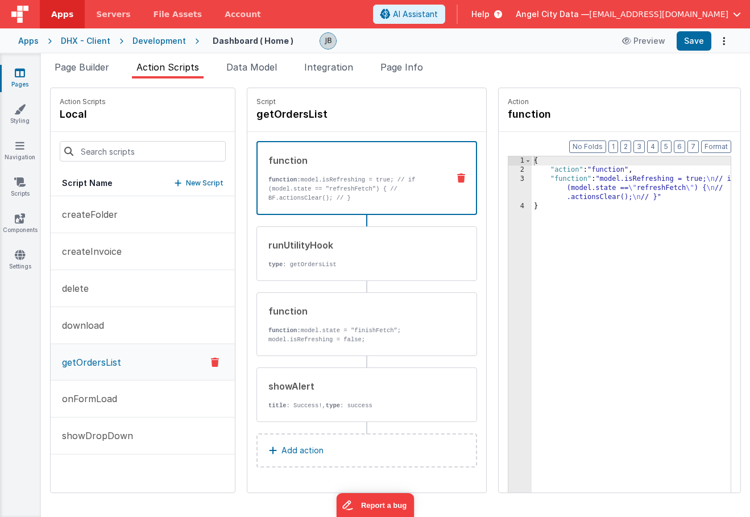
click at [320, 193] on p "function: model.isRefreshing = true; // if (model.state == "refreshFetch") { //…" at bounding box center [353, 188] width 171 height 27
click at [508, 185] on div "3" at bounding box center [519, 188] width 23 height 27
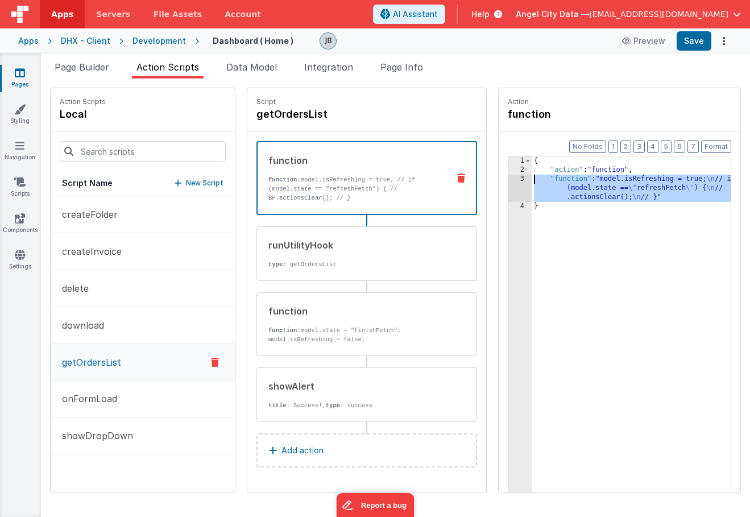
click at [508, 178] on div "3" at bounding box center [519, 188] width 23 height 27
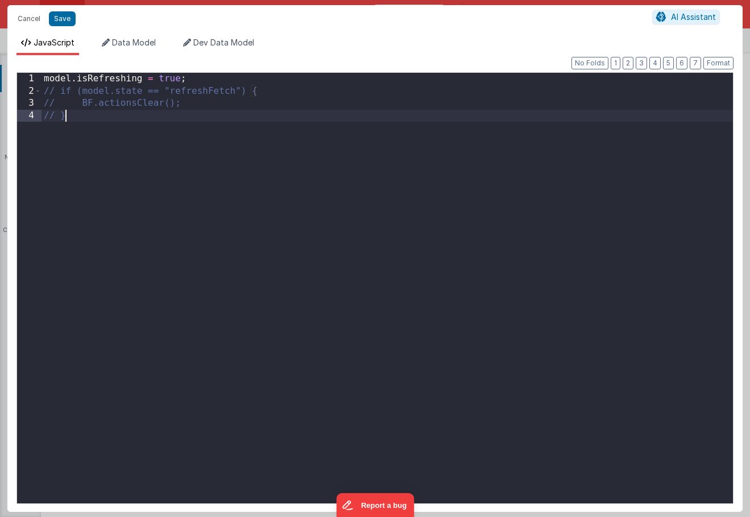
click at [371, 163] on div "model . isRefreshing = true ; // if (model.state == "refreshFetch") { // BF.act…" at bounding box center [387, 300] width 691 height 455
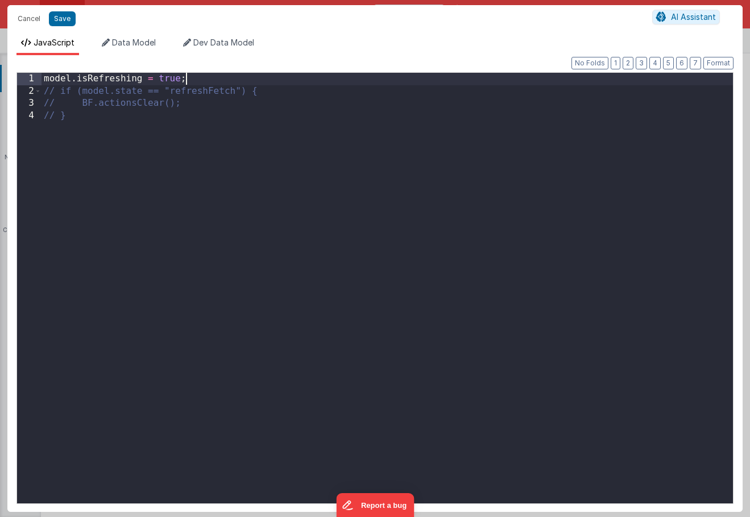
click at [246, 82] on div "model . isRefreshing = true ; // if (model.state == "refreshFetch") { // BF.act…" at bounding box center [387, 300] width 691 height 455
click at [21, 18] on button "Cancel" at bounding box center [29, 19] width 34 height 16
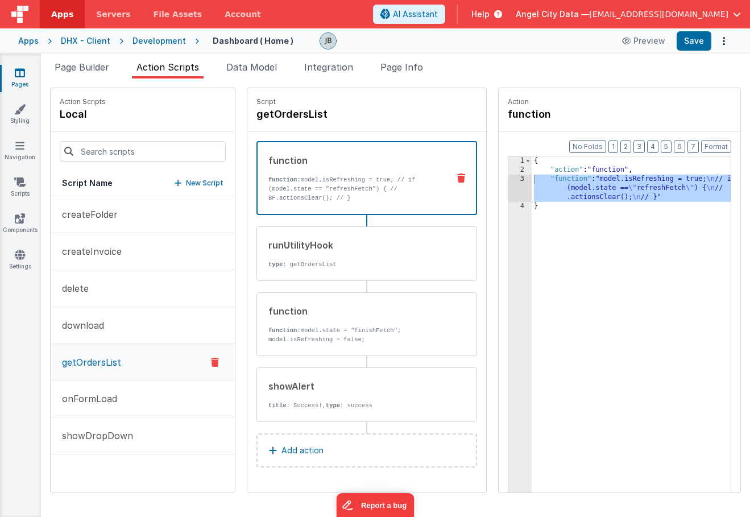
click at [214, 239] on div "Action Scripts local Script Name New Script createFolder createInvoice delete d…" at bounding box center [395, 290] width 691 height 405
click at [270, 176] on p "function: model.isRefreshing = true; // if (model.state == "refreshFetch") { //…" at bounding box center [353, 188] width 171 height 27
click at [508, 189] on div "3" at bounding box center [519, 188] width 23 height 27
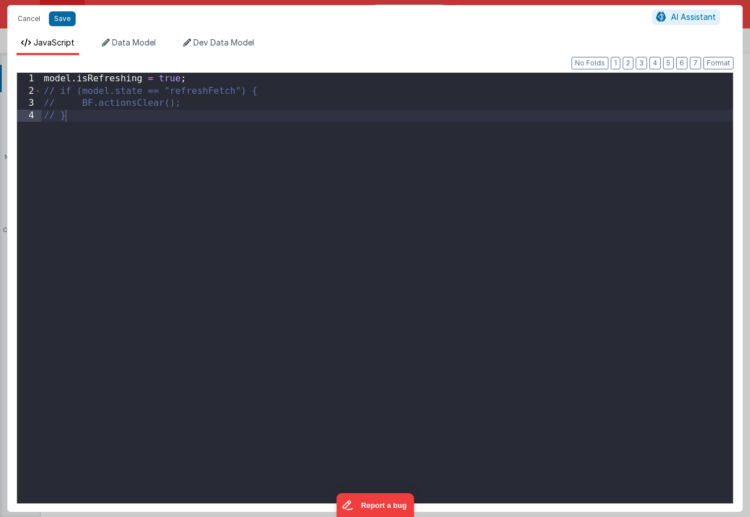
click at [486, 189] on div "Cancel Save AI Assistant JavaScript Data Model Dev Data Model Format 7 6 5 4 3 …" at bounding box center [375, 258] width 750 height 517
click at [237, 71] on div "Format 7 6 5 4 3 2 1 No Folds 1 2 3 4 model . isRefreshing = true ; // if (mode…" at bounding box center [374, 283] width 717 height 438
click at [233, 73] on div "model . isRefreshing = true ; // if (model.state == "refreshFetch") { // BF.act…" at bounding box center [387, 300] width 691 height 455
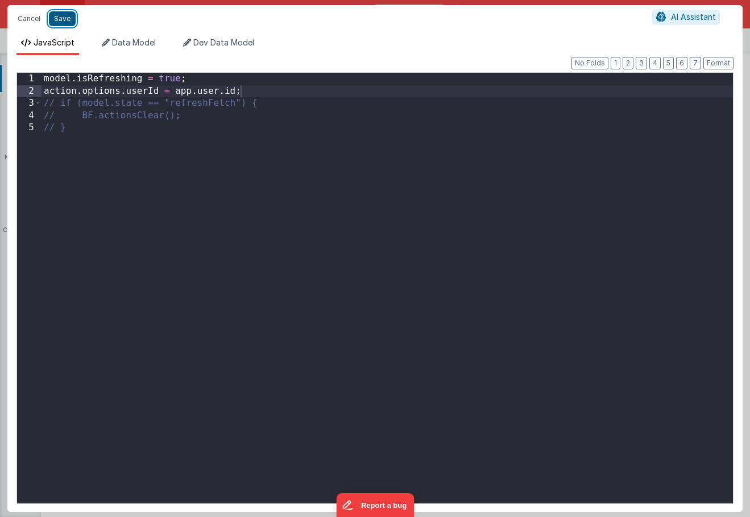
click at [62, 16] on button "Save" at bounding box center [62, 18] width 27 height 15
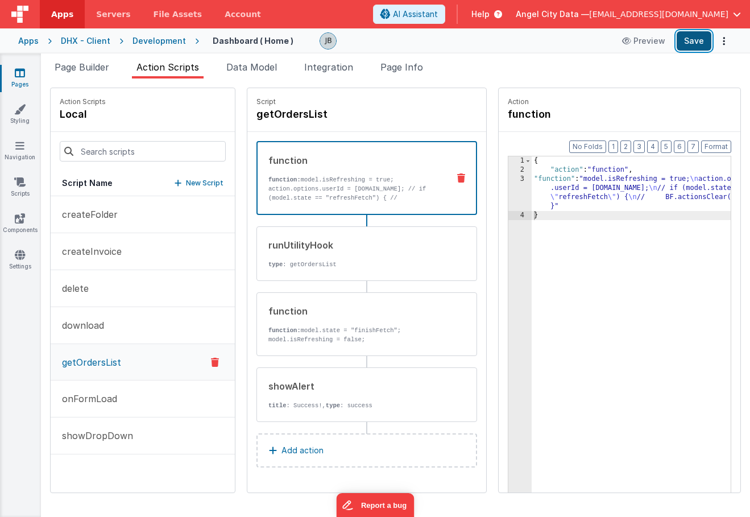
click at [690, 40] on button "Save" at bounding box center [694, 40] width 35 height 19
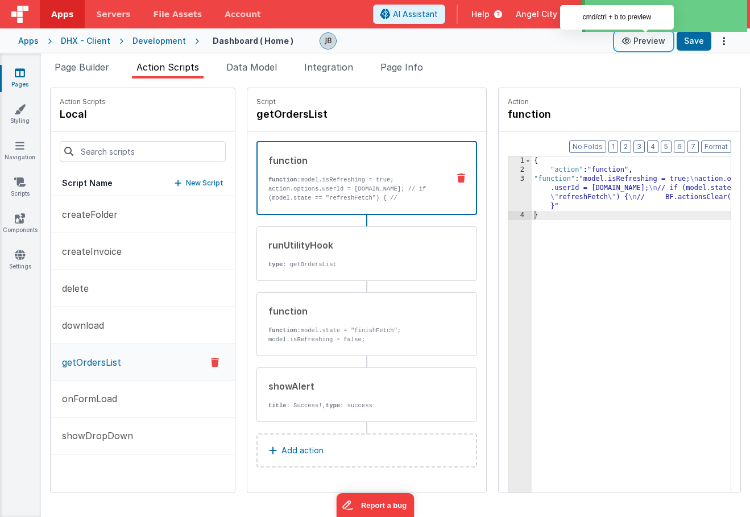
click at [633, 43] on icon at bounding box center [627, 41] width 11 height 8
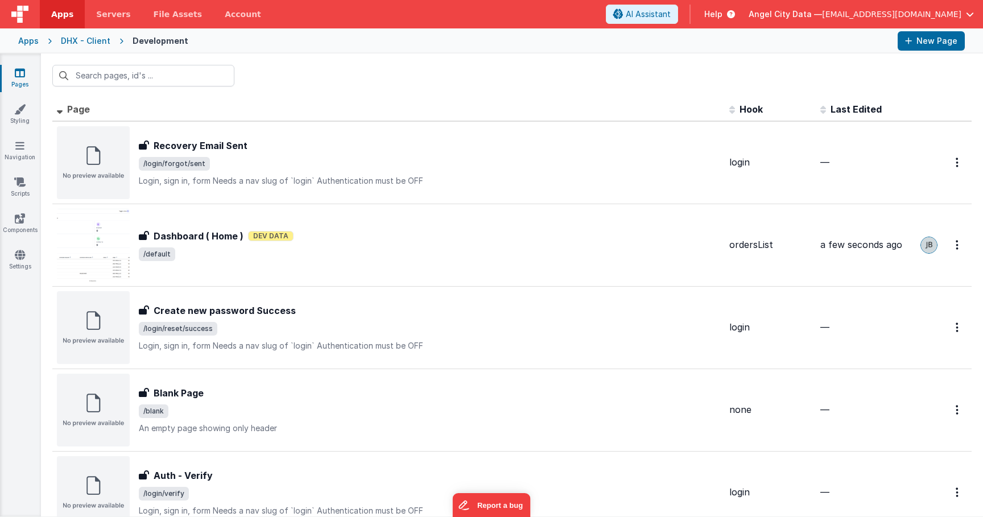
click at [71, 44] on div "DHX - Client" at bounding box center [85, 40] width 49 height 11
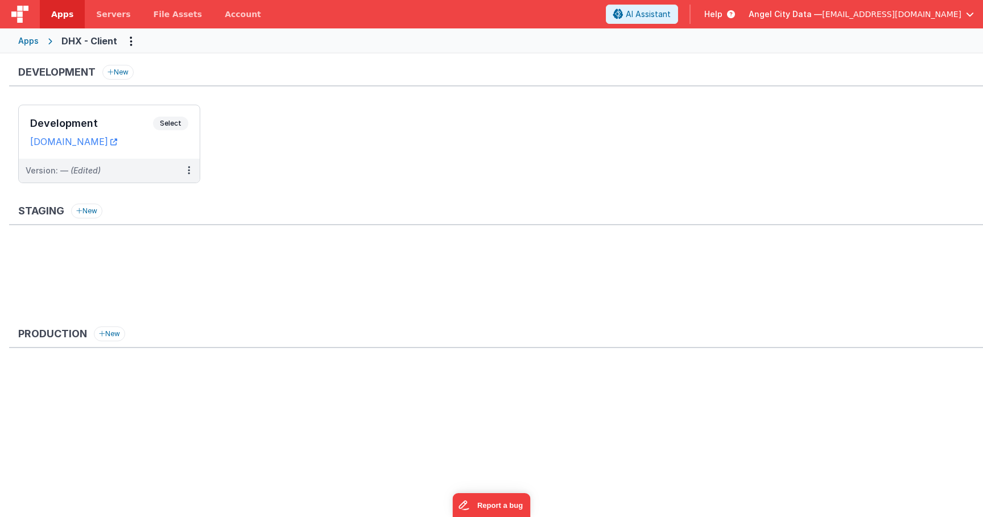
click at [47, 42] on icon at bounding box center [50, 41] width 23 height 1
click at [67, 18] on span "Apps" at bounding box center [62, 14] width 22 height 11
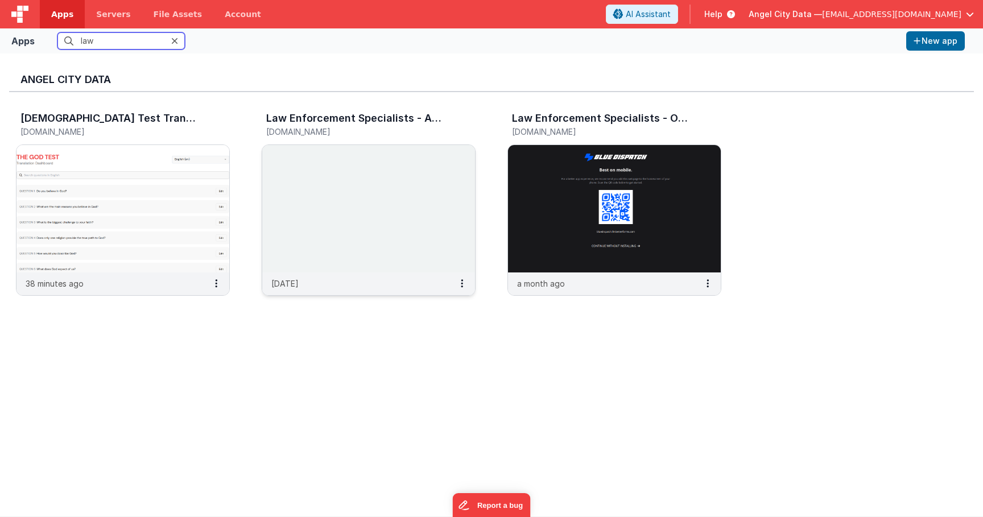
type input "law"
click at [283, 184] on img at bounding box center [368, 208] width 213 height 127
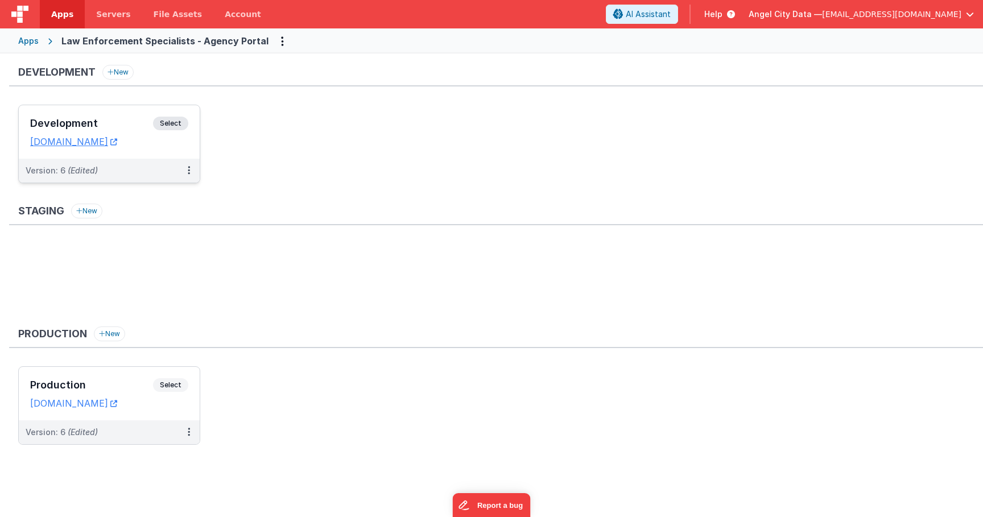
click at [107, 117] on div "Development Select" at bounding box center [109, 126] width 158 height 19
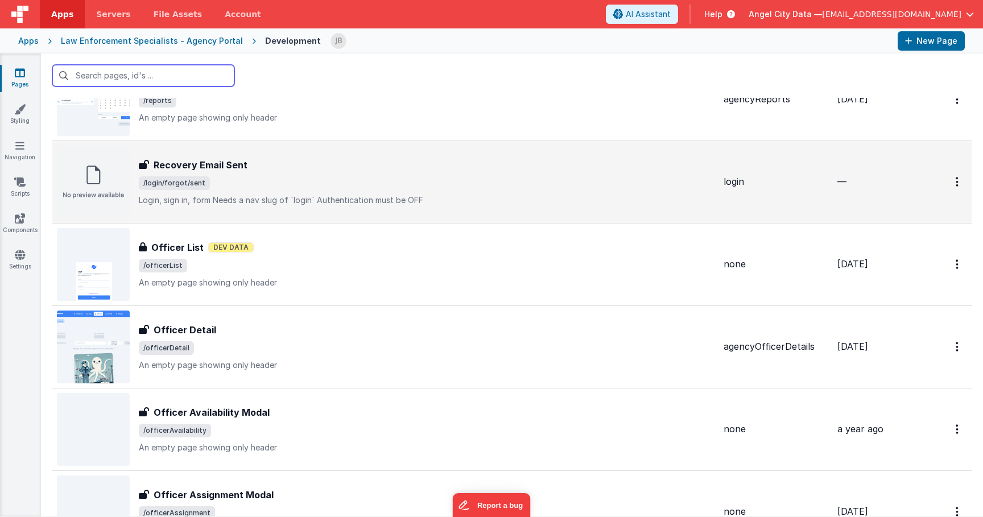
scroll to position [151, 0]
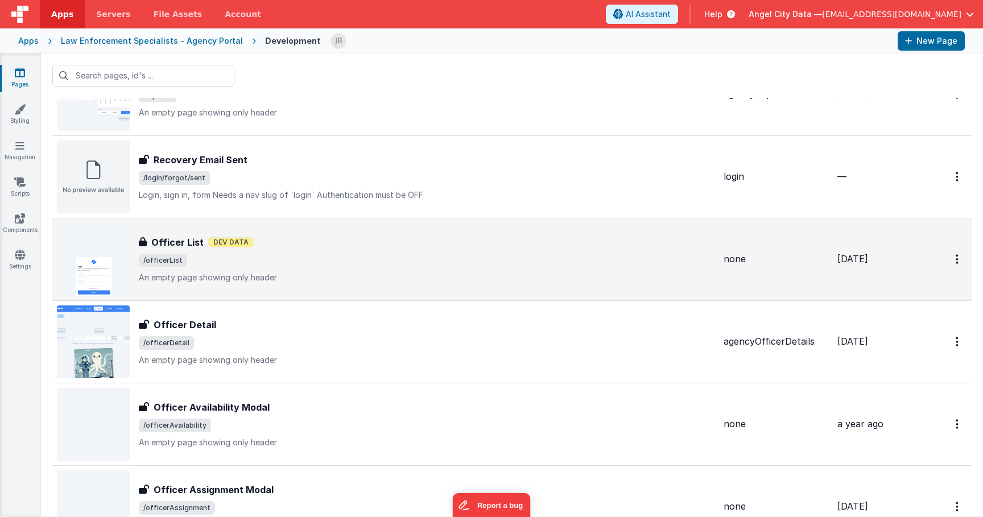
click at [184, 242] on h3 "Officer List" at bounding box center [177, 242] width 52 height 14
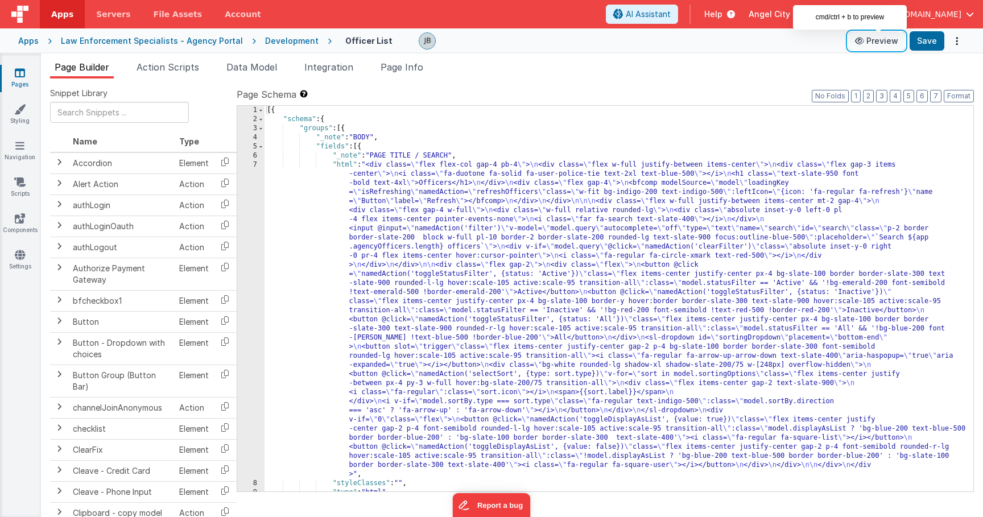
click at [869, 42] on button "Preview" at bounding box center [876, 41] width 57 height 18
click at [186, 64] on span "Action Scripts" at bounding box center [167, 66] width 63 height 11
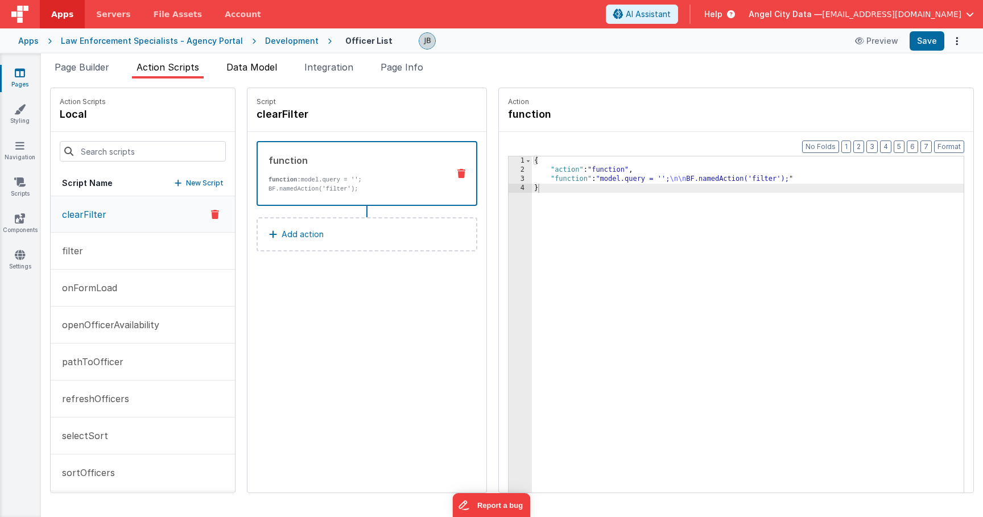
click at [251, 68] on span "Data Model" at bounding box center [251, 66] width 51 height 11
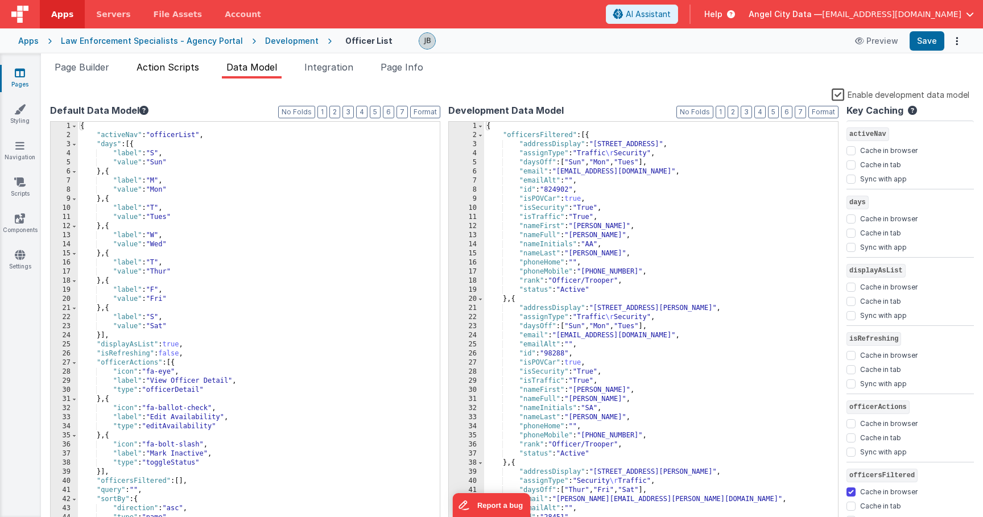
click at [181, 76] on li "Action Scripts" at bounding box center [168, 69] width 72 height 18
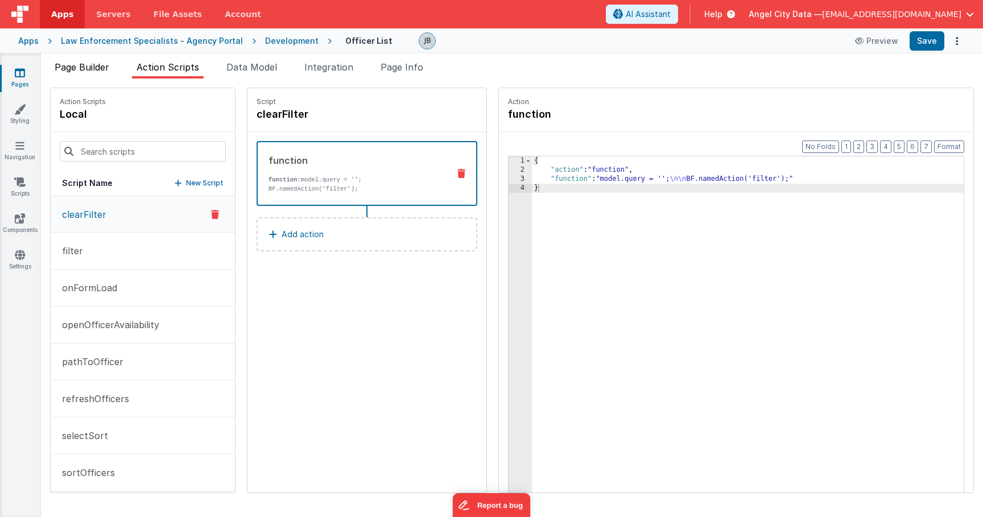
click at [85, 64] on span "Page Builder" at bounding box center [82, 66] width 55 height 11
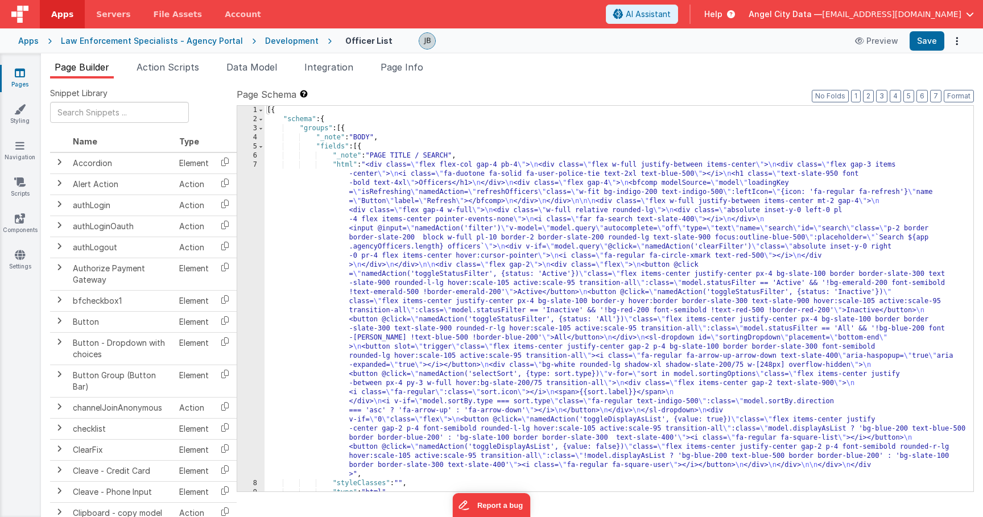
click at [248, 223] on div "7" at bounding box center [250, 319] width 27 height 318
click at [250, 217] on div "7" at bounding box center [250, 319] width 27 height 318
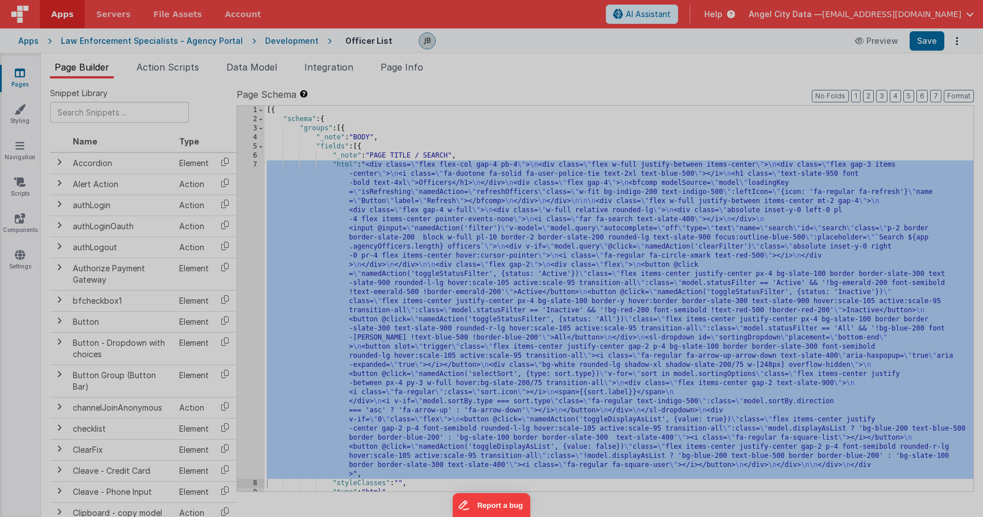
click at [250, 217] on div "< div class = "flex flex-col gap-4 pb-4" > < div class = "flex w-full justify-b…" at bounding box center [264, 369] width 428 height 611
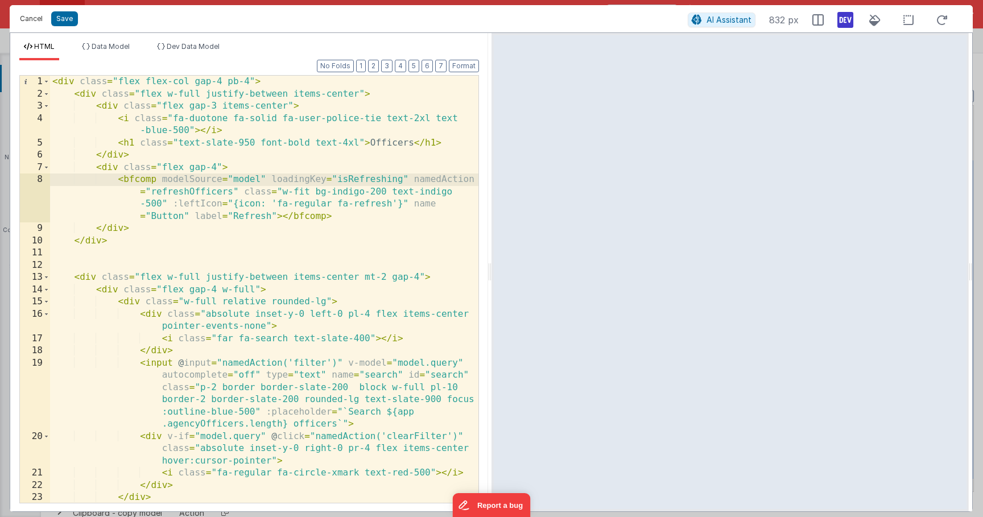
click at [44, 19] on button "Cancel" at bounding box center [31, 19] width 34 height 16
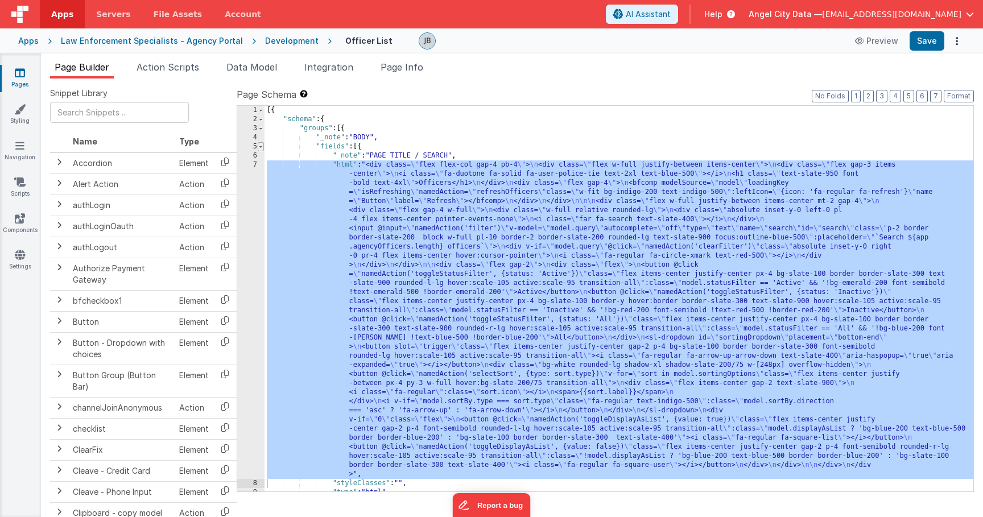
click at [259, 146] on span at bounding box center [261, 146] width 6 height 9
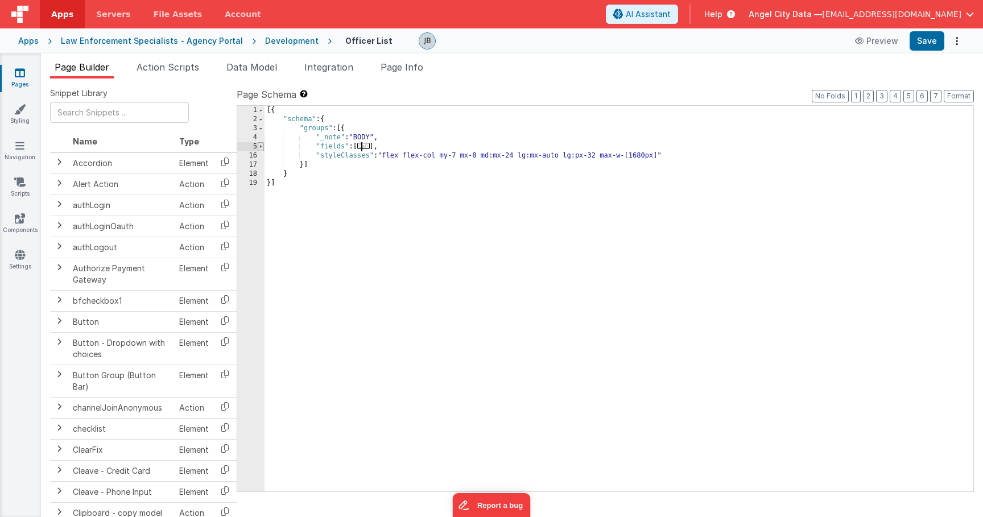
click at [259, 146] on span at bounding box center [261, 146] width 6 height 9
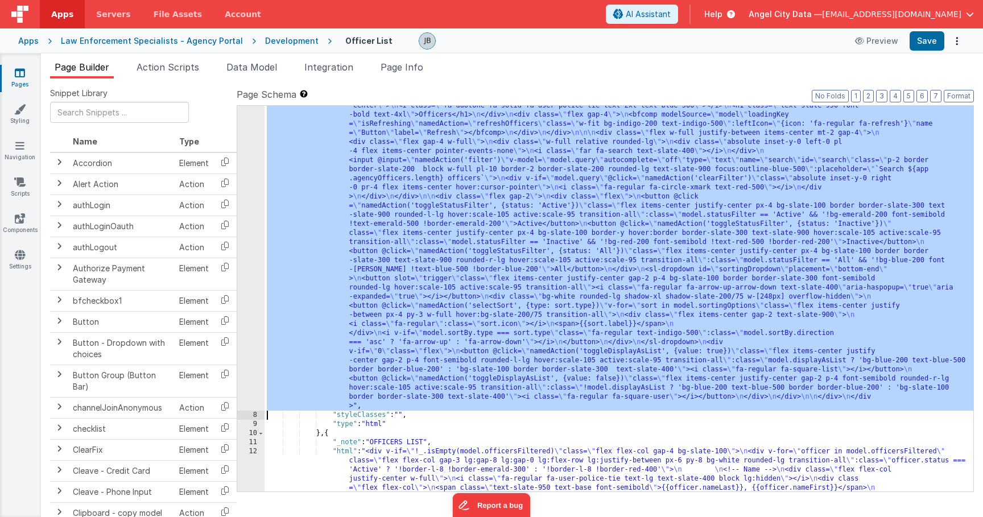
scroll to position [360, 0]
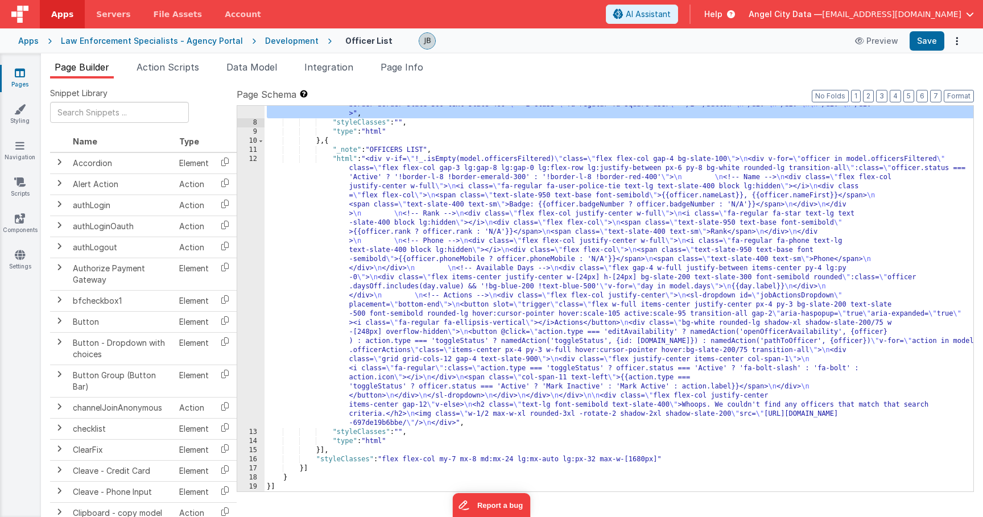
click at [254, 179] on div "12" at bounding box center [250, 291] width 27 height 273
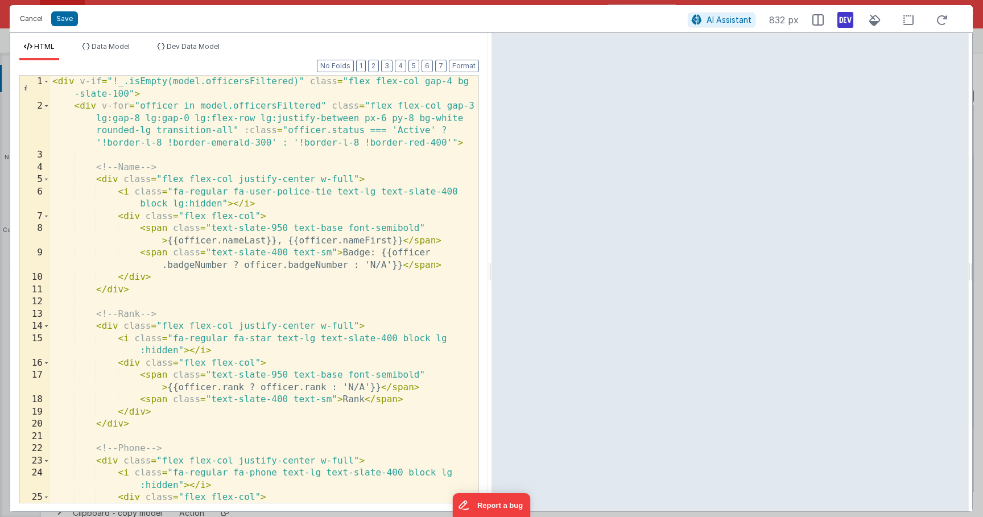
click at [31, 21] on button "Cancel" at bounding box center [31, 19] width 34 height 16
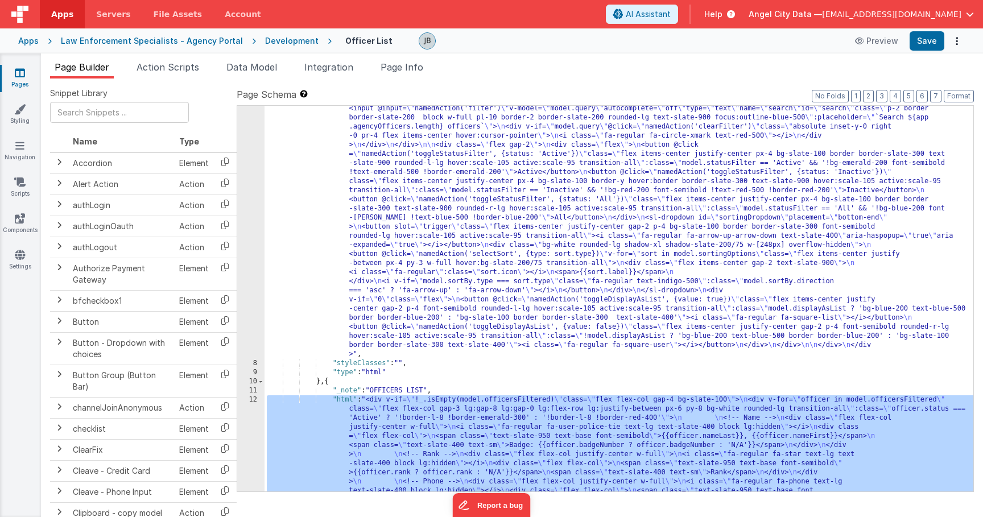
scroll to position [0, 0]
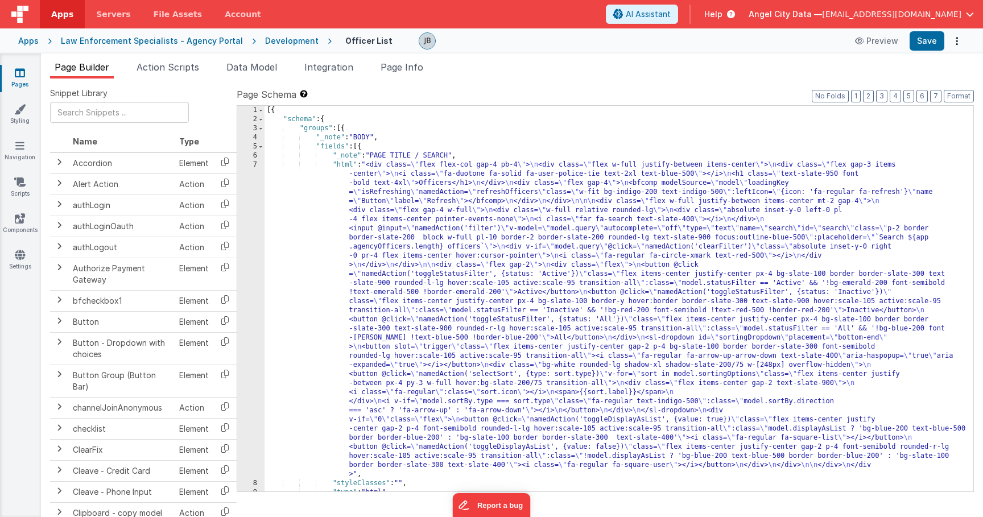
click at [250, 239] on div "7" at bounding box center [250, 319] width 27 height 318
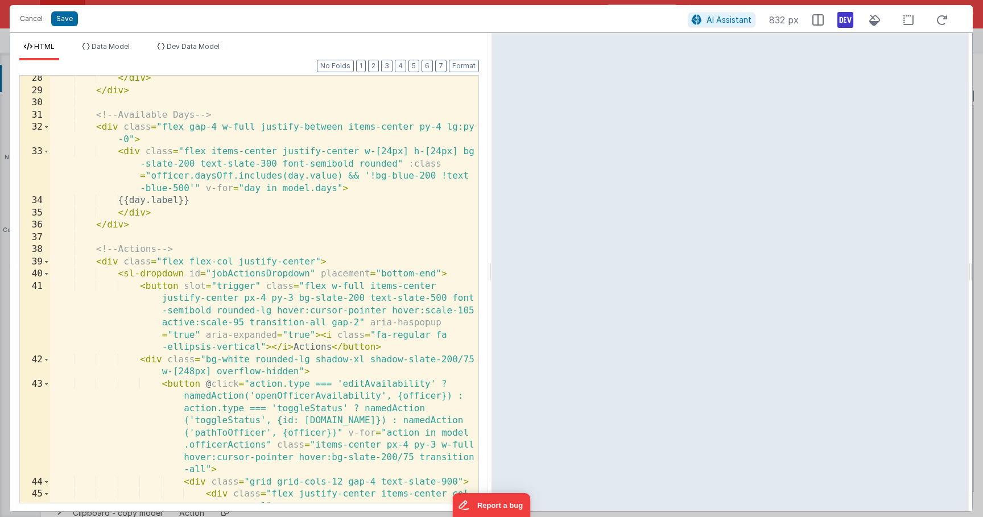
scroll to position [480, 0]
click at [41, 18] on button "Cancel" at bounding box center [31, 19] width 34 height 16
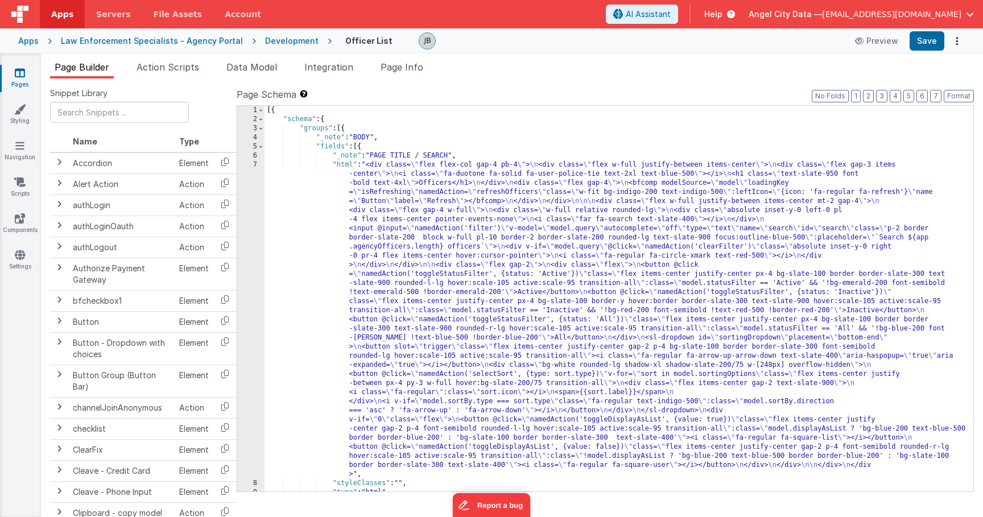
click at [280, 40] on div "Development" at bounding box center [291, 40] width 53 height 11
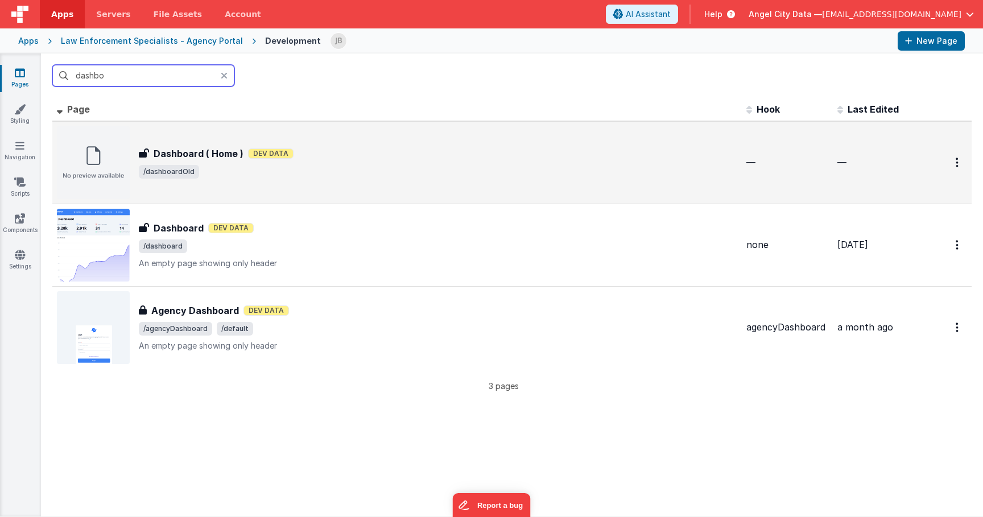
type input "dashbo"
click at [170, 150] on h3 "Dashboard ( Home )" at bounding box center [199, 154] width 90 height 14
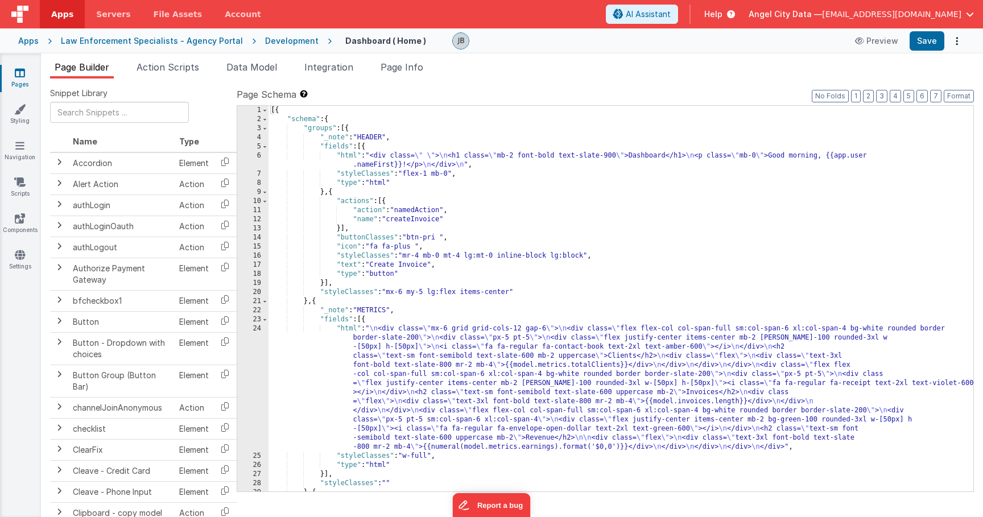
click at [245, 346] on div "24" at bounding box center [252, 387] width 31 height 127
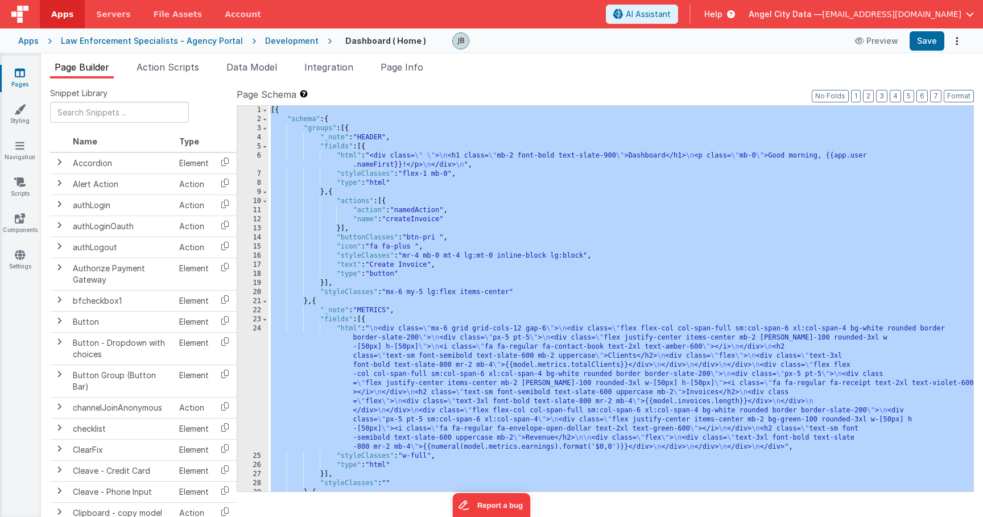
click at [250, 343] on div "24" at bounding box center [252, 387] width 31 height 127
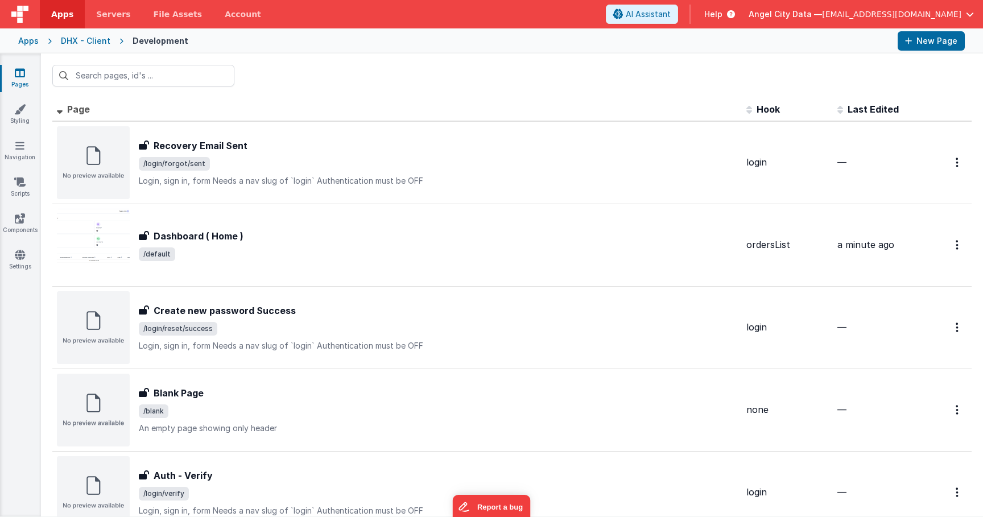
click at [39, 38] on div "Apps DHX - Client Development New Page" at bounding box center [491, 40] width 983 height 25
click at [33, 40] on div "Apps" at bounding box center [28, 40] width 20 height 11
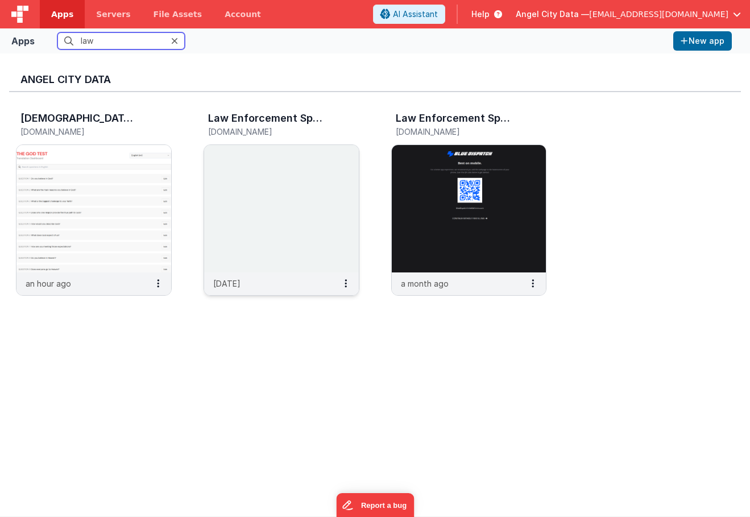
type input "law"
click at [287, 193] on img at bounding box center [281, 208] width 155 height 127
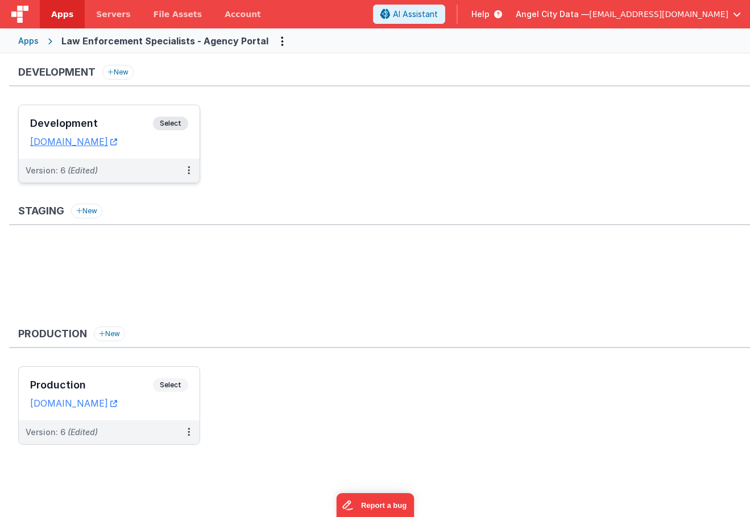
click at [122, 122] on h3 "Development" at bounding box center [91, 123] width 123 height 11
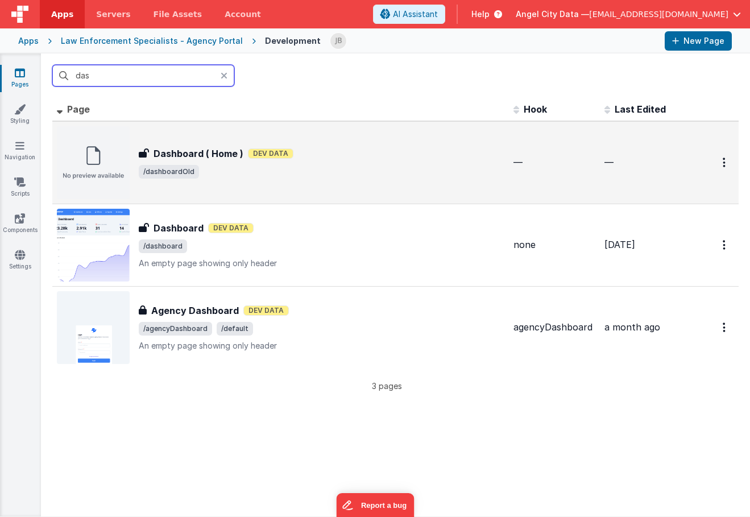
type input "das"
click at [168, 147] on h3 "Dashboard ( Home )" at bounding box center [199, 154] width 90 height 14
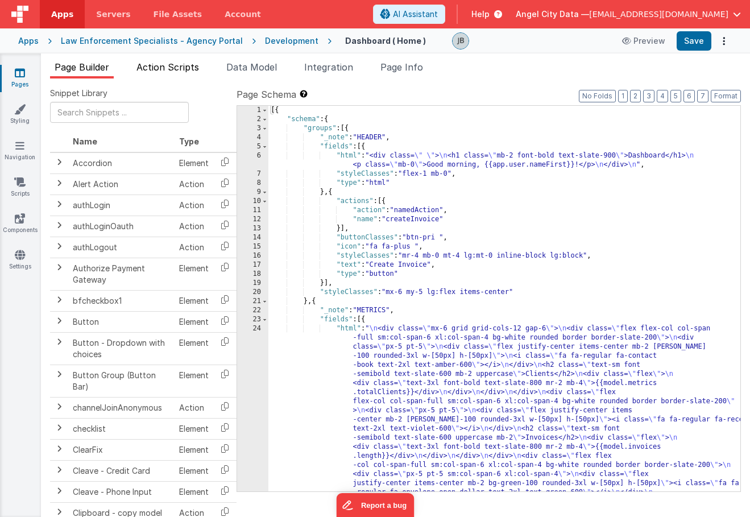
click at [178, 69] on span "Action Scripts" at bounding box center [167, 66] width 63 height 11
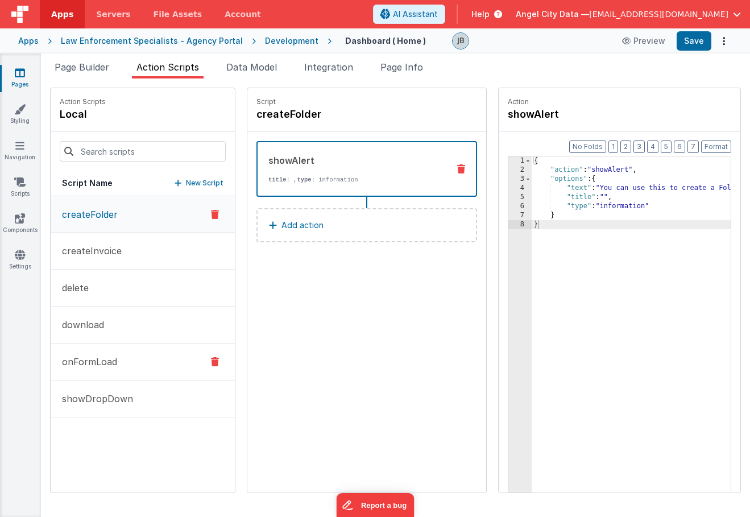
click at [97, 358] on p "onFormLoad" at bounding box center [86, 362] width 62 height 14
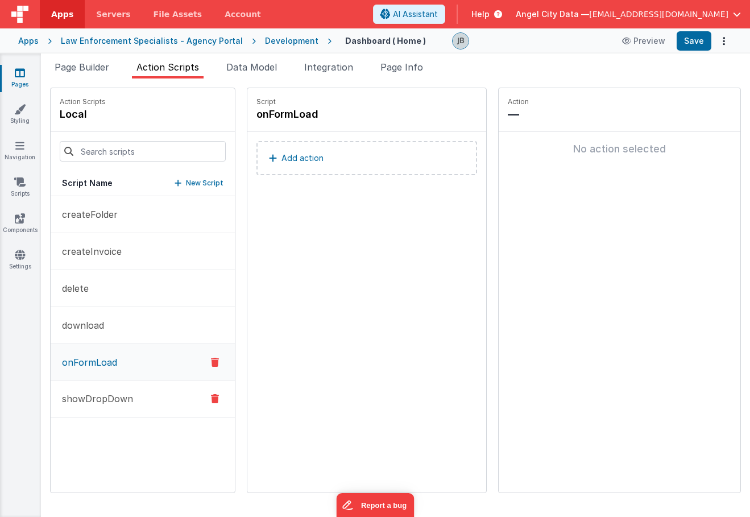
click at [98, 399] on p "showDropDown" at bounding box center [94, 399] width 78 height 14
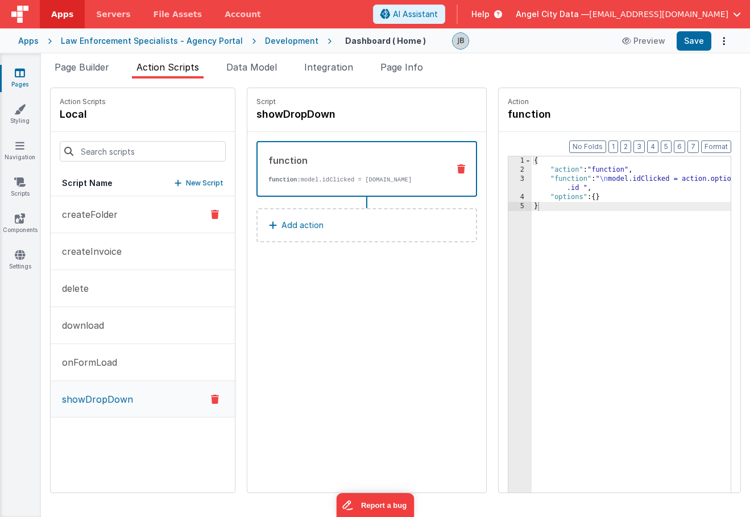
click at [113, 215] on p "createFolder" at bounding box center [86, 215] width 63 height 14
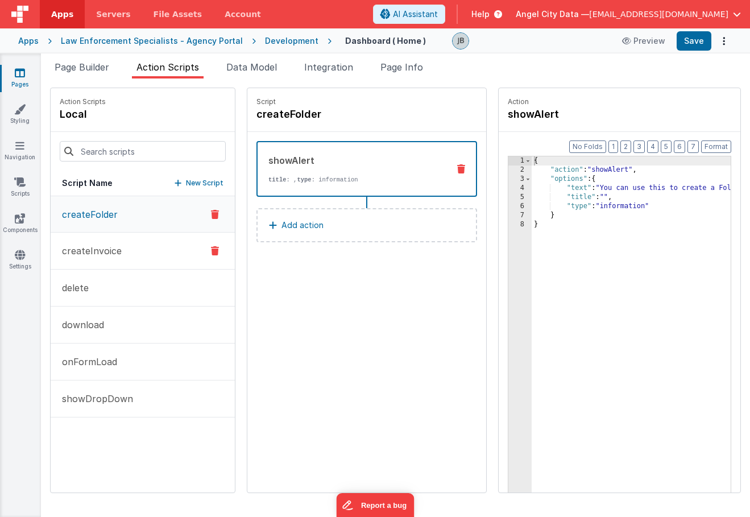
click at [110, 248] on p "createInvoice" at bounding box center [88, 251] width 67 height 14
click at [106, 279] on button "delete" at bounding box center [143, 288] width 184 height 37
click at [104, 323] on button "download" at bounding box center [143, 324] width 184 height 37
click at [105, 363] on p "onFormLoad" at bounding box center [86, 362] width 62 height 14
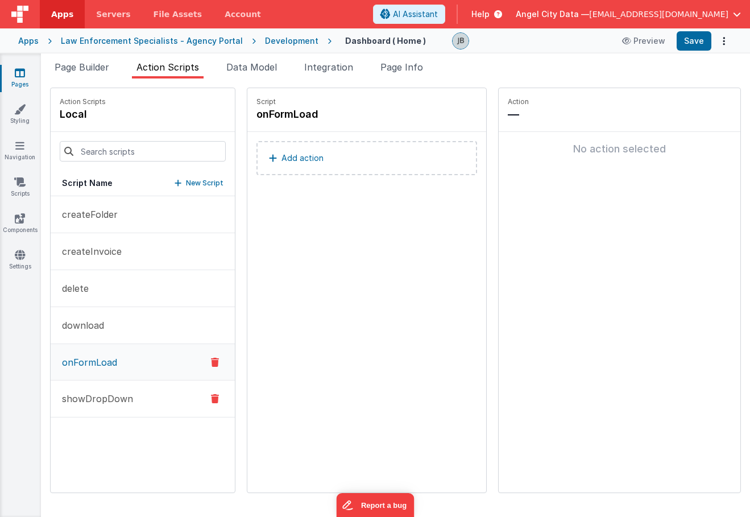
click at [102, 382] on button "showDropDown" at bounding box center [143, 398] width 184 height 37
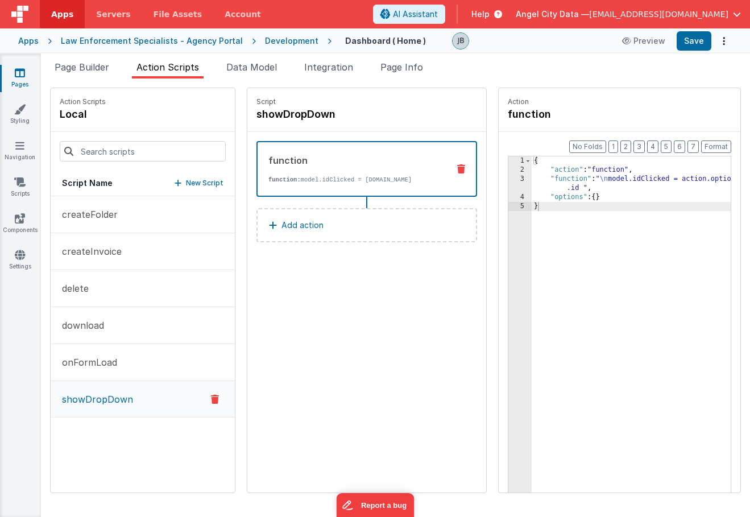
click at [280, 42] on div "Development" at bounding box center [291, 40] width 53 height 11
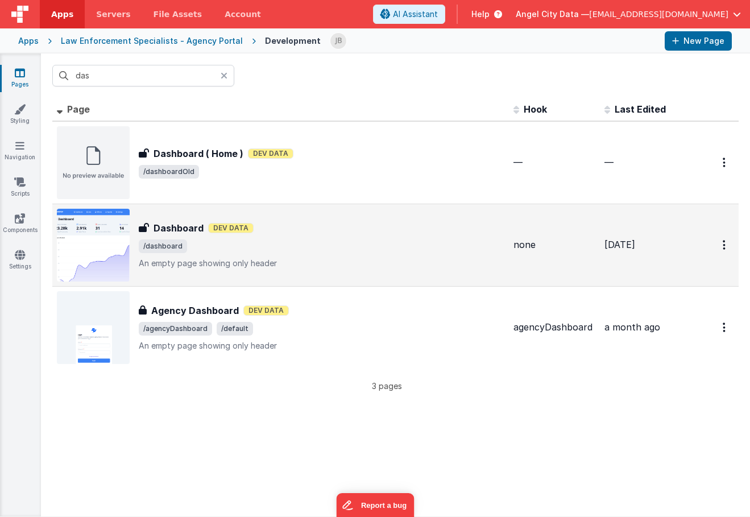
click at [163, 227] on h3 "Dashboard" at bounding box center [179, 228] width 50 height 14
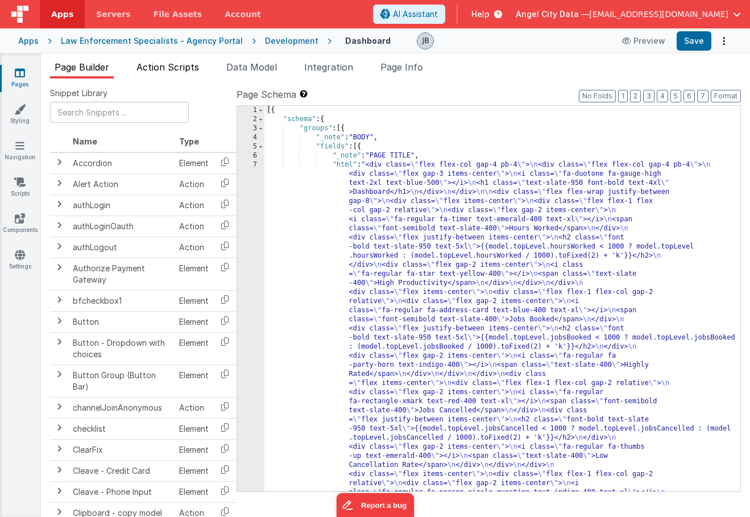
click at [150, 65] on span "Action Scripts" at bounding box center [167, 66] width 63 height 11
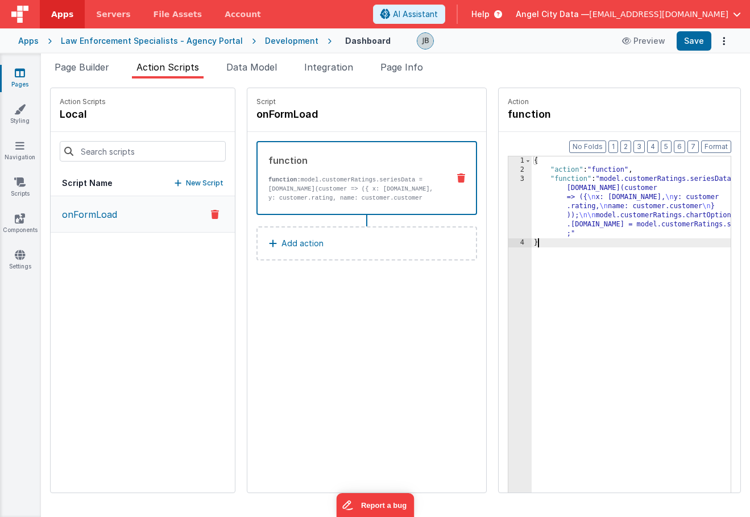
click at [508, 188] on div "3" at bounding box center [519, 207] width 23 height 64
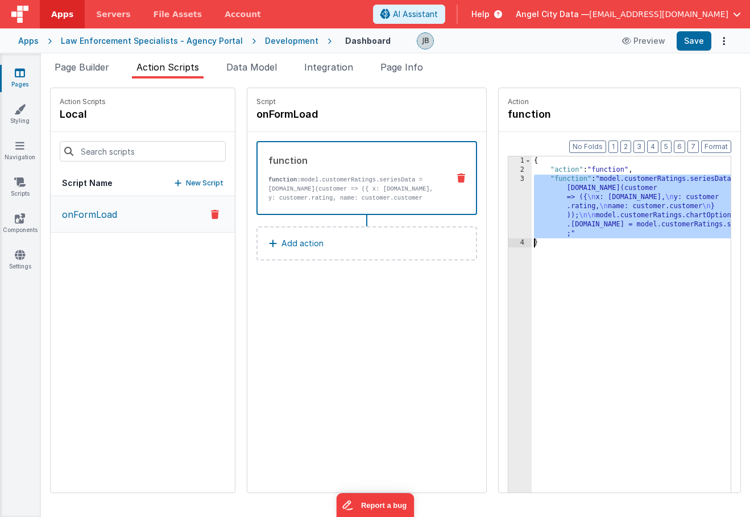
click at [508, 192] on div "3" at bounding box center [519, 207] width 23 height 64
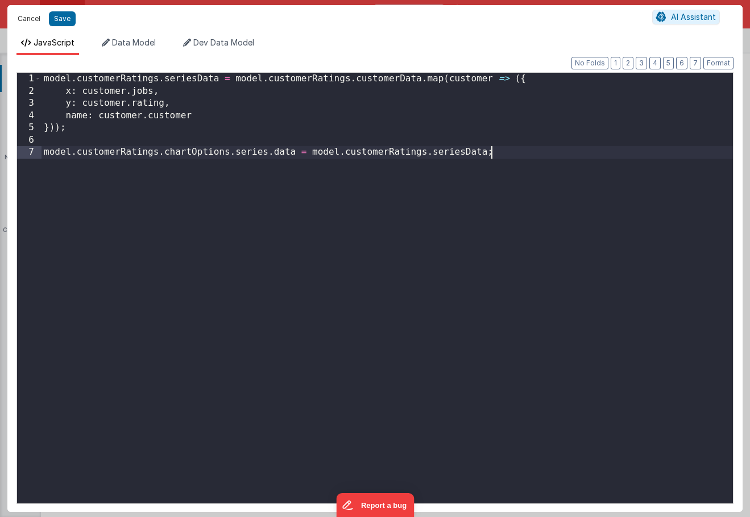
click at [25, 18] on button "Cancel" at bounding box center [29, 19] width 34 height 16
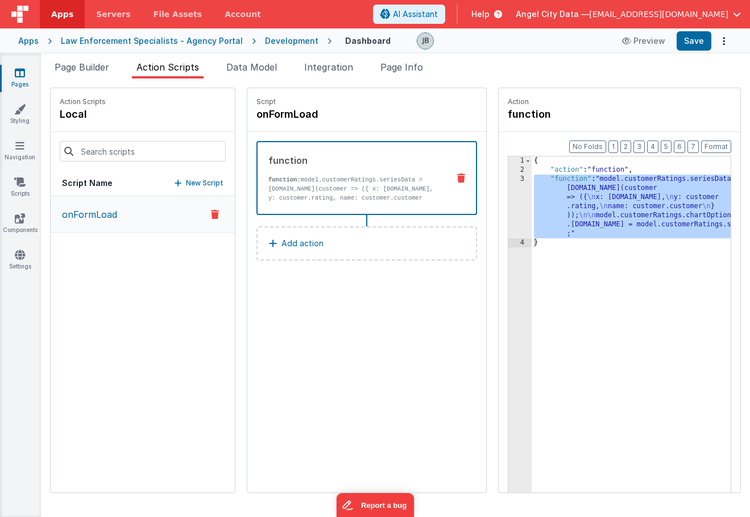
click at [290, 44] on div "Development" at bounding box center [291, 40] width 53 height 11
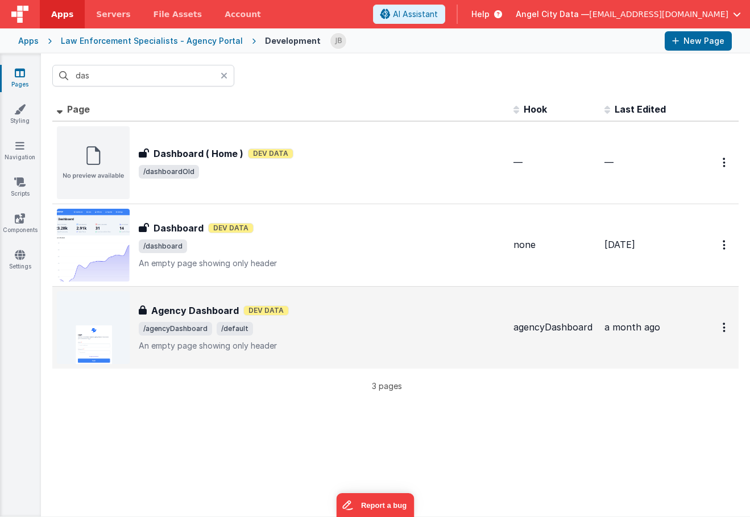
click at [209, 306] on h3 "Agency Dashboard" at bounding box center [195, 311] width 88 height 14
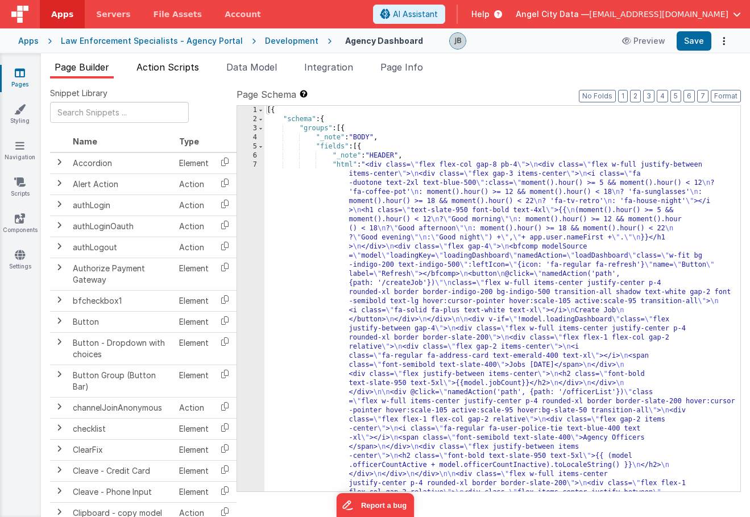
click at [180, 64] on span "Action Scripts" at bounding box center [167, 66] width 63 height 11
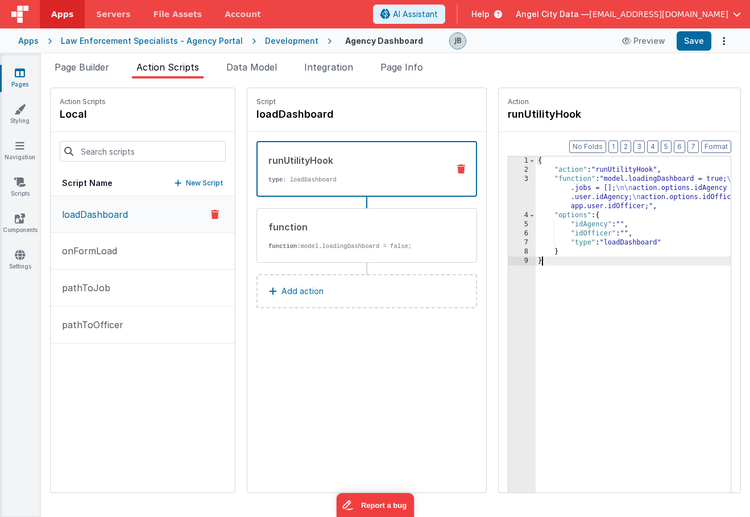
click at [508, 193] on div "3" at bounding box center [521, 193] width 27 height 36
click at [508, 192] on div "3" at bounding box center [521, 193] width 27 height 36
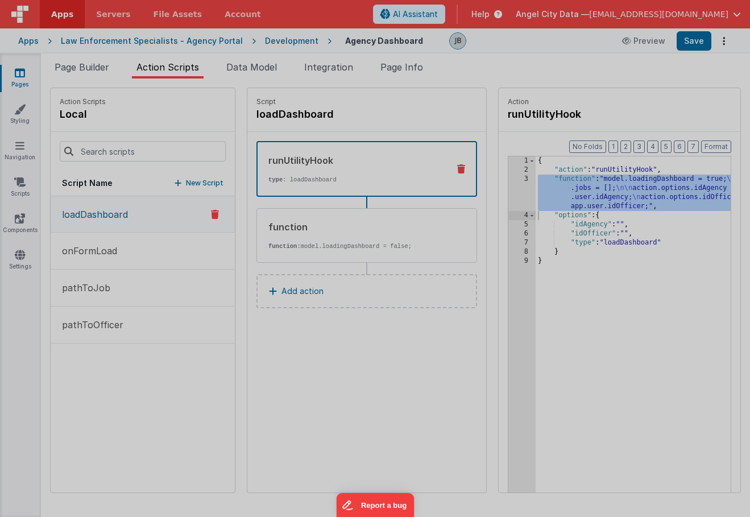
click at [493, 192] on div "model . loadingDashboard = true ; model . jobs = [ ] ; action . options . idAge…" at bounding box center [387, 288] width 691 height 455
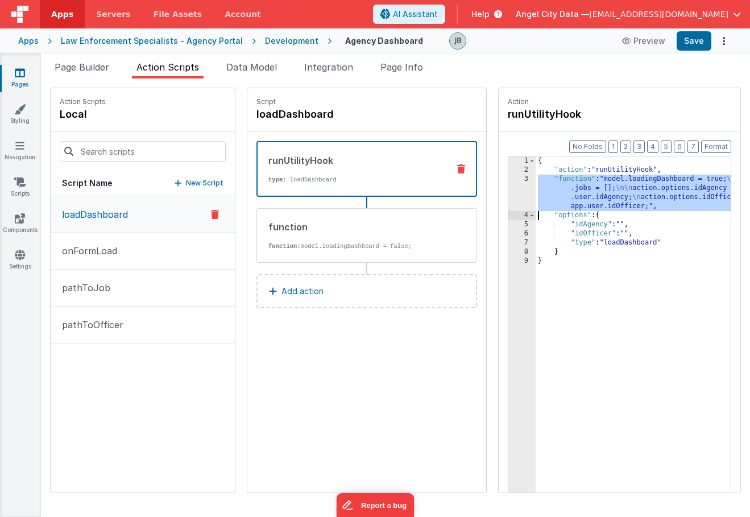
click at [508, 197] on div "3" at bounding box center [521, 193] width 27 height 36
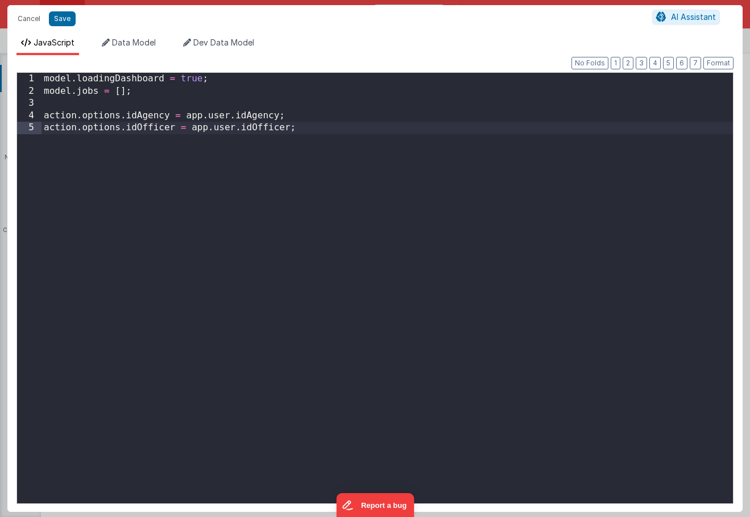
click at [365, 142] on div "model . loadingDashboard = true ; model . jobs = [ ] ; action . options . idAge…" at bounding box center [387, 300] width 691 height 455
click at [30, 18] on button "Cancel" at bounding box center [29, 19] width 34 height 16
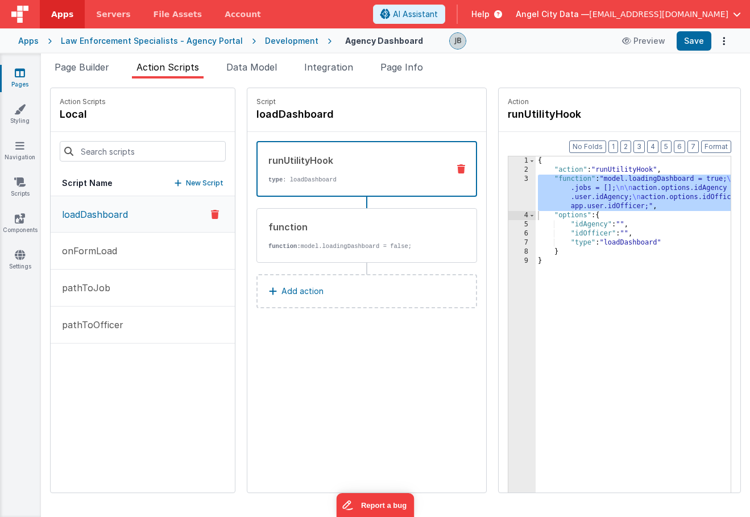
click at [508, 200] on div "3" at bounding box center [521, 193] width 27 height 36
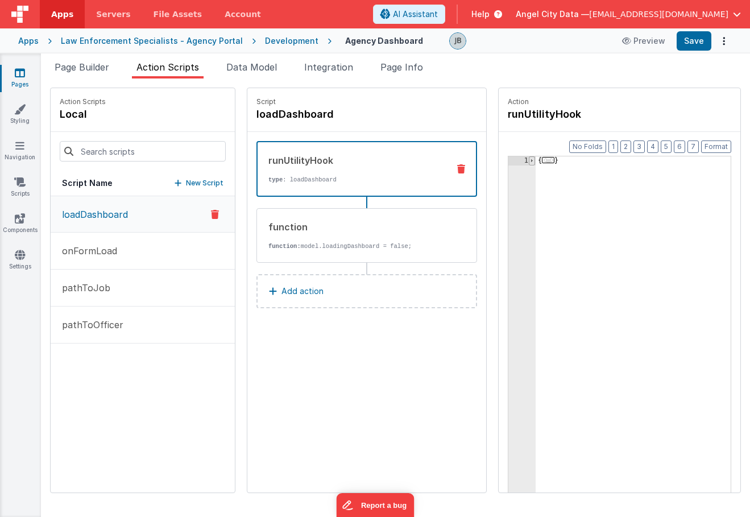
click at [529, 159] on span at bounding box center [532, 160] width 6 height 9
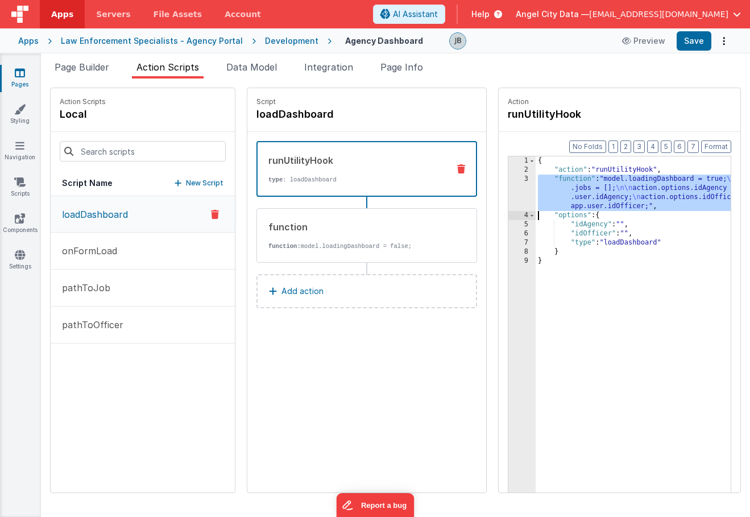
click at [508, 189] on div "3" at bounding box center [521, 193] width 27 height 36
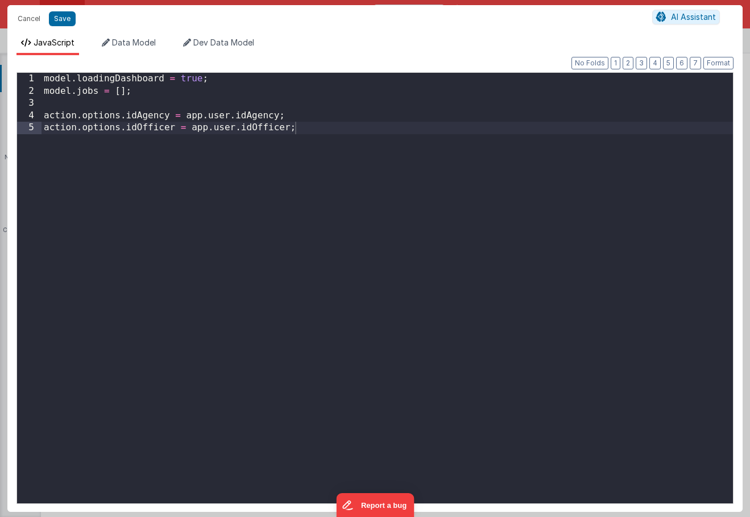
click at [143, 82] on div "model . loadingDashboard = true ; model . jobs = [ ] ; action . options . idAge…" at bounding box center [387, 300] width 691 height 455
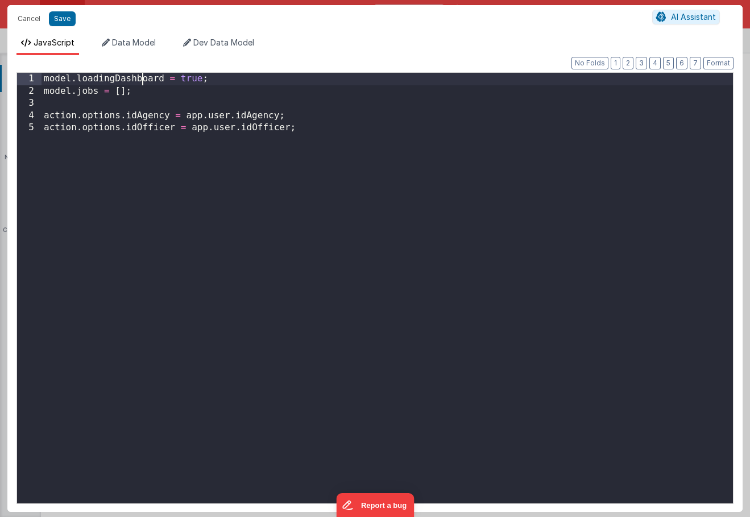
click at [143, 82] on div "model . loadingDashboard = true ; model . jobs = [ ] ; action . options . idAge…" at bounding box center [387, 300] width 691 height 455
click at [31, 18] on button "Cancel" at bounding box center [29, 19] width 34 height 16
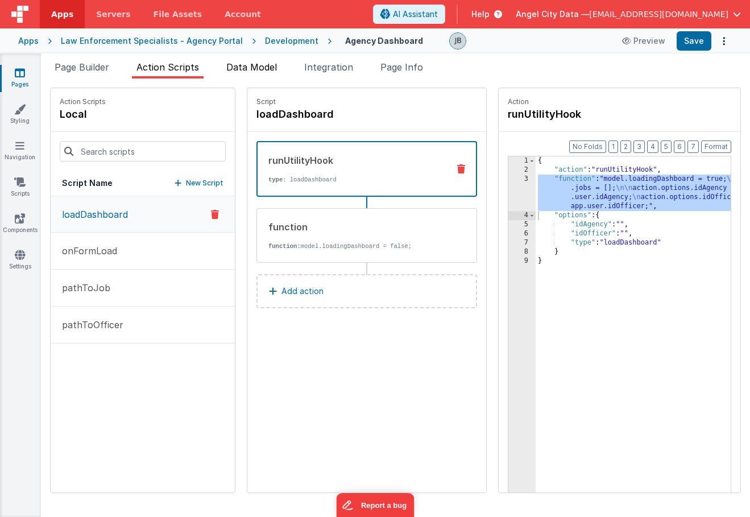
click at [262, 65] on span "Data Model" at bounding box center [251, 66] width 51 height 11
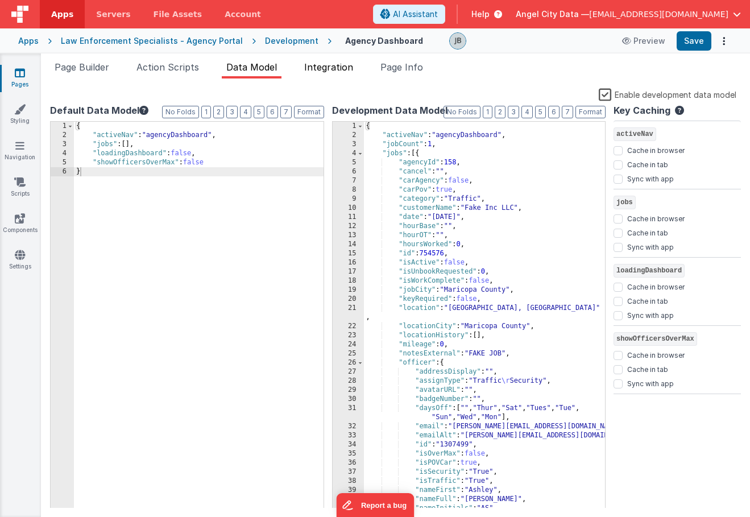
click at [326, 67] on span "Integration" at bounding box center [328, 66] width 49 height 11
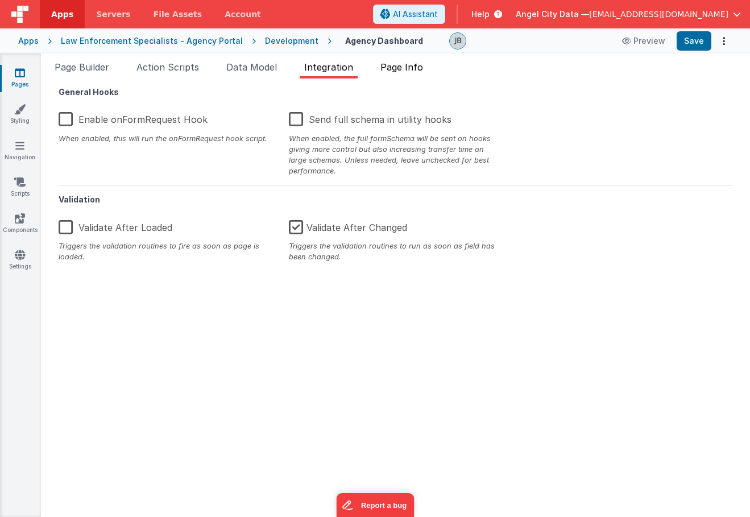
click at [409, 66] on span "Page Info" at bounding box center [401, 66] width 43 height 11
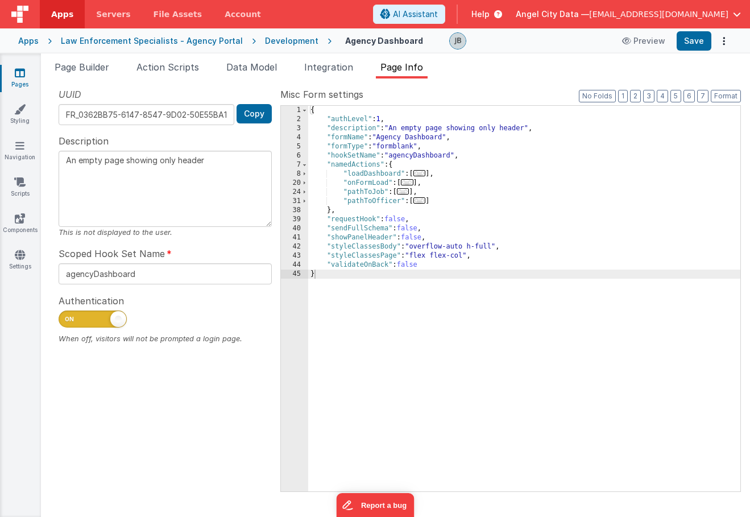
click at [357, 176] on div "{ "authLevel" : 1 , "description" : "An empty page showing only header" , "form…" at bounding box center [524, 308] width 432 height 404
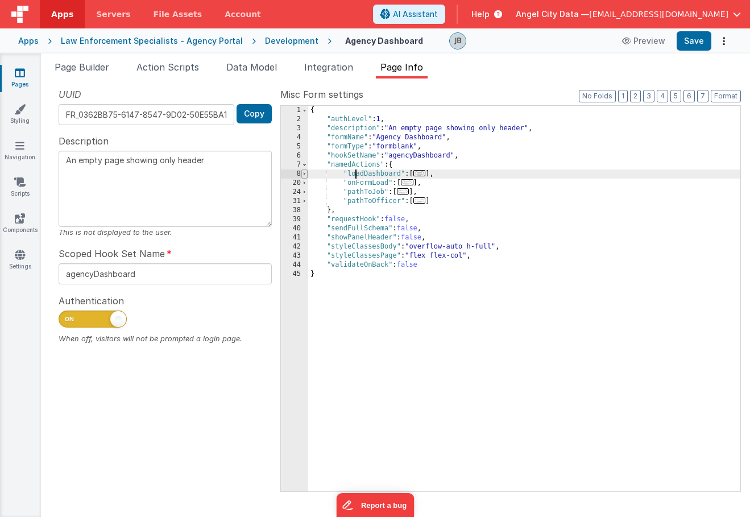
click at [306, 176] on span at bounding box center [304, 173] width 6 height 9
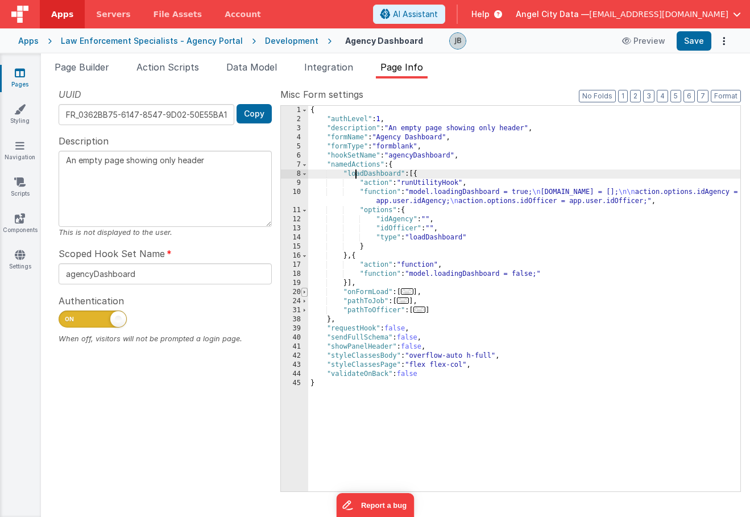
click at [304, 292] on span at bounding box center [304, 292] width 6 height 9
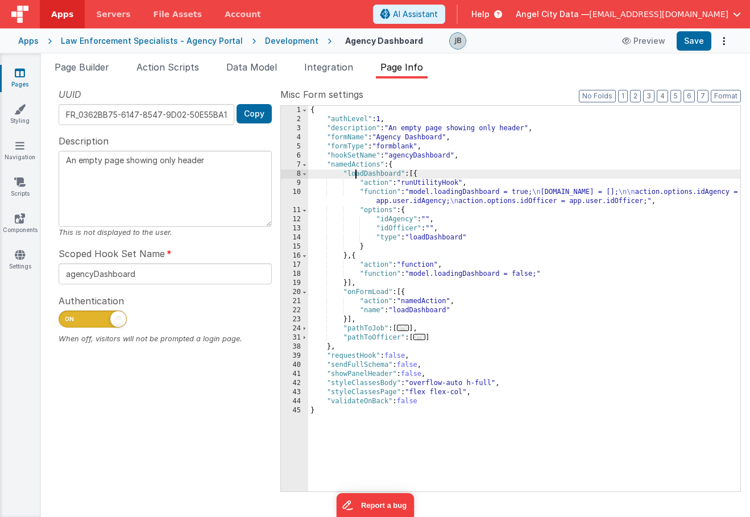
click at [293, 198] on div "10" at bounding box center [294, 197] width 27 height 18
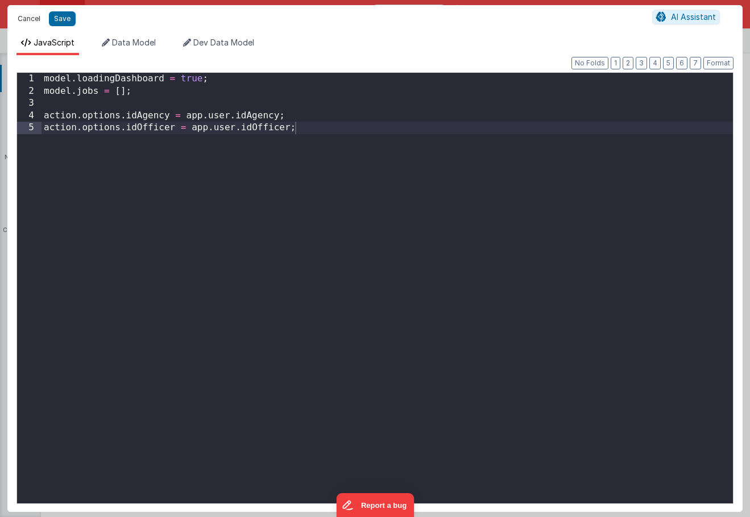
click at [30, 19] on button "Cancel" at bounding box center [29, 19] width 34 height 16
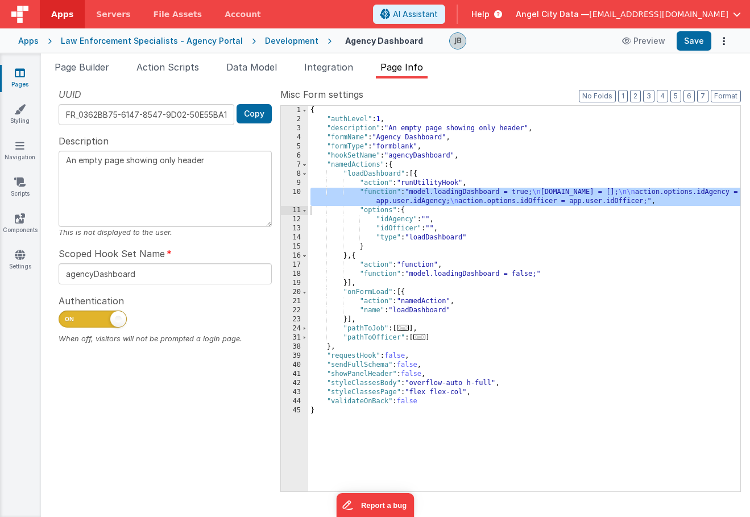
click at [281, 45] on div "Development" at bounding box center [291, 40] width 53 height 11
